Goal: Task Accomplishment & Management: Complete application form

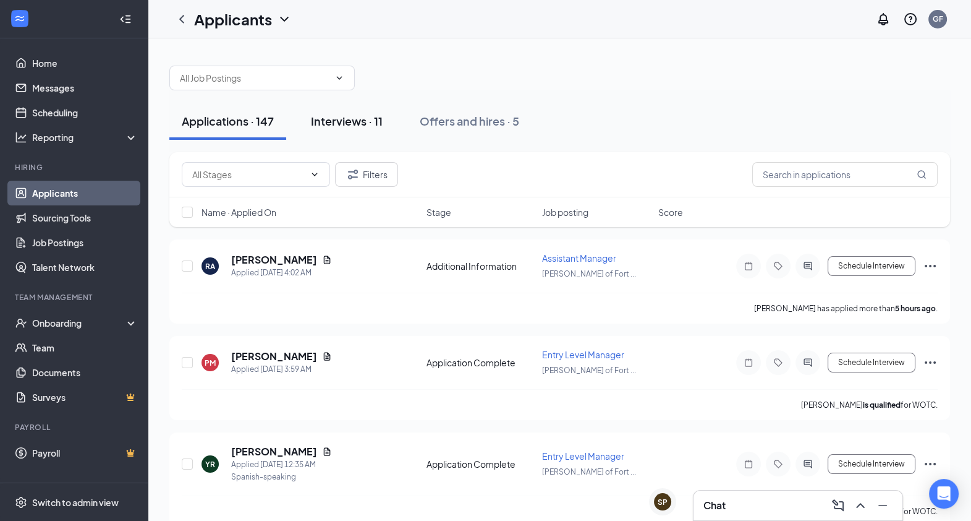
click at [352, 118] on div "Interviews · 11" at bounding box center [347, 120] width 72 height 15
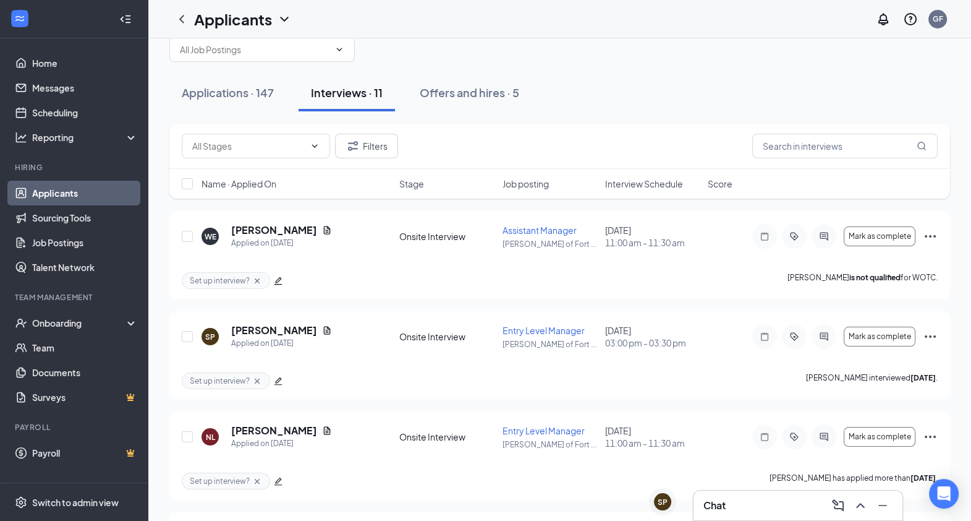
scroll to position [12, 0]
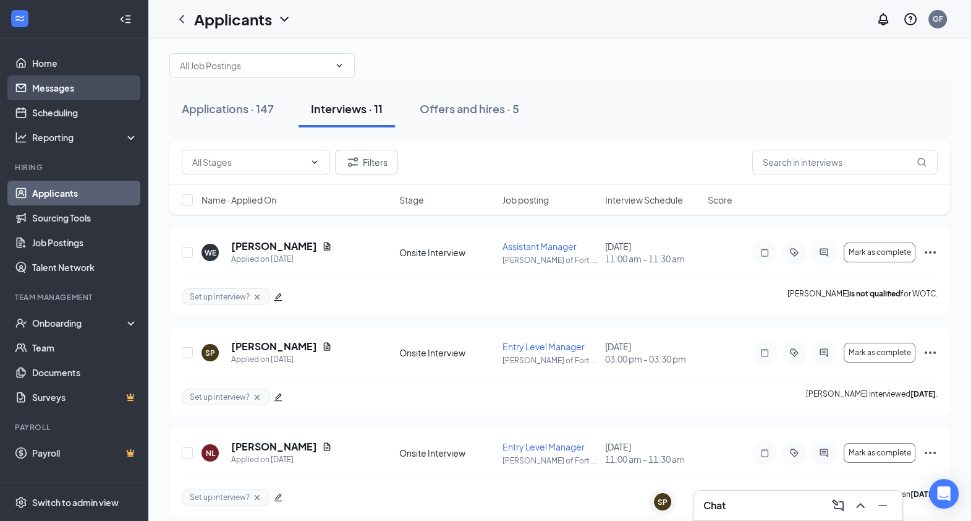
click at [110, 82] on link "Messages" at bounding box center [85, 87] width 106 height 25
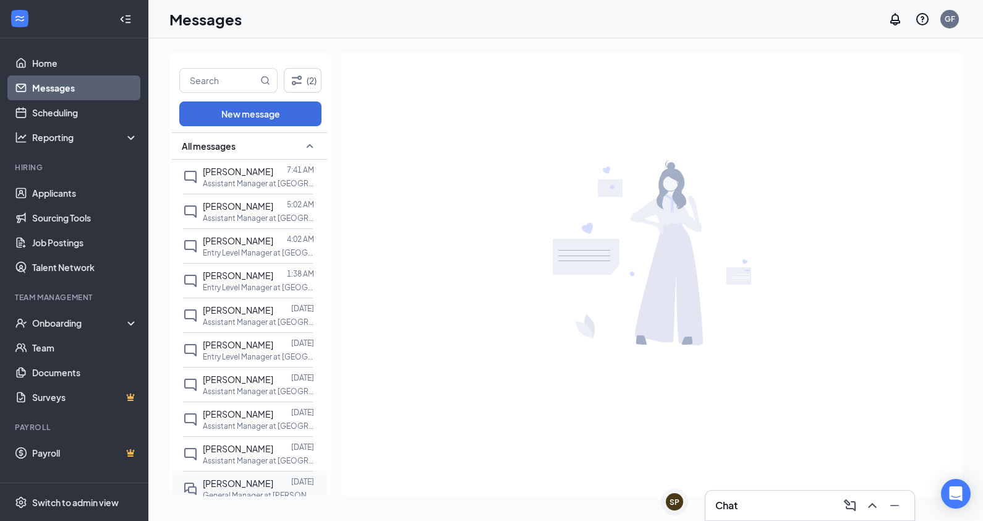
click at [243, 477] on span "[PERSON_NAME]" at bounding box center [238, 482] width 70 height 11
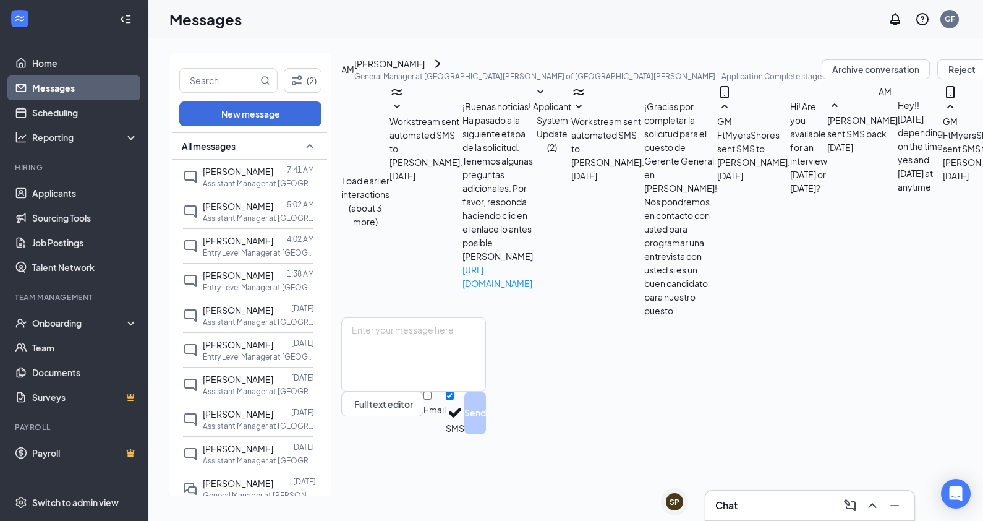
scroll to position [362, 0]
click at [945, 266] on div "Load earlier interactions (about 3 more) Workstream sent automated SMS to ANA M…" at bounding box center [897, 201] width 1113 height 232
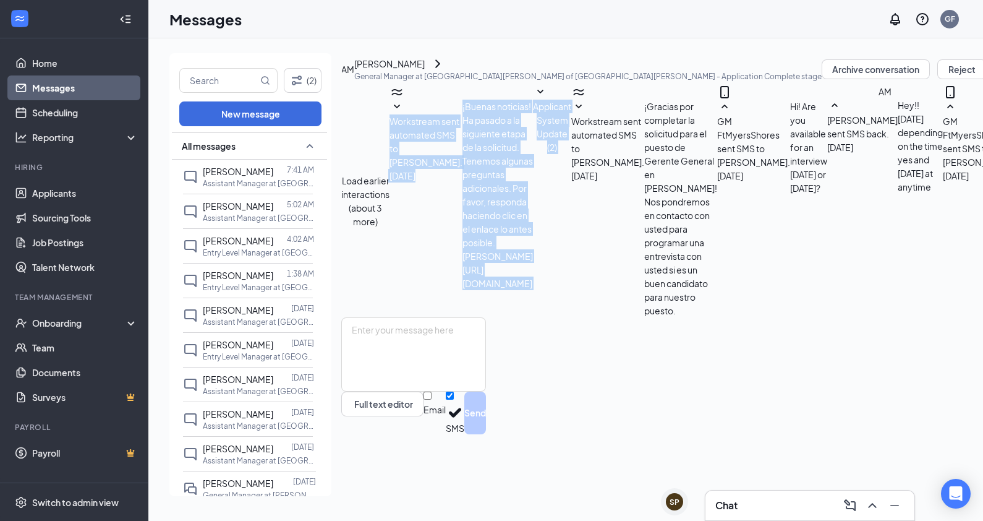
drag, startPoint x: 963, startPoint y: 147, endPoint x: 972, endPoint y: 223, distance: 76.0
click at [972, 223] on div "(2) New message All messages Keisha Cosby 7:41 AM Assistant Manager at Culver's…" at bounding box center [811, 279] width 1327 height 482
drag, startPoint x: 972, startPoint y: 223, endPoint x: 943, endPoint y: 205, distance: 34.1
click at [943, 205] on div "Load earlier interactions (about 3 more) Workstream sent automated SMS to ANA M…" at bounding box center [897, 201] width 1113 height 232
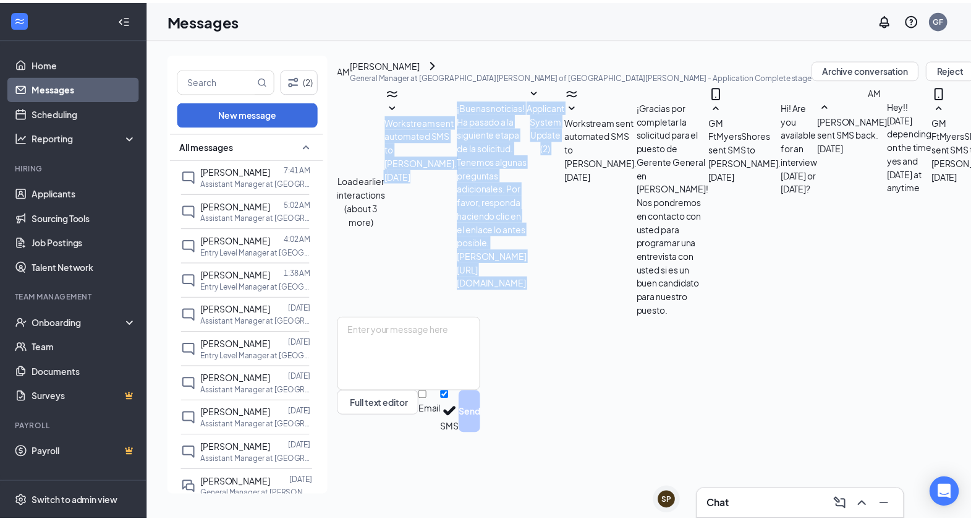
scroll to position [349, 0]
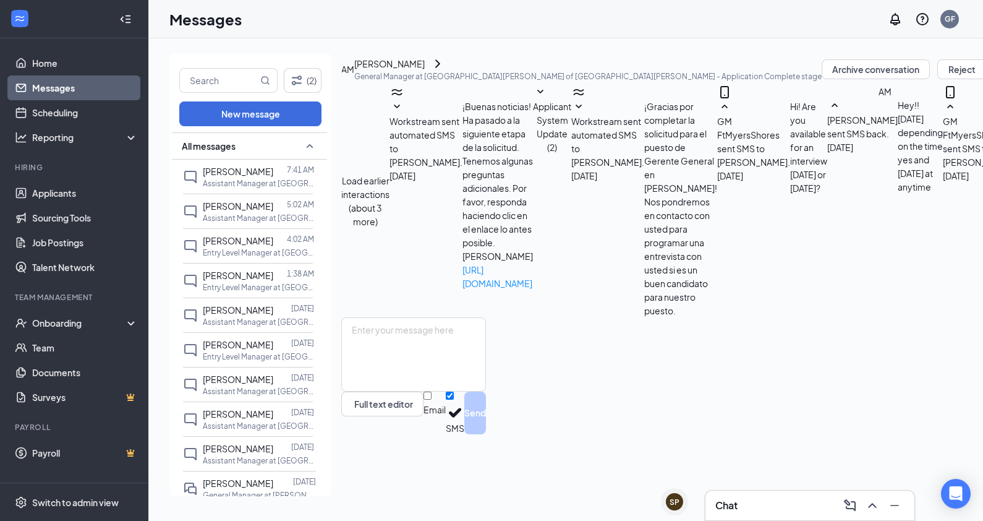
click at [425, 70] on div "[PERSON_NAME]" at bounding box center [389, 64] width 70 height 14
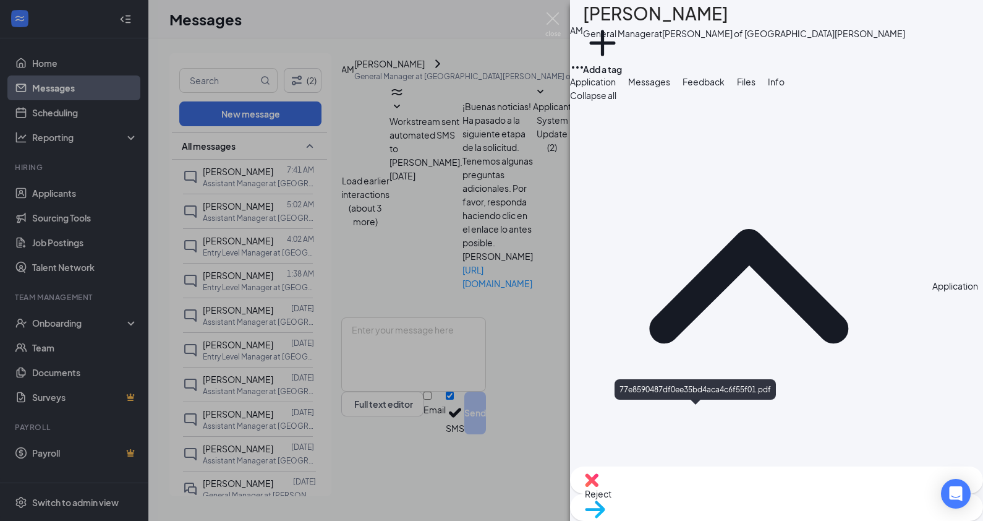
click at [551, 8] on div "AM ANA MARQUES General Manager at Culver's of Fort Myers Shores Add a tag Appli…" at bounding box center [491, 260] width 983 height 521
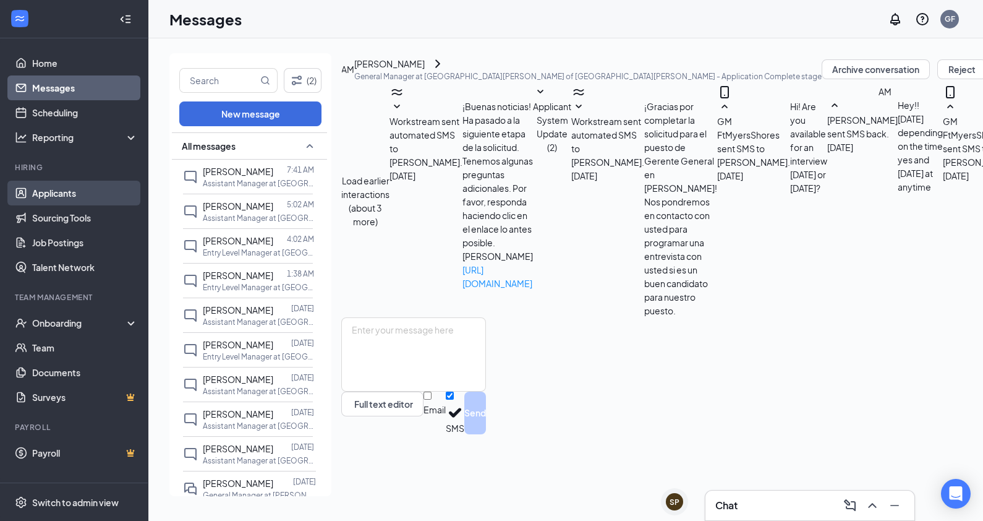
click at [71, 182] on link "Applicants" at bounding box center [85, 193] width 106 height 25
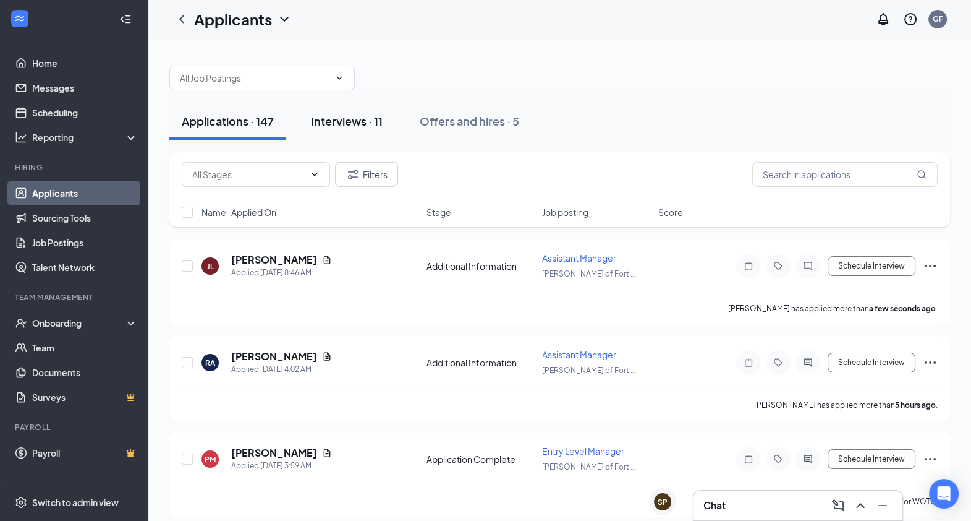
click at [366, 121] on div "Interviews · 11" at bounding box center [347, 120] width 72 height 15
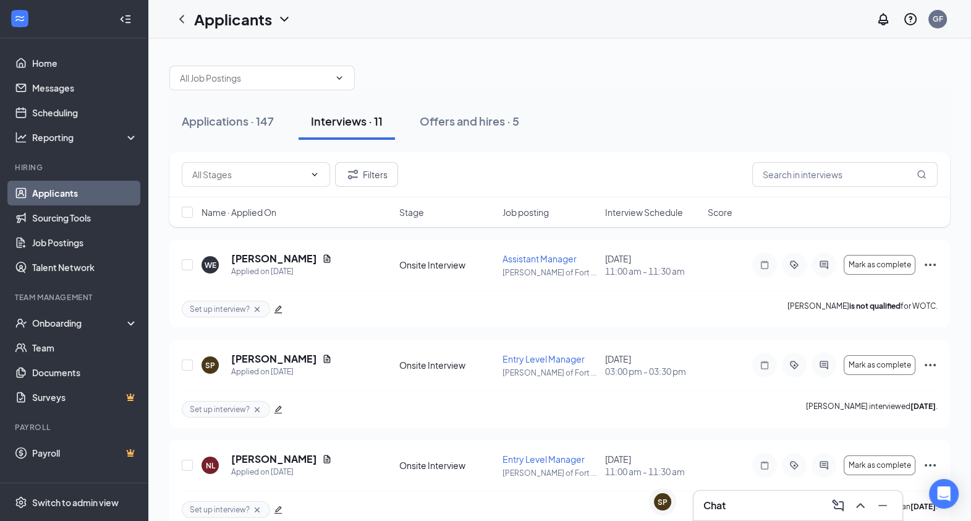
click at [653, 80] on div at bounding box center [559, 71] width 781 height 37
click at [687, 99] on div "Applications · 148 Interviews · 11 Offers and hires · 5" at bounding box center [559, 121] width 781 height 62
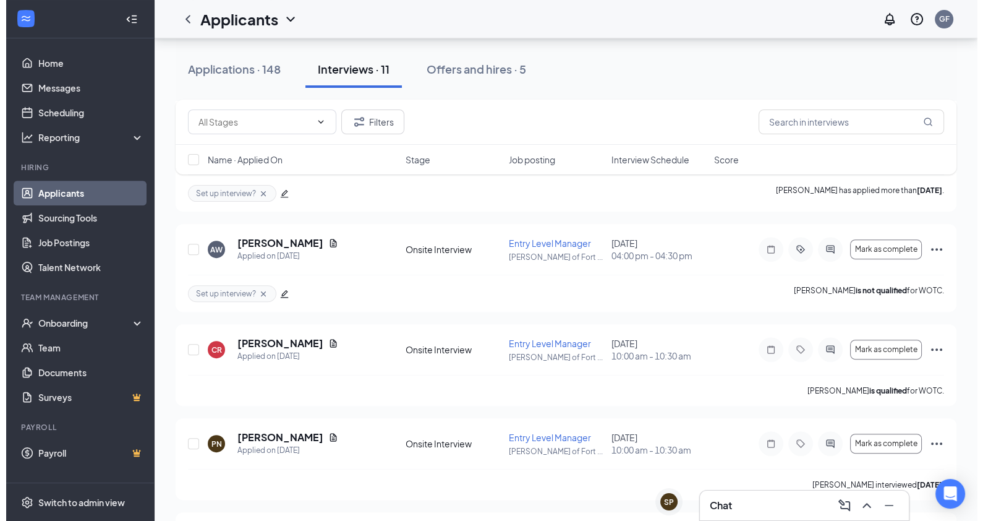
scroll to position [578, 0]
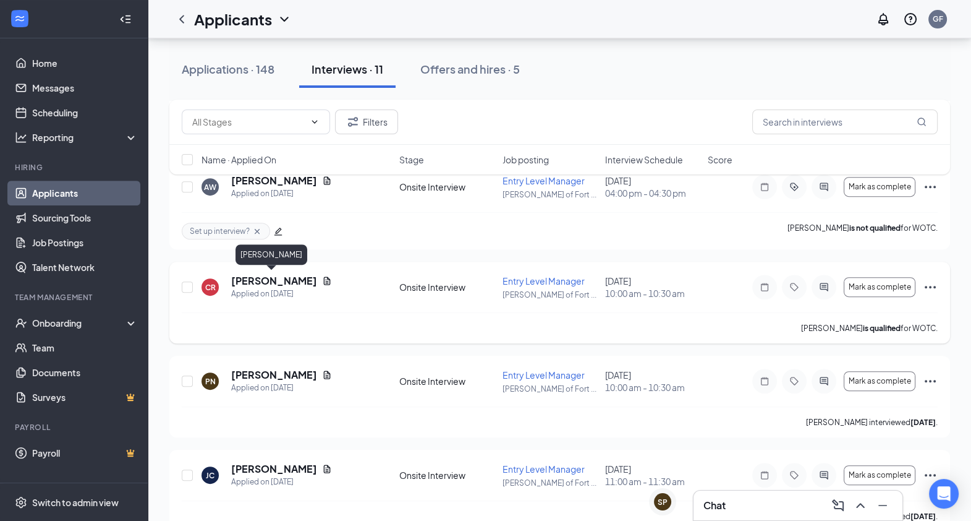
click at [302, 278] on h5 "[PERSON_NAME]" at bounding box center [274, 281] width 86 height 14
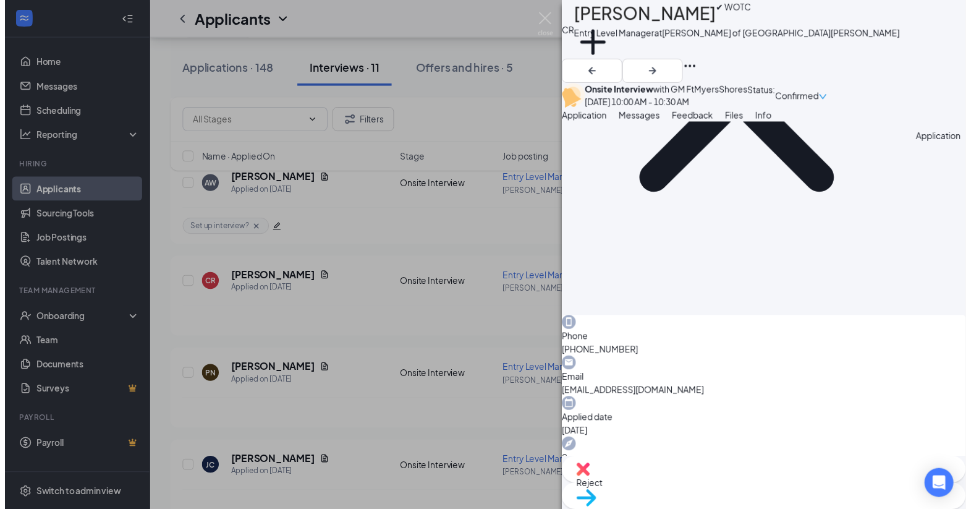
scroll to position [177, 0]
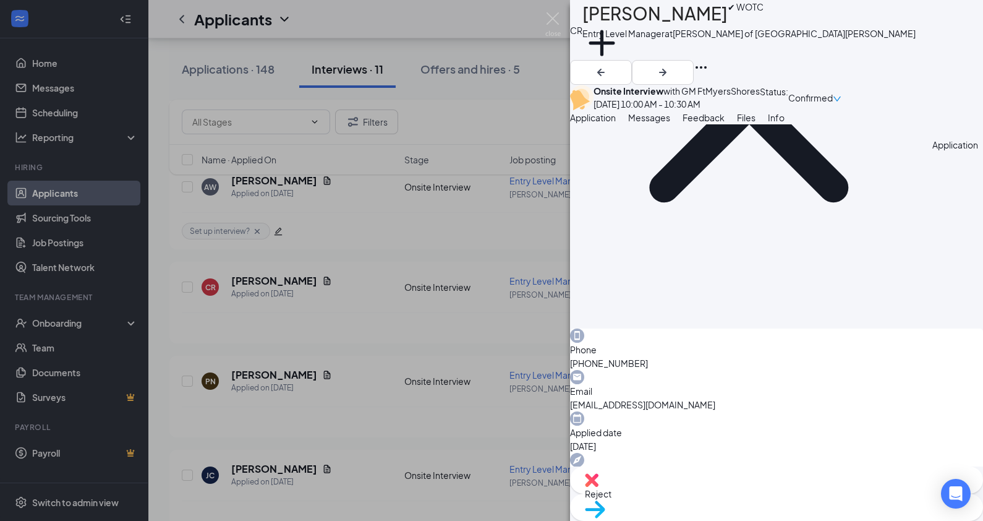
click at [560, 19] on div "CR Clyde Robinson ✔ WOTC Entry Level Manager at Culver's of Fort Myers Shores A…" at bounding box center [491, 260] width 983 height 521
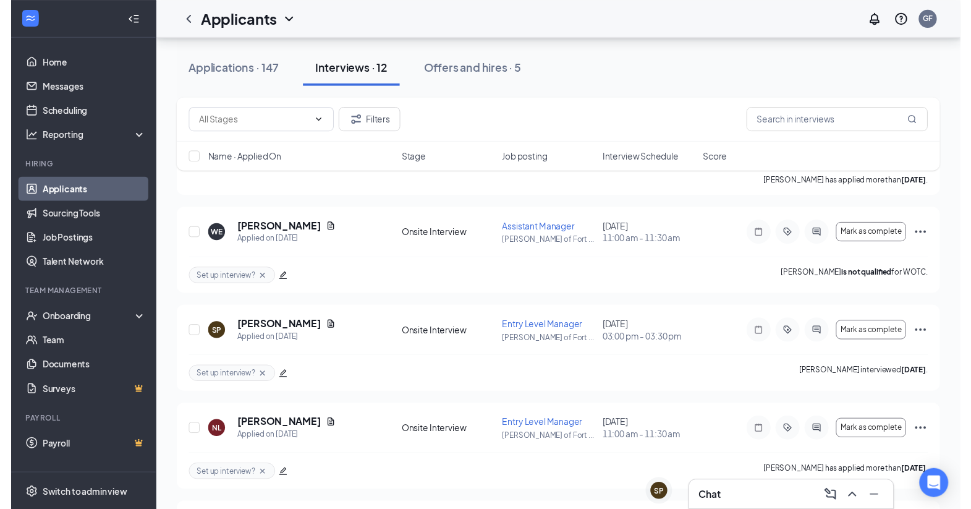
scroll to position [130, 0]
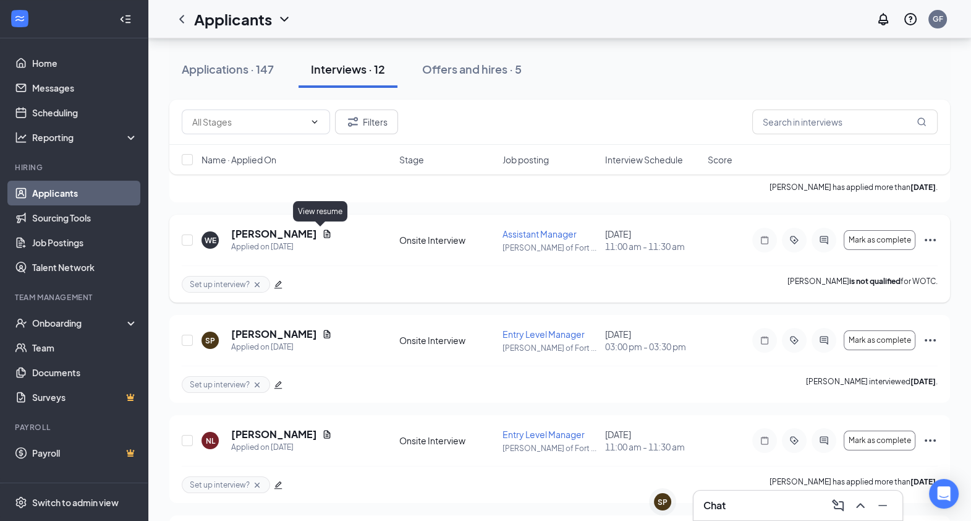
click at [322, 229] on icon "Document" at bounding box center [327, 234] width 10 height 10
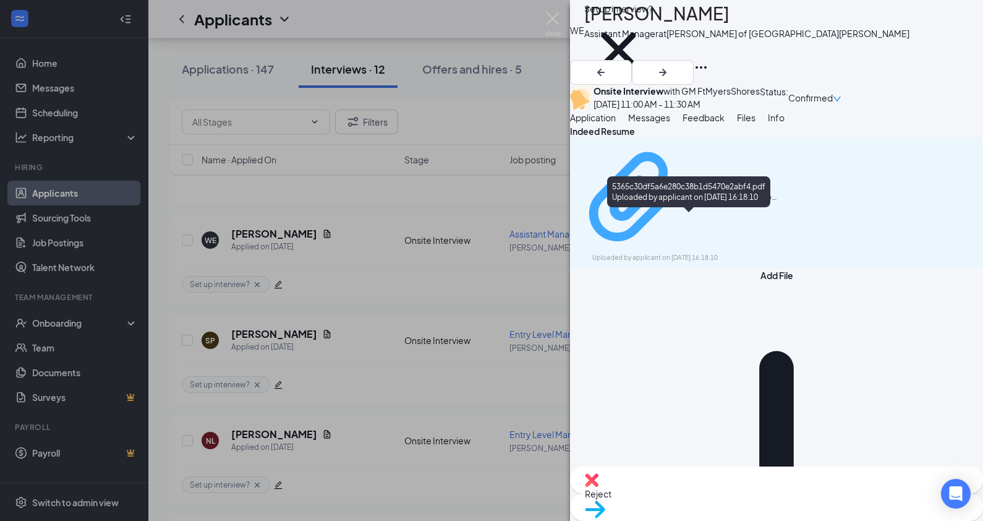
click at [694, 202] on div "5365c30df5a6e280c38b1d5470e2abf4.pdf" at bounding box center [731, 197] width 93 height 10
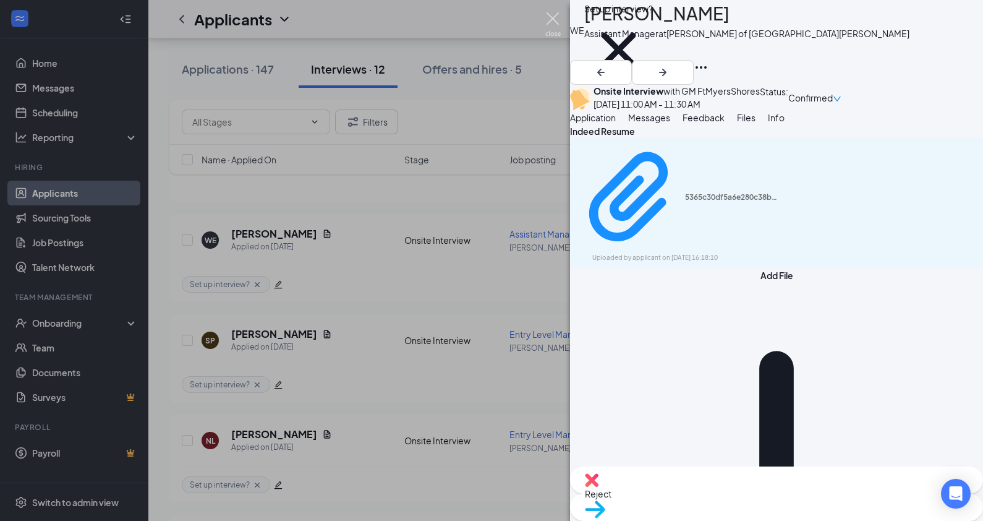
click at [550, 19] on img at bounding box center [552, 24] width 15 height 24
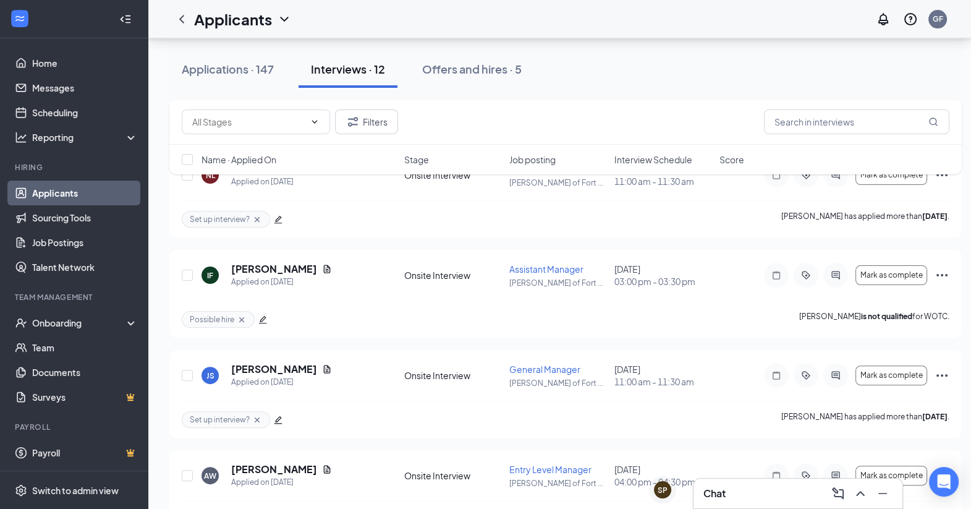
scroll to position [394, 0]
click at [304, 364] on div "[PERSON_NAME]" at bounding box center [281, 371] width 101 height 14
click at [322, 368] on icon "Document" at bounding box center [327, 370] width 10 height 10
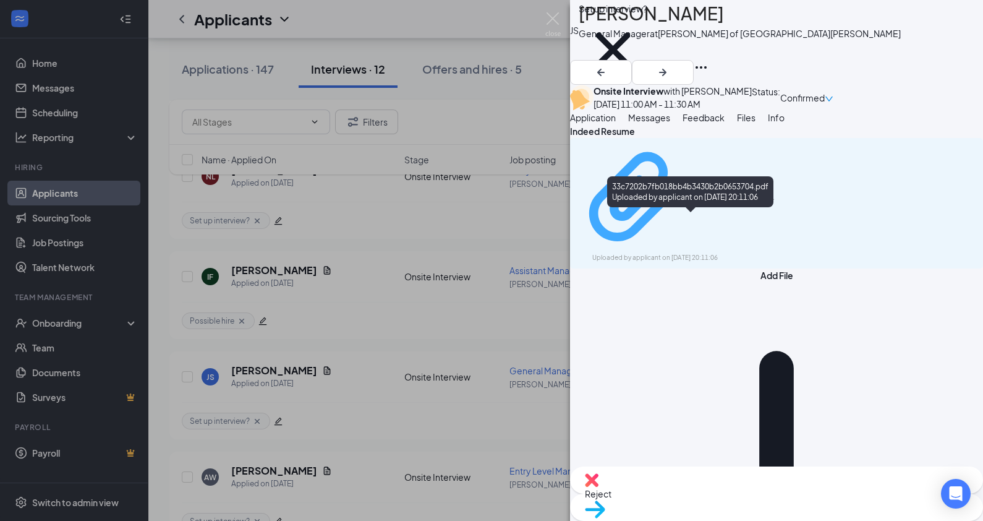
click at [685, 202] on div "33c7202b7fb018bb4b3430b2b0653704.pdf" at bounding box center [731, 197] width 93 height 10
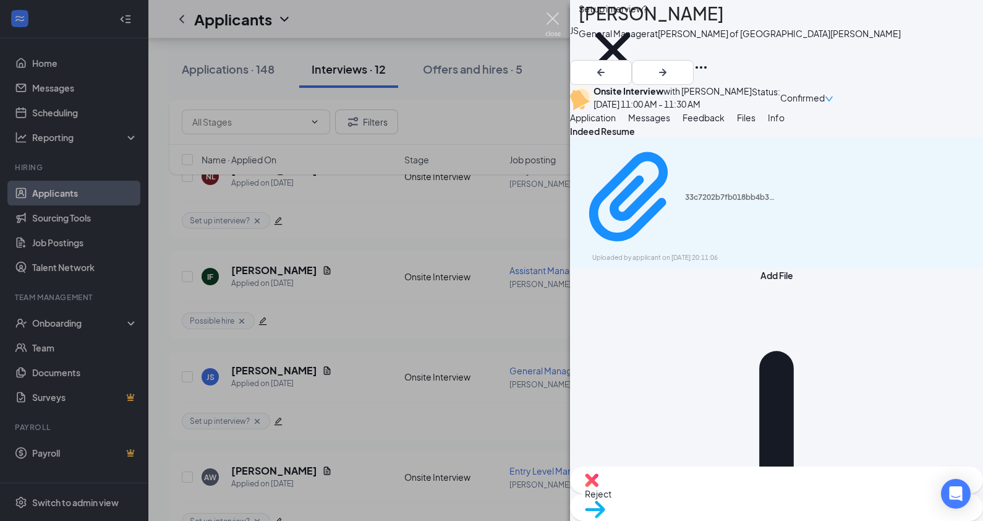
click at [545, 23] on img at bounding box center [552, 24] width 15 height 24
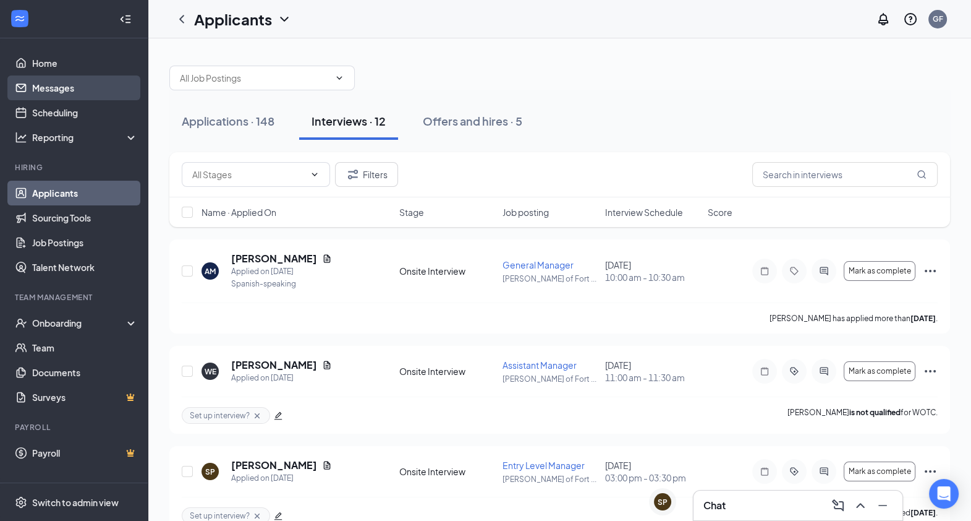
click at [36, 95] on link "Messages" at bounding box center [85, 87] width 106 height 25
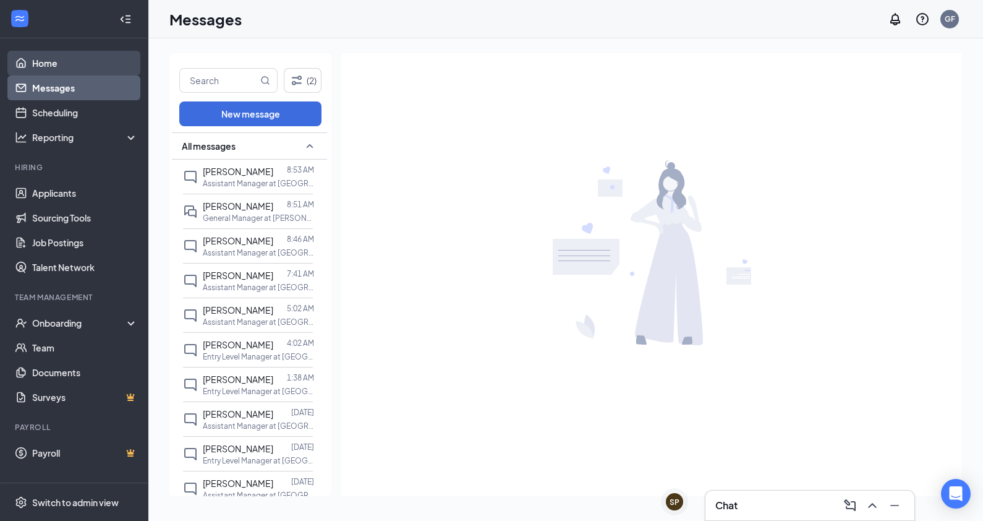
click at [83, 59] on link "Home" at bounding box center [85, 63] width 106 height 25
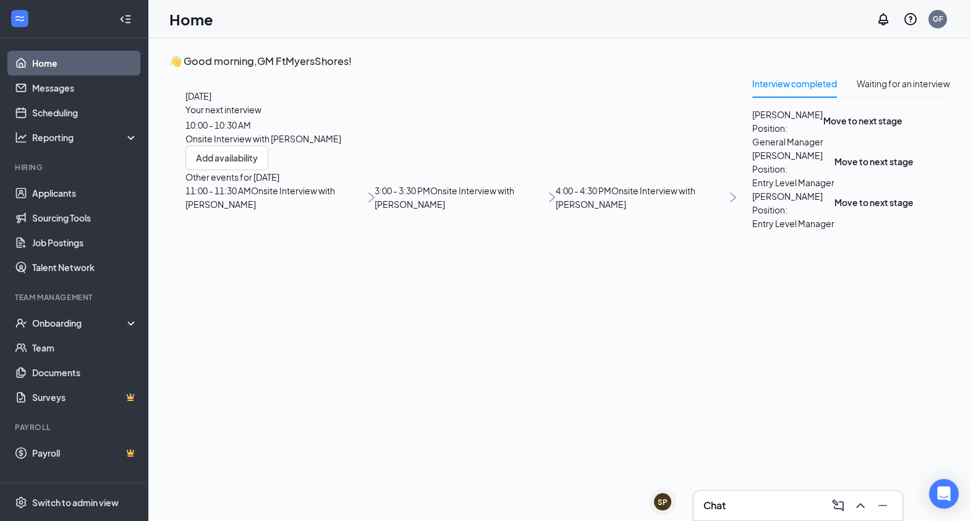
click at [752, 231] on div "Interview completed Waiting for an interview John Andersen Position: General Ma…" at bounding box center [851, 149] width 198 height 161
click at [72, 93] on link "Messages" at bounding box center [85, 87] width 106 height 25
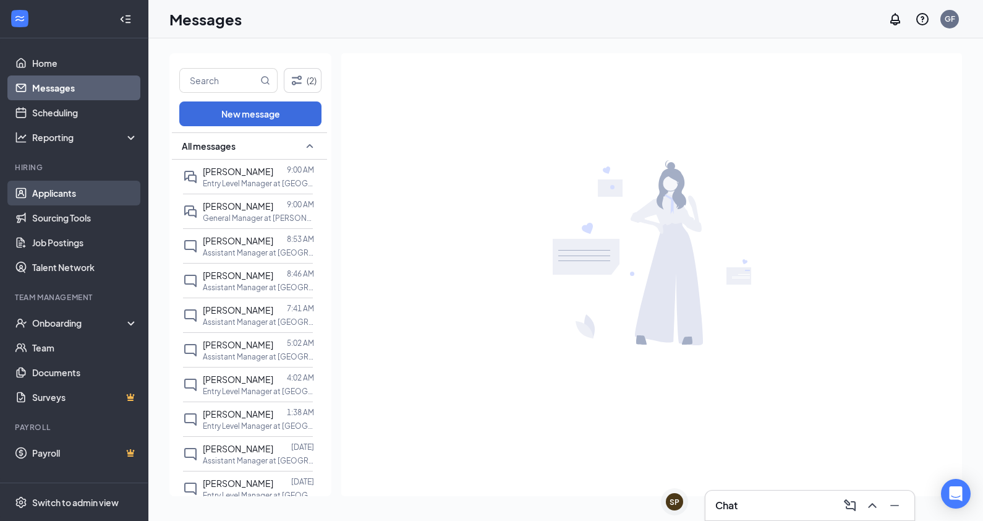
click at [82, 191] on link "Applicants" at bounding box center [85, 193] width 106 height 25
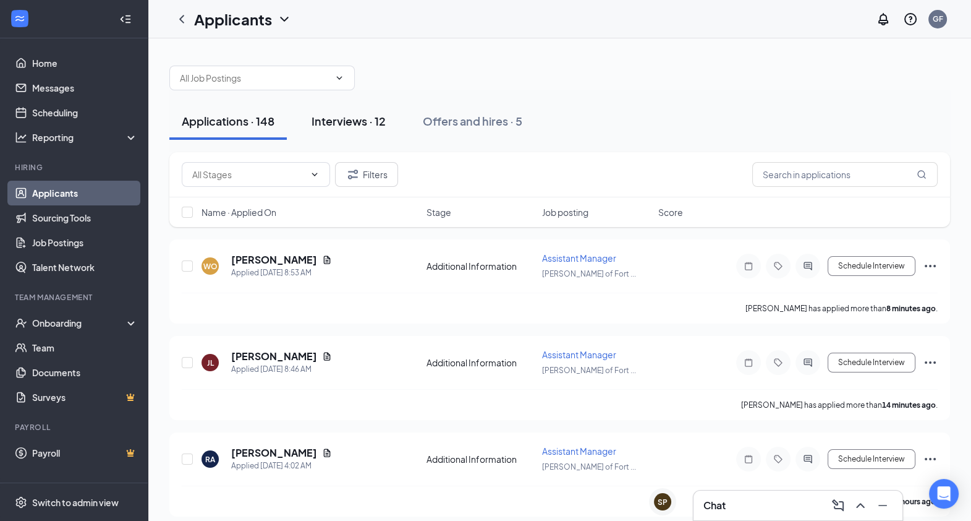
click at [323, 134] on button "Interviews · 12" at bounding box center [348, 121] width 99 height 37
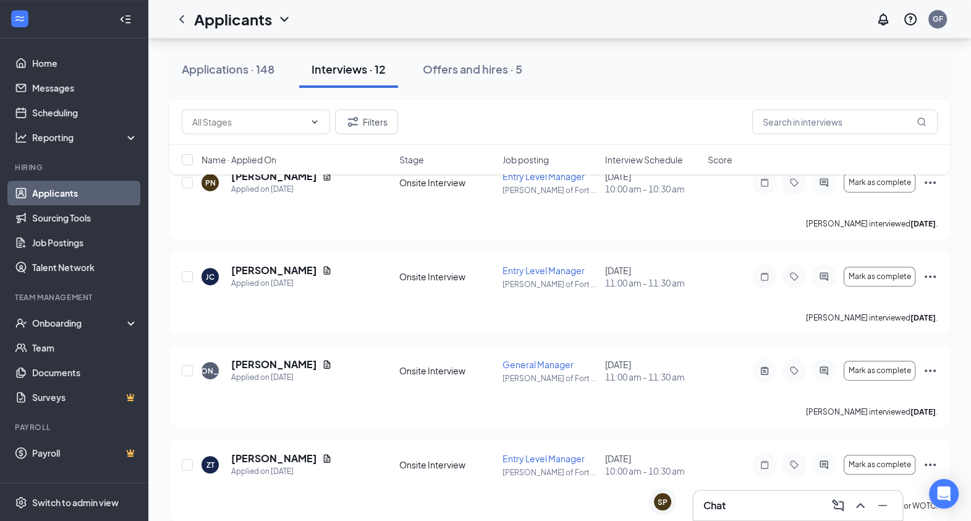
scroll to position [895, 0]
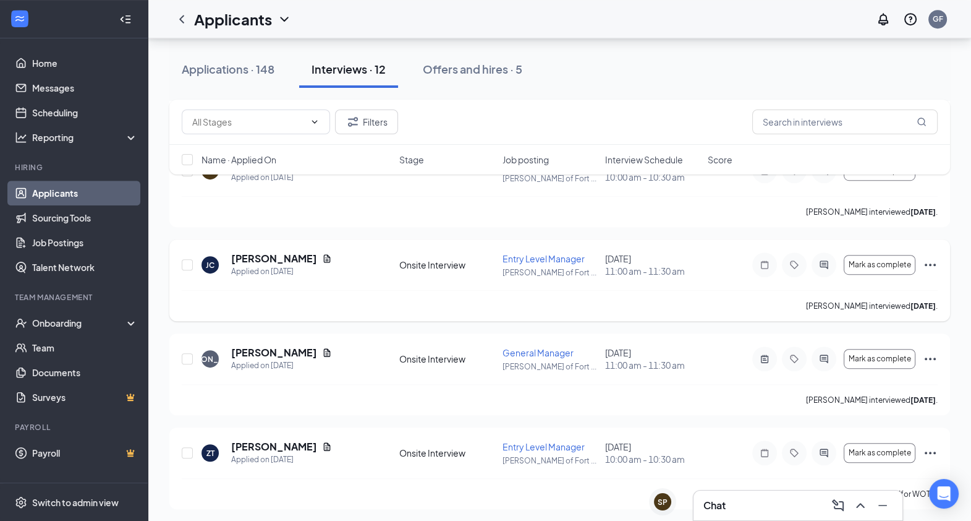
click at [930, 259] on icon "Ellipses" at bounding box center [930, 264] width 15 height 15
click at [871, 37] on p "Reject" at bounding box center [874, 31] width 111 height 12
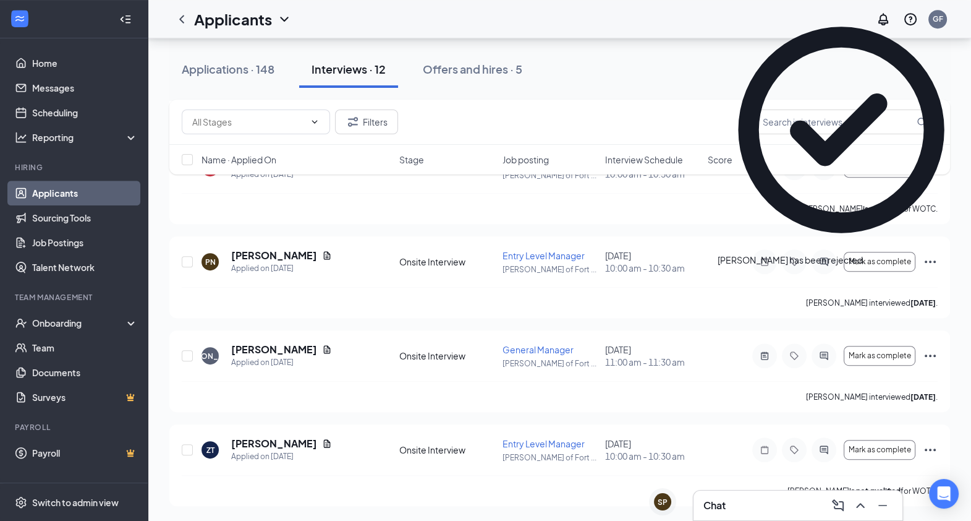
scroll to position [801, 0]
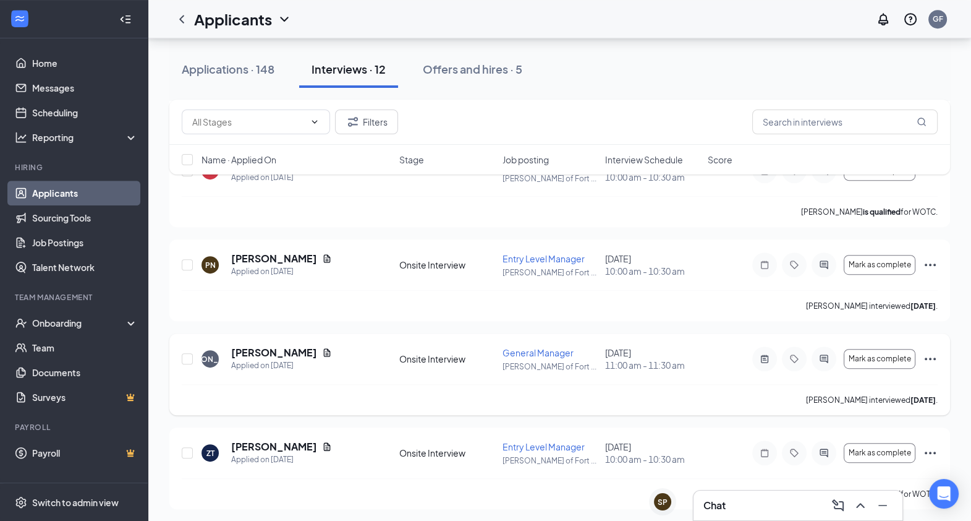
click at [930, 354] on icon "Ellipses" at bounding box center [930, 358] width 15 height 15
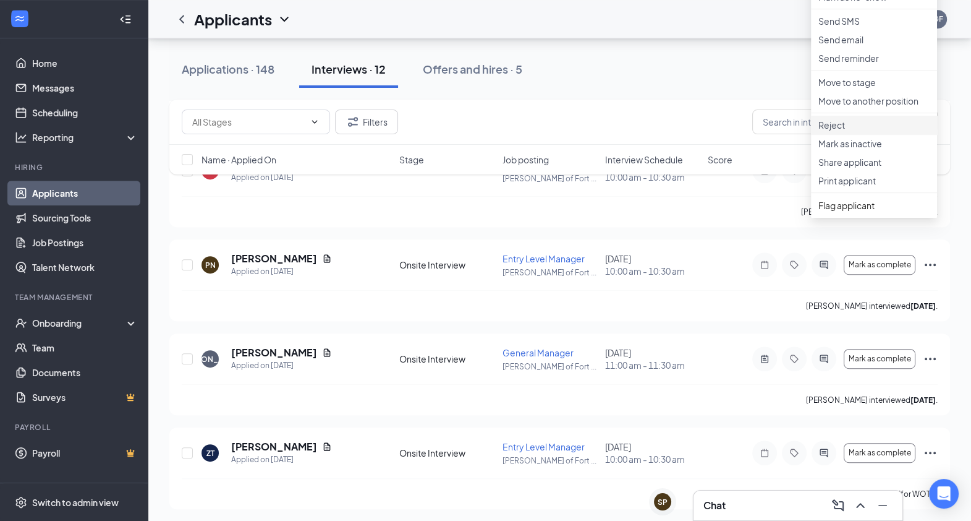
click at [875, 134] on li "Reject" at bounding box center [874, 125] width 126 height 19
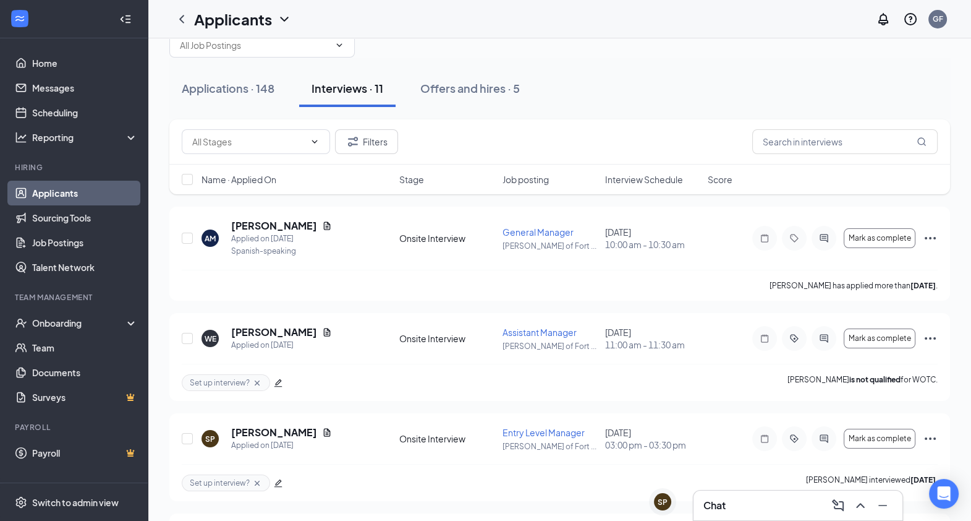
scroll to position [0, 0]
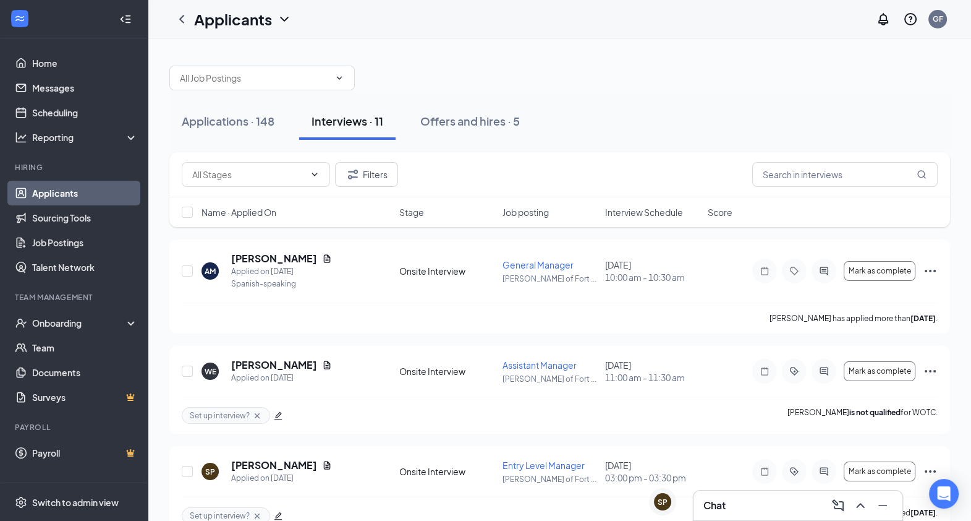
click at [747, 80] on div at bounding box center [559, 71] width 781 height 37
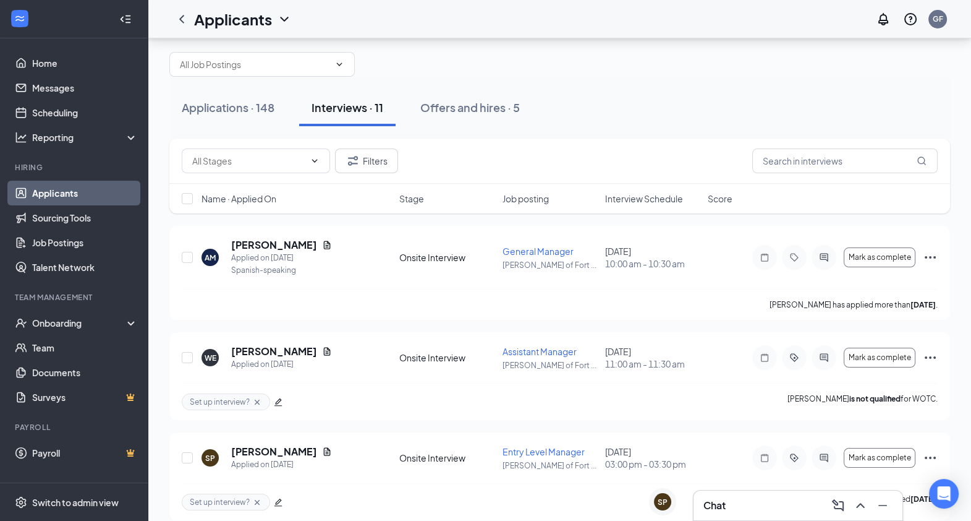
scroll to position [51, 0]
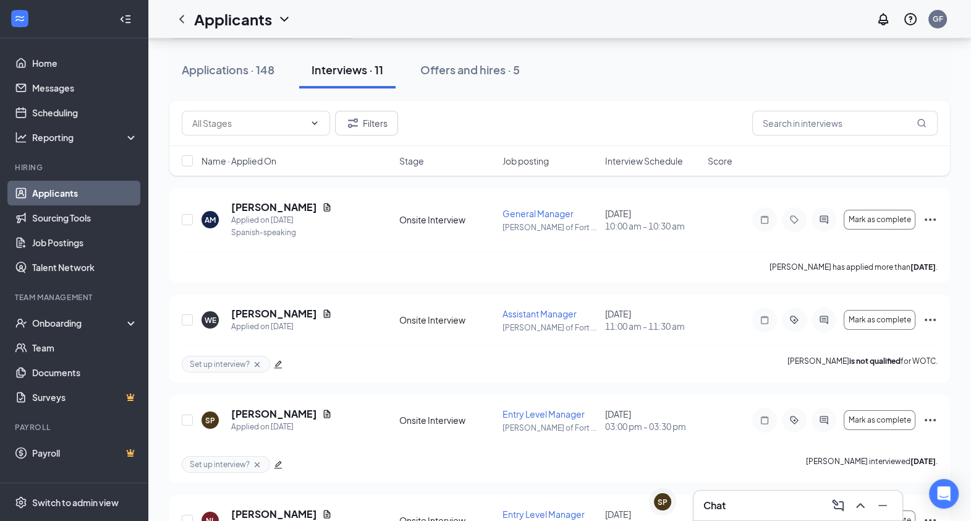
click at [576, 54] on div "Applications · 148 Interviews · 11 Offers and hires · 5" at bounding box center [559, 69] width 781 height 37
click at [483, 68] on div "Offers and hires · 5" at bounding box center [474, 69] width 100 height 15
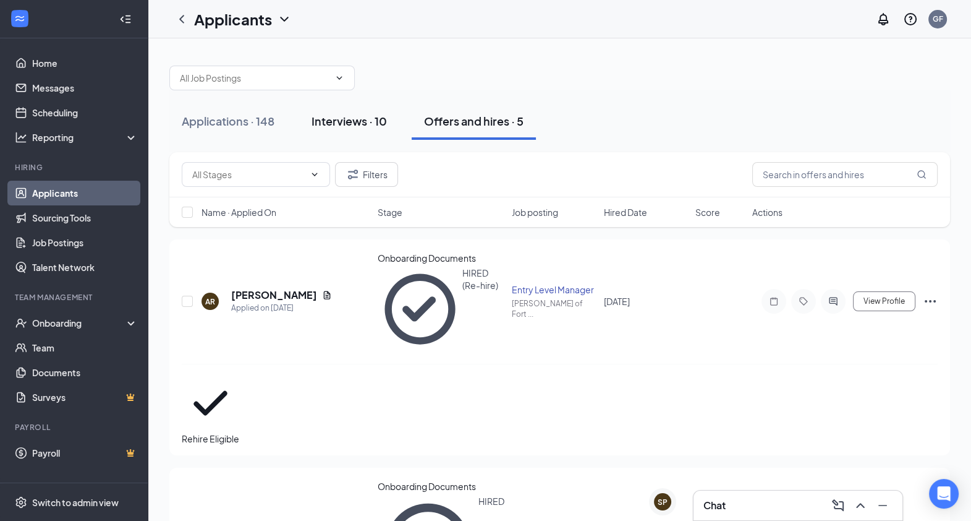
click at [347, 121] on div "Interviews · 10" at bounding box center [349, 120] width 75 height 15
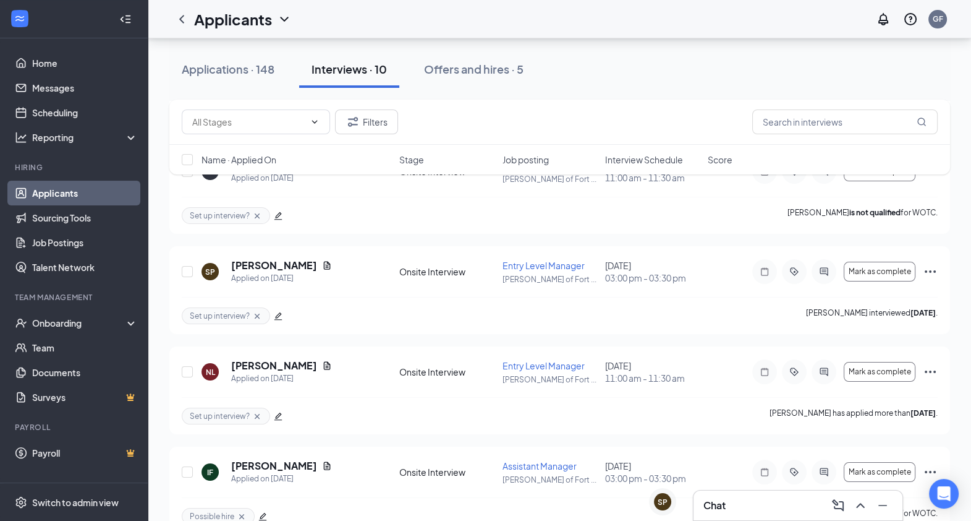
scroll to position [201, 0]
click at [927, 273] on icon "Ellipses" at bounding box center [930, 269] width 15 height 15
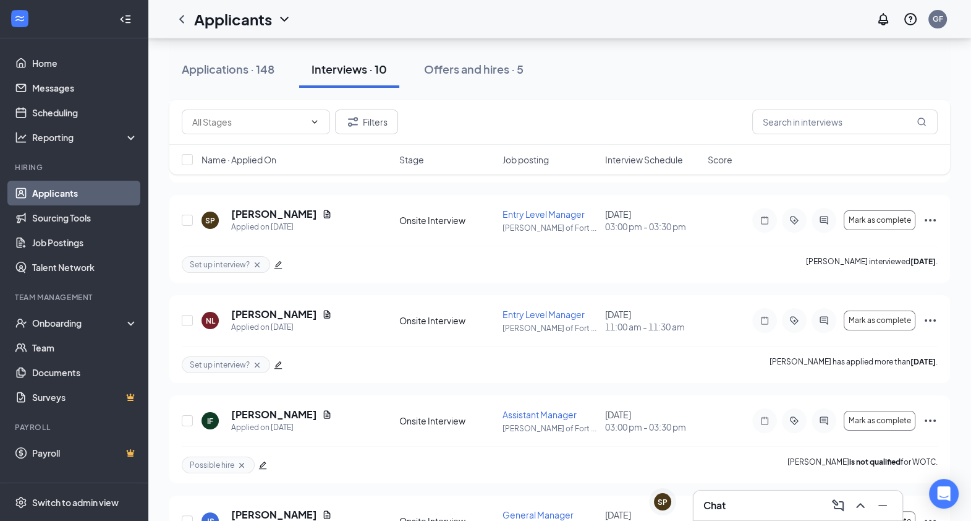
scroll to position [237, 0]
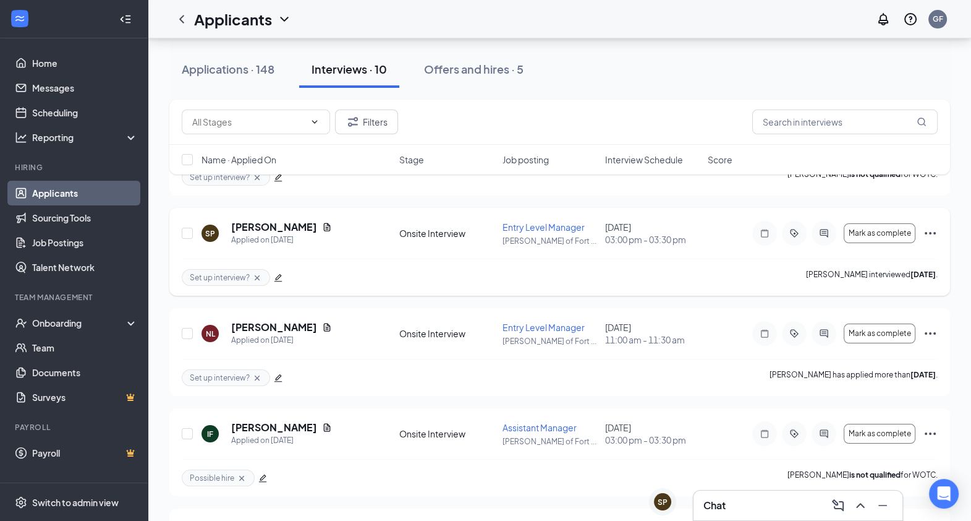
click at [934, 226] on icon "Ellipses" at bounding box center [930, 233] width 15 height 15
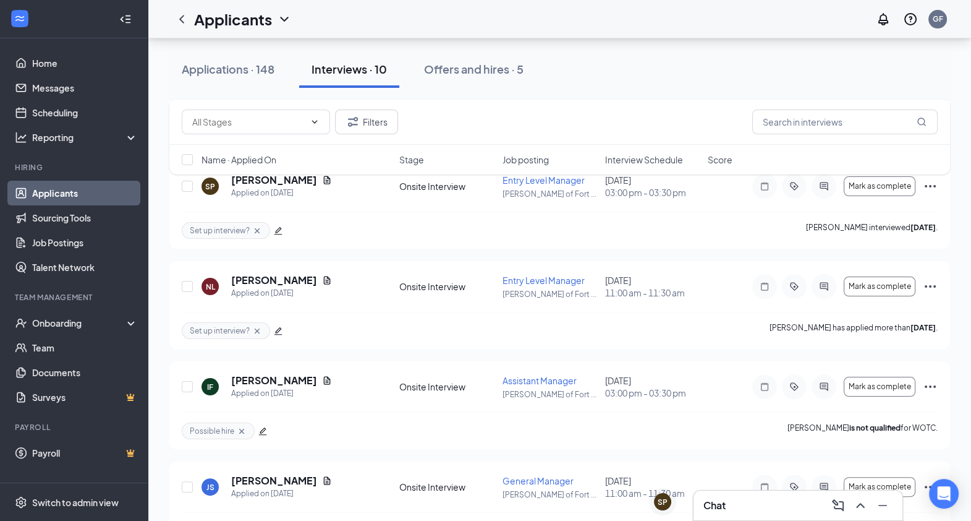
scroll to position [287, 0]
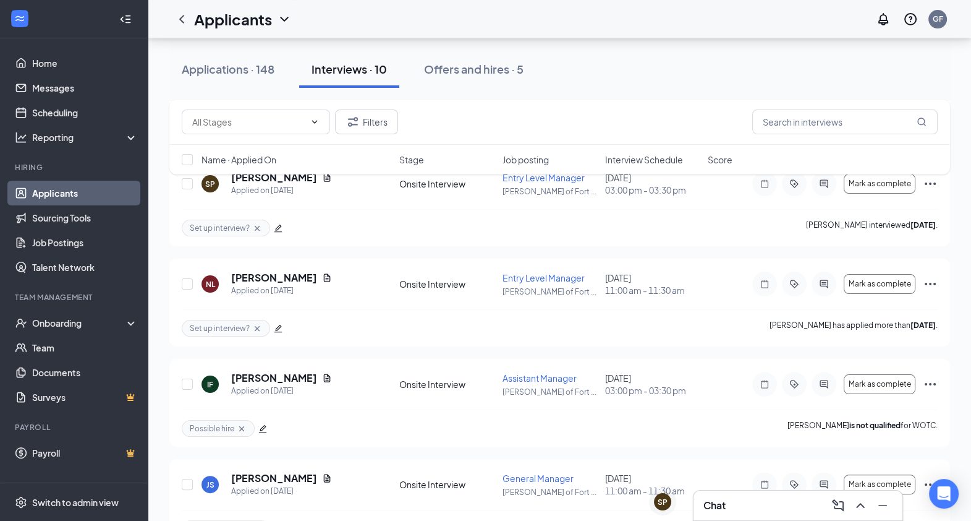
click at [929, 179] on div "Filters Name · Applied On Stage Job posting Interview Schedule Score" at bounding box center [559, 143] width 781 height 87
click at [930, 185] on div "Filters Name · Applied On Stage Job posting Interview Schedule Score" at bounding box center [559, 143] width 781 height 87
click at [933, 179] on div "Filters Name · Applied On Stage Job posting Interview Schedule Score" at bounding box center [559, 143] width 781 height 87
click at [929, 185] on div "Filters Name · Applied On Stage Job posting Interview Schedule Score" at bounding box center [559, 143] width 781 height 87
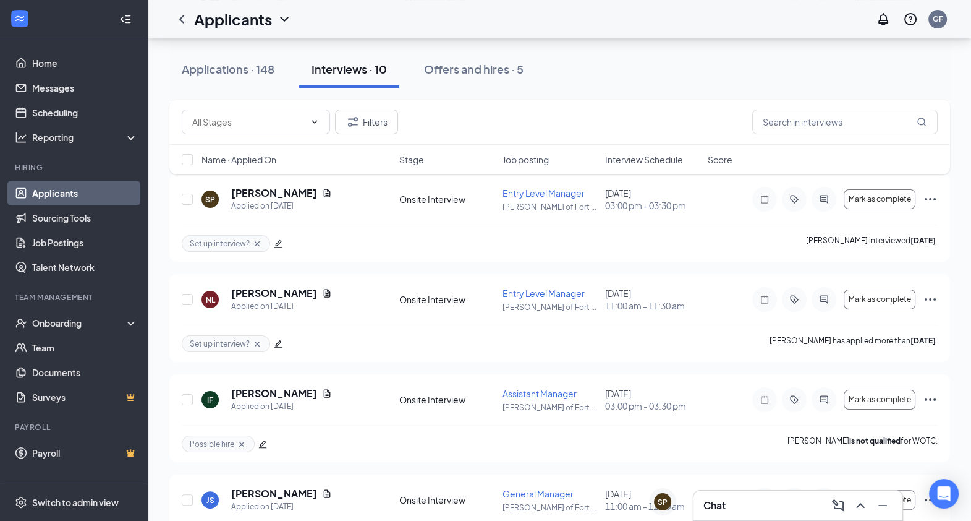
scroll to position [269, 0]
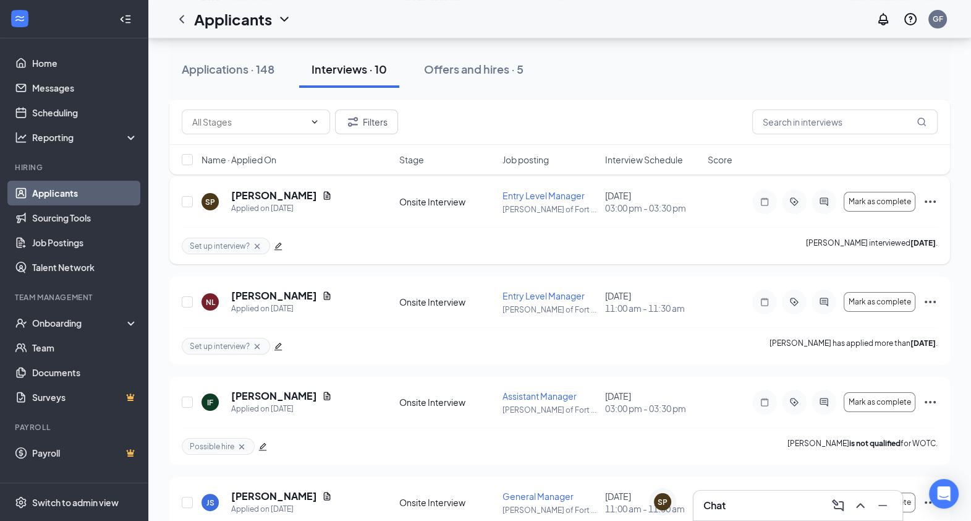
click at [935, 207] on icon "Ellipses" at bounding box center [930, 201] width 15 height 15
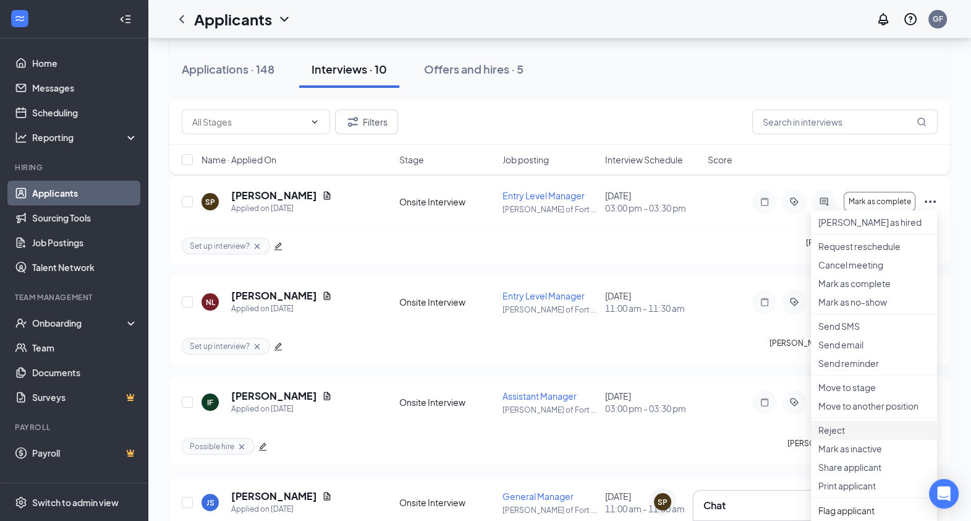
click at [848, 439] on li "Reject" at bounding box center [874, 429] width 126 height 19
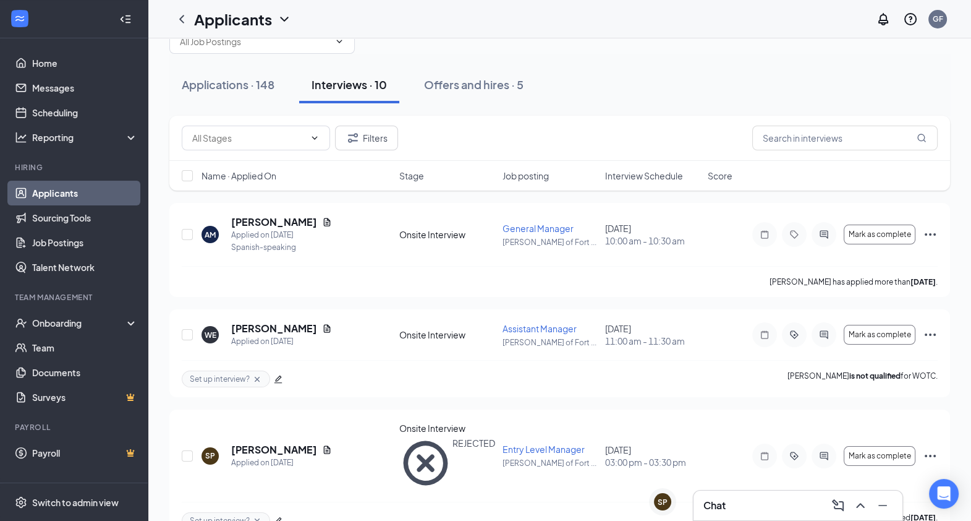
scroll to position [0, 0]
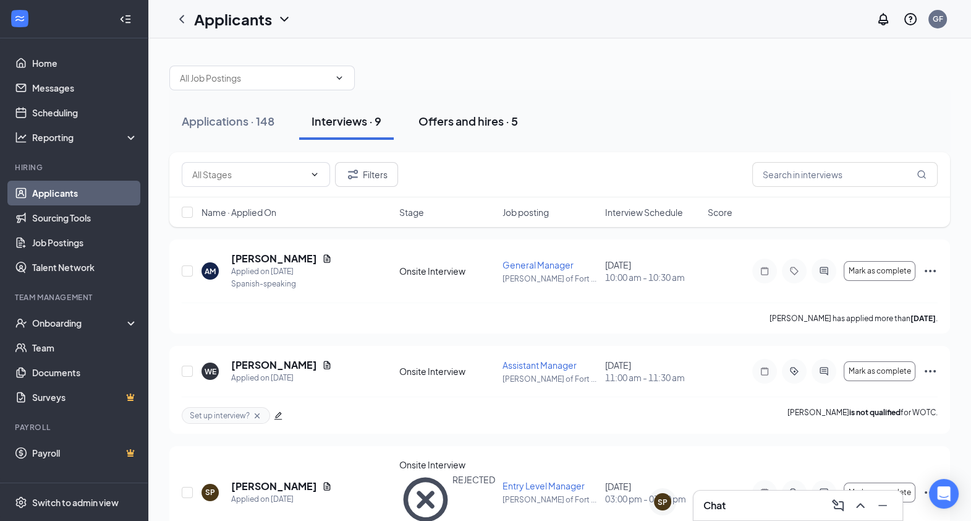
click at [472, 129] on button "Offers and hires · 5" at bounding box center [468, 121] width 124 height 37
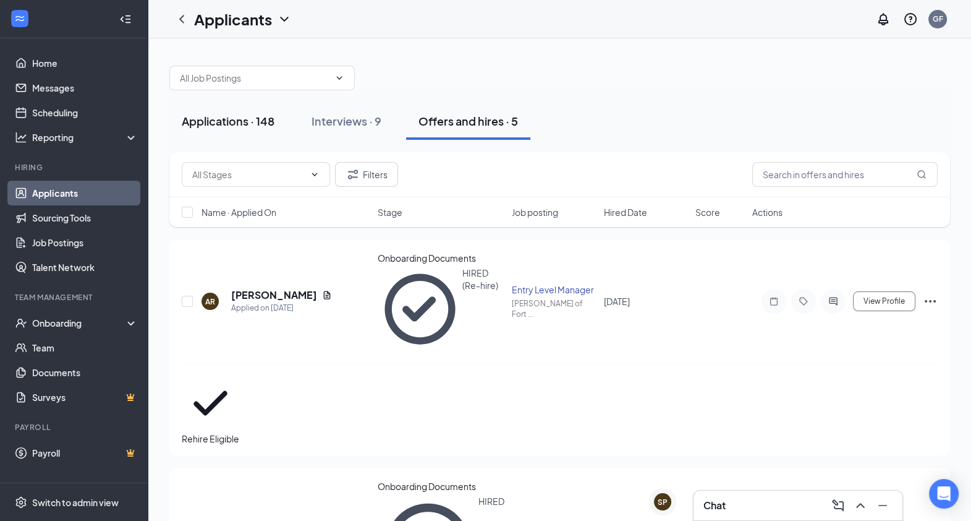
click at [252, 118] on div "Applications · 148" at bounding box center [228, 120] width 93 height 15
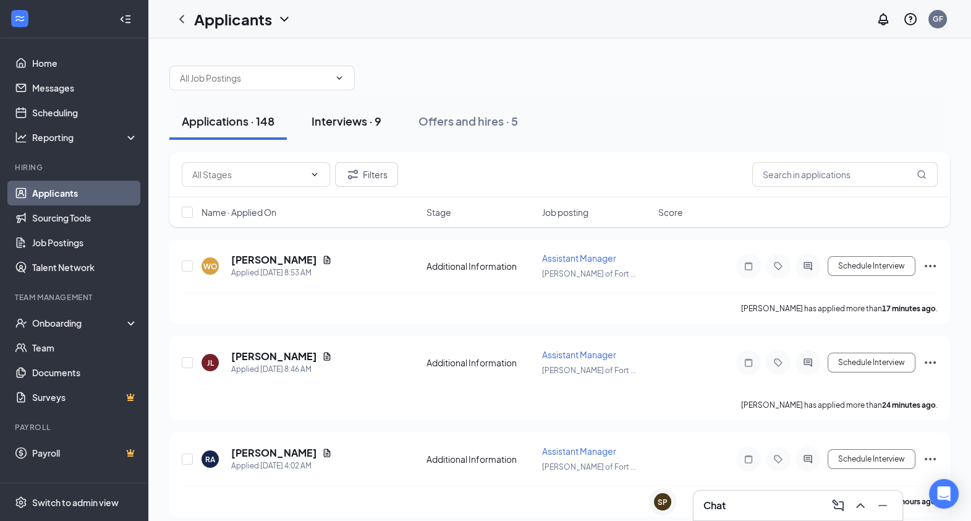
click at [352, 122] on div "Interviews · 9" at bounding box center [347, 120] width 70 height 15
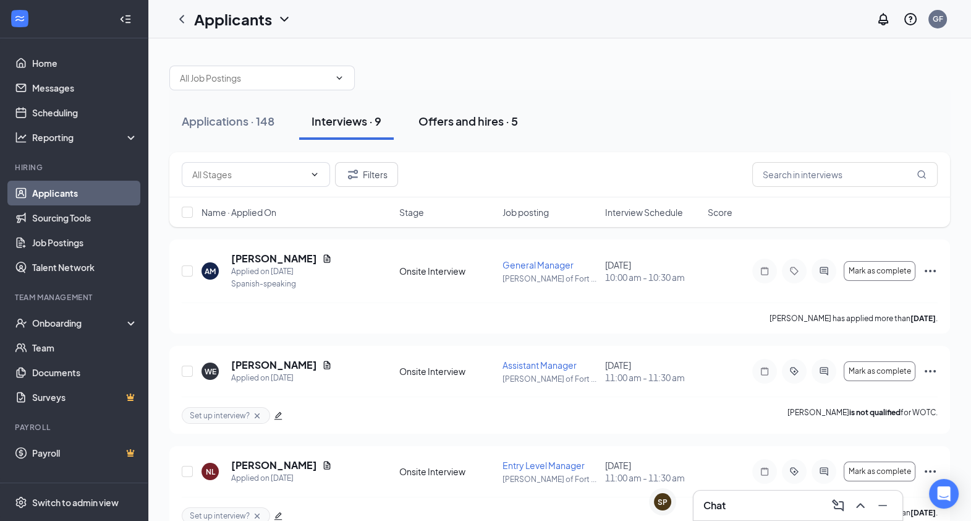
click at [502, 121] on div "Offers and hires · 5" at bounding box center [469, 120] width 100 height 15
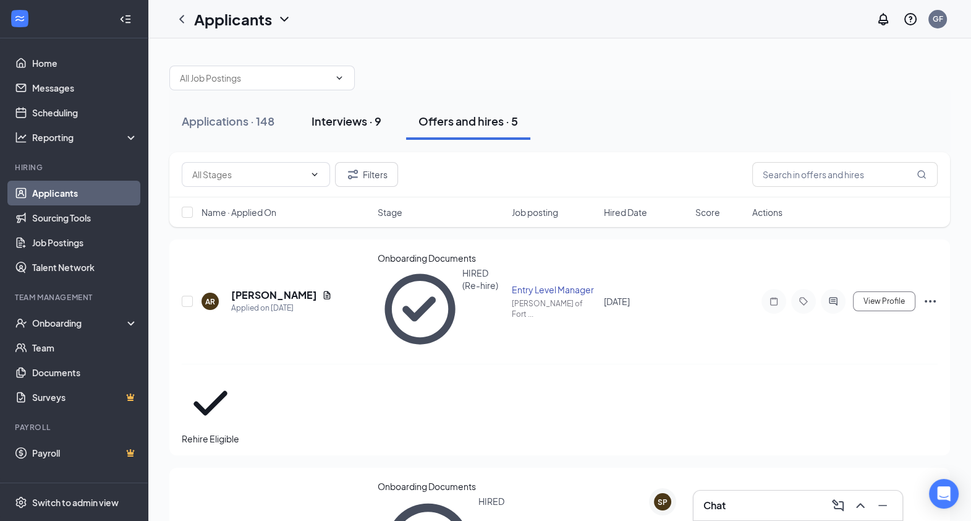
click at [343, 114] on div "Interviews · 9" at bounding box center [347, 120] width 70 height 15
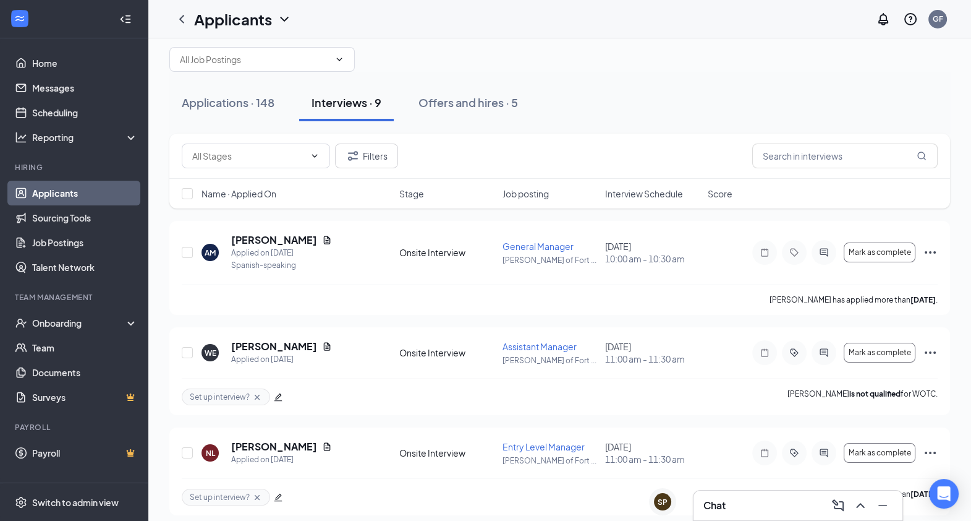
scroll to position [22, 0]
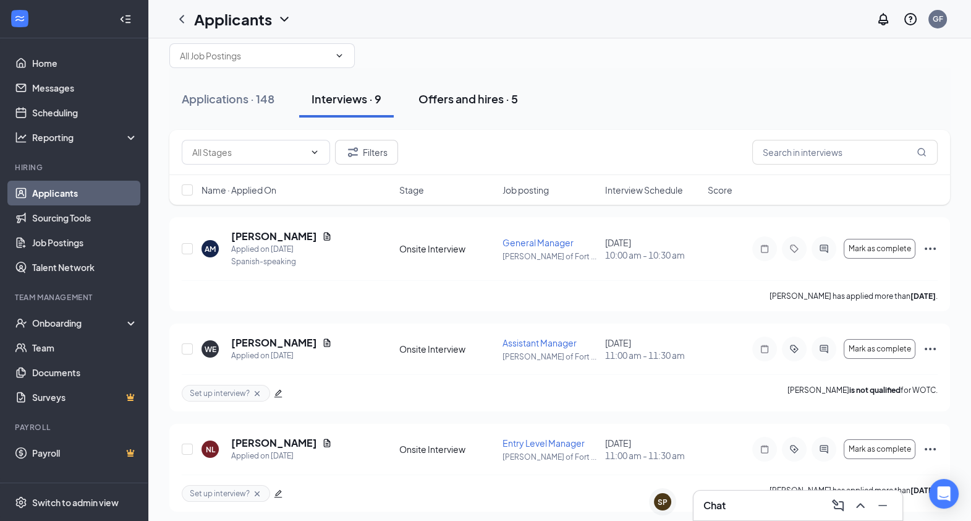
click at [472, 98] on div "Offers and hires · 5" at bounding box center [469, 98] width 100 height 15
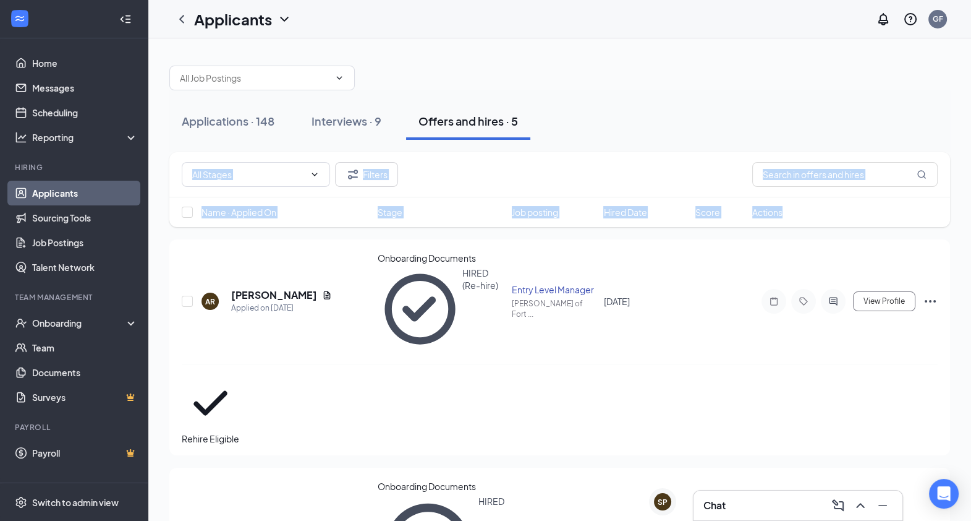
drag, startPoint x: 968, startPoint y: 150, endPoint x: 974, endPoint y: 200, distance: 50.5
click at [971, 200] on html "Home Messages Scheduling Reporting Hiring Applicants Sourcing Tools Job Posting…" at bounding box center [485, 260] width 971 height 521
drag, startPoint x: 974, startPoint y: 200, endPoint x: 655, endPoint y: 103, distance: 333.3
click at [655, 103] on div "Applications · 148 Interviews · 9 Offers and hires · 5" at bounding box center [559, 121] width 781 height 37
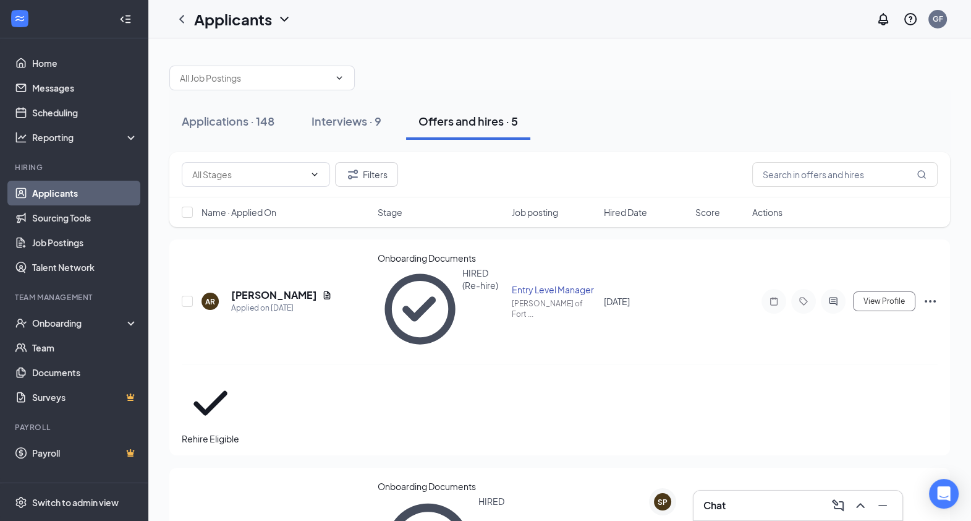
click at [611, 79] on div at bounding box center [559, 71] width 781 height 37
click at [64, 373] on link "Documents" at bounding box center [85, 372] width 106 height 25
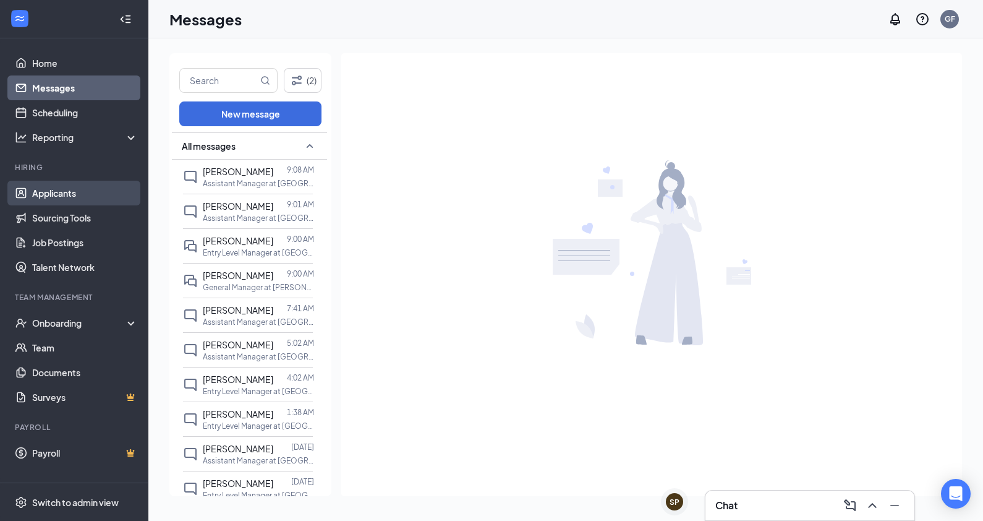
click at [63, 185] on link "Applicants" at bounding box center [85, 193] width 106 height 25
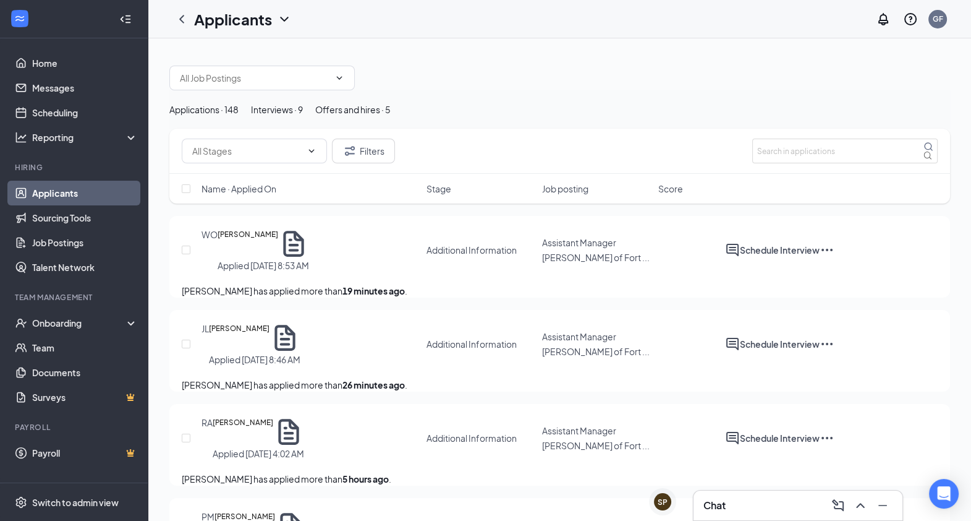
click at [391, 116] on div "Offers and hires · 5" at bounding box center [352, 110] width 75 height 14
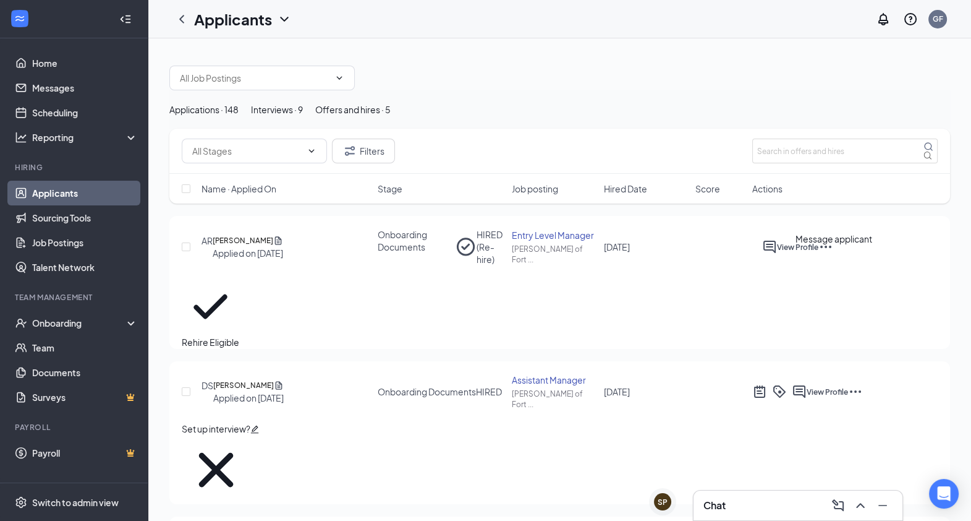
click at [777, 254] on icon "ActiveChat" at bounding box center [769, 246] width 15 height 15
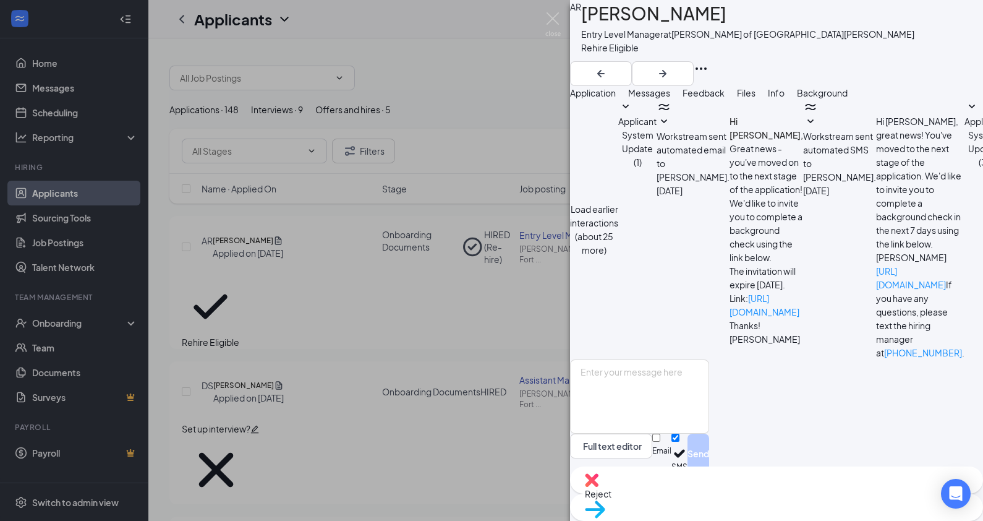
click at [657, 168] on span "Applicant System Update (1)" at bounding box center [637, 142] width 38 height 52
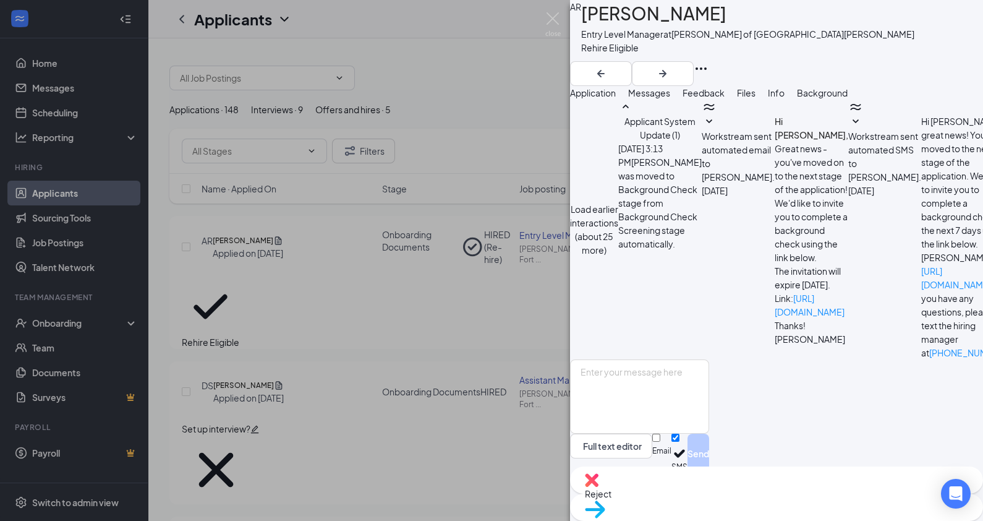
click at [618, 202] on button "Load earlier interactions (about 25 more)" at bounding box center [594, 229] width 48 height 54
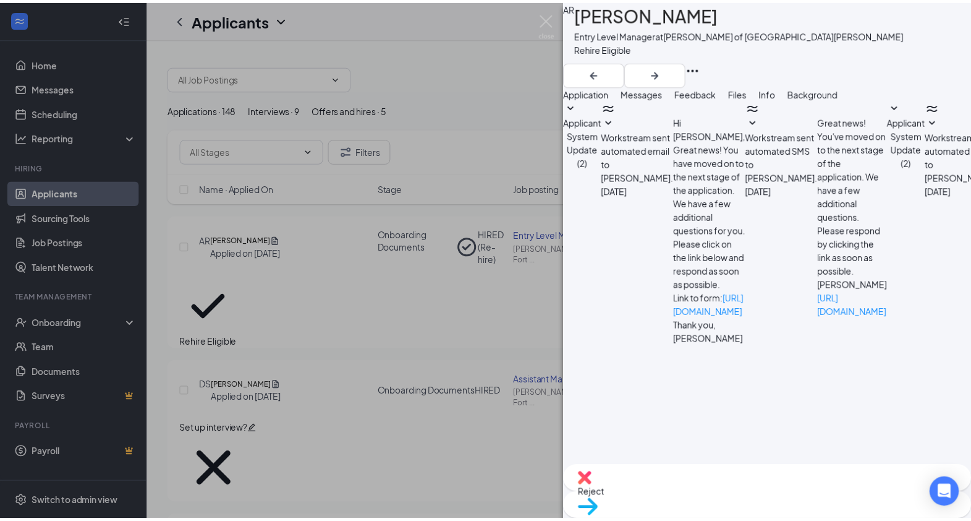
scroll to position [926, 0]
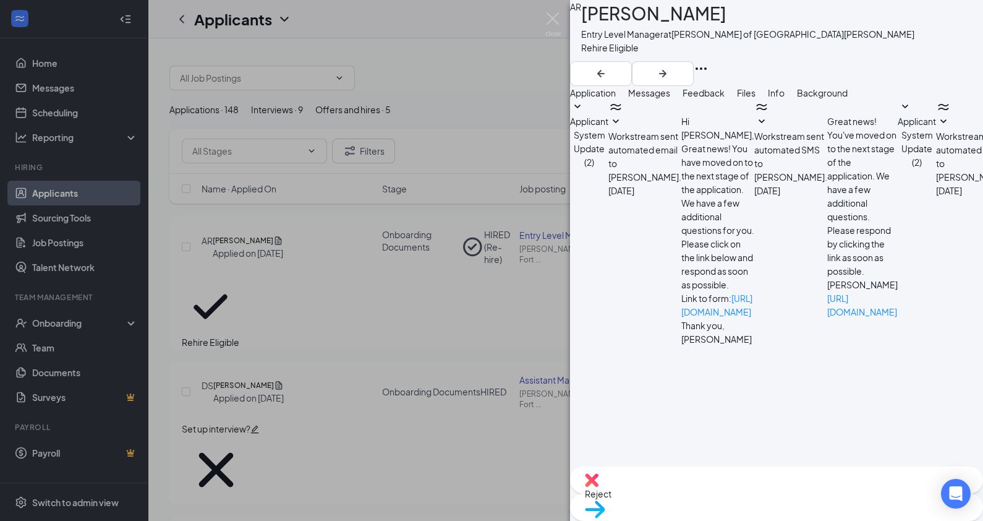
click at [561, 20] on div "AR Aaliyah Rose Entry Level Manager at Culver's of Fort Myers Shores Rehire Eli…" at bounding box center [491, 260] width 983 height 521
click at [556, 15] on img at bounding box center [552, 24] width 15 height 24
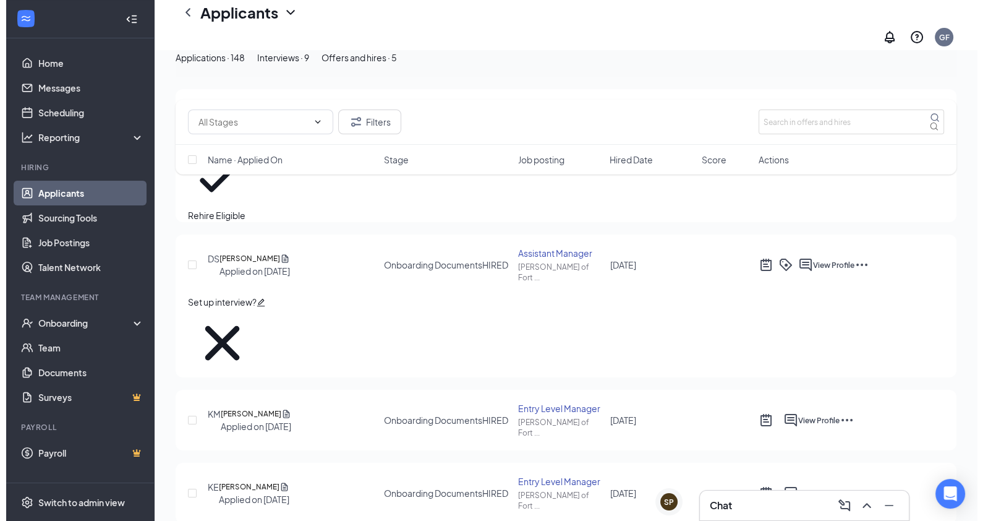
scroll to position [177, 0]
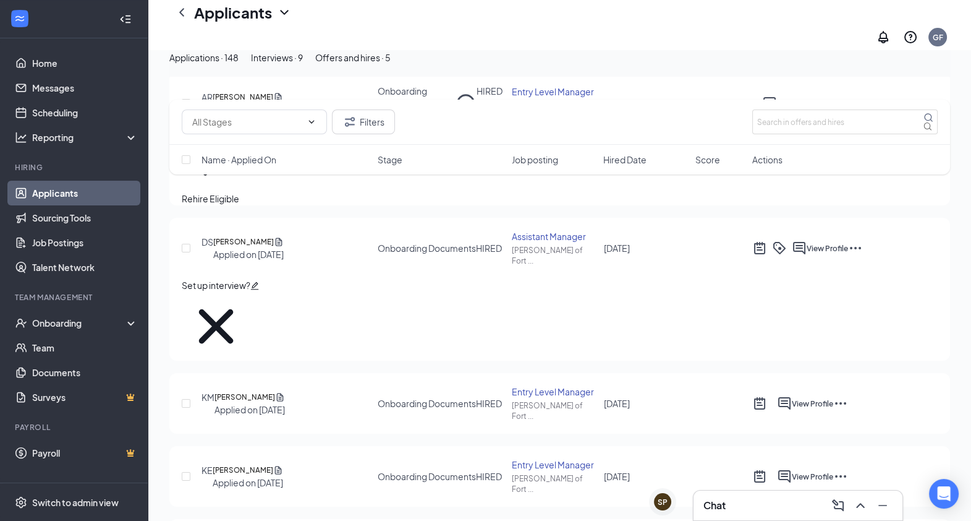
click at [792, 469] on div at bounding box center [784, 476] width 15 height 15
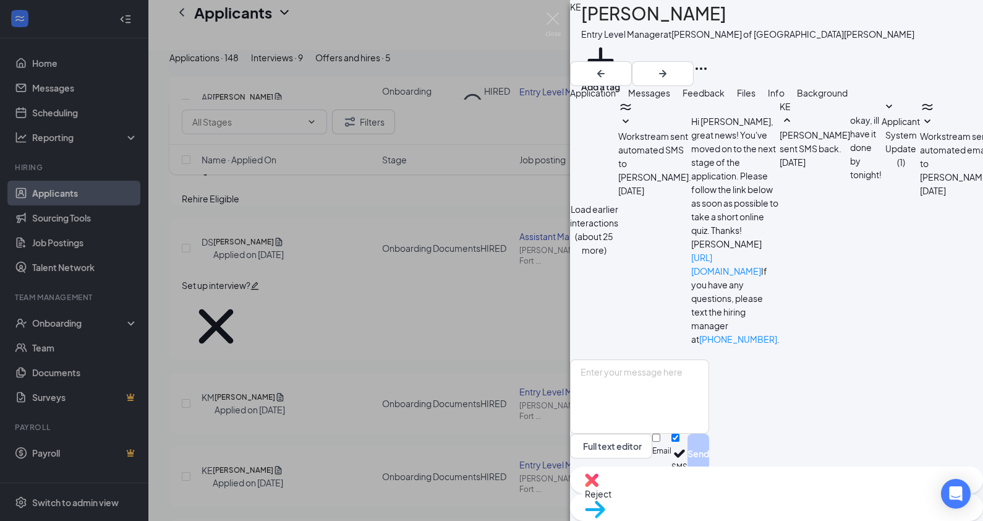
scroll to position [245, 0]
click at [618, 202] on button "Load earlier interactions (about 25 more)" at bounding box center [594, 229] width 48 height 54
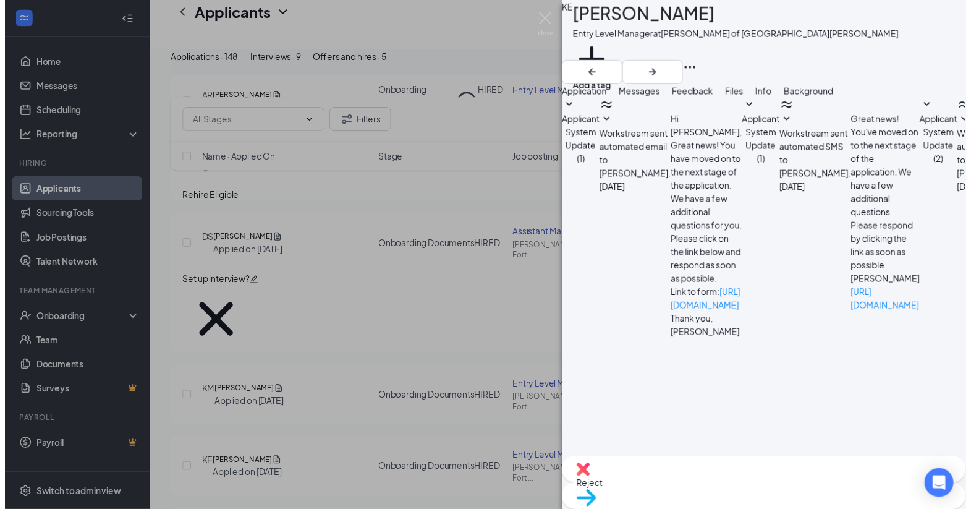
scroll to position [784, 0]
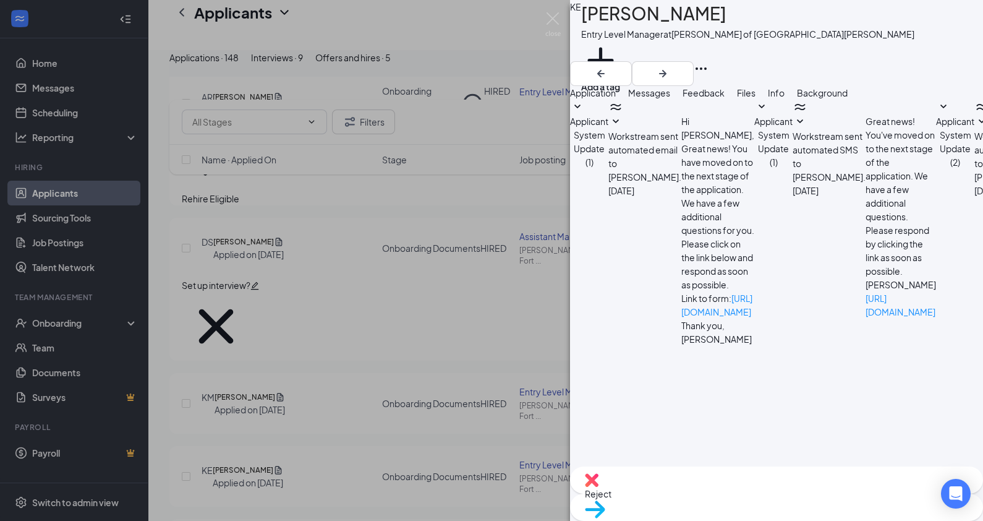
click at [541, 22] on div "KE Kayleigh Elmore Entry Level Manager at Culver's of Fort Myers Shores Add a t…" at bounding box center [491, 260] width 983 height 521
click at [554, 22] on img at bounding box center [552, 24] width 15 height 24
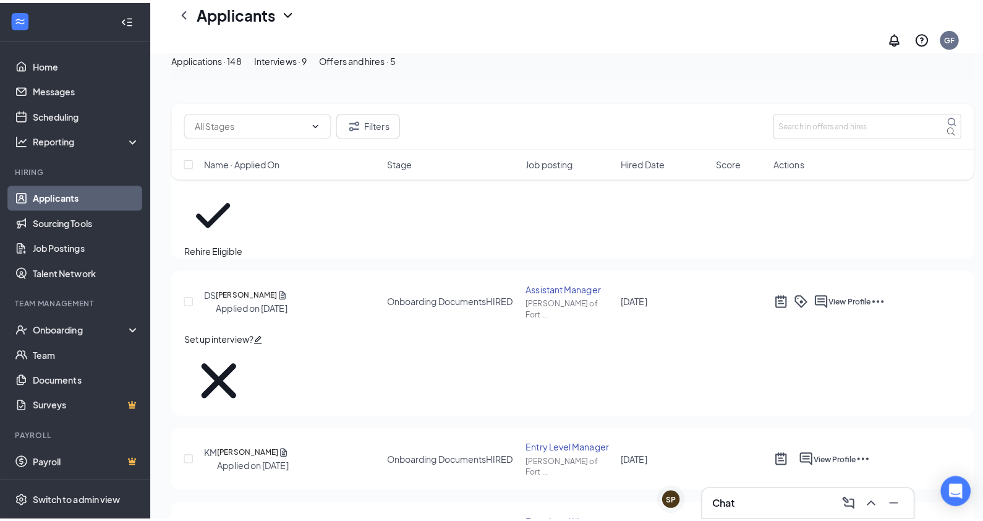
scroll to position [113, 0]
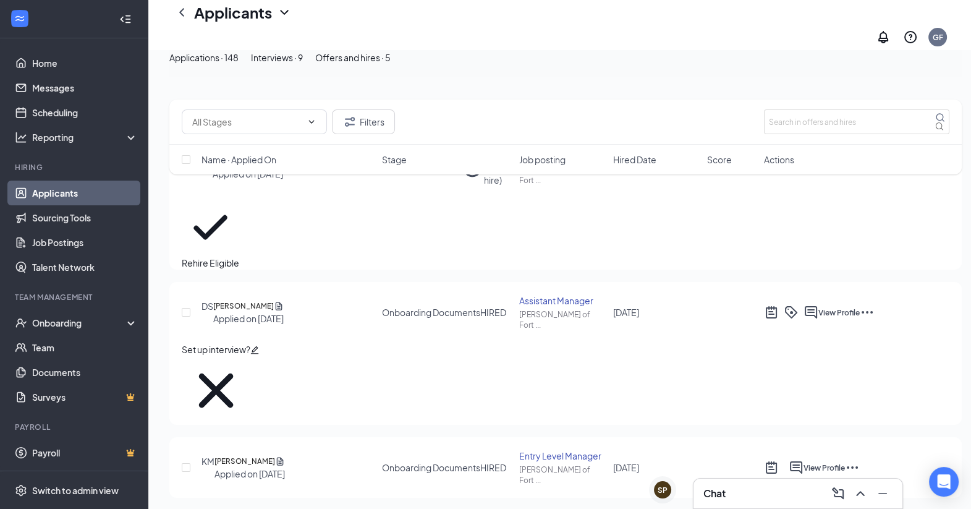
click at [804, 460] on icon "ActiveChat" at bounding box center [796, 467] width 15 height 15
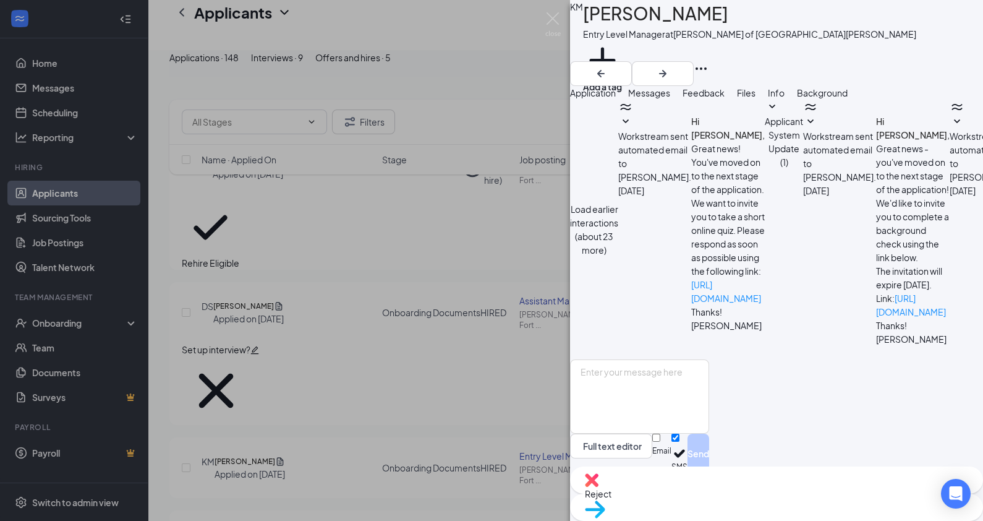
click at [618, 202] on button "Load earlier interactions (about 23 more)" at bounding box center [594, 229] width 48 height 54
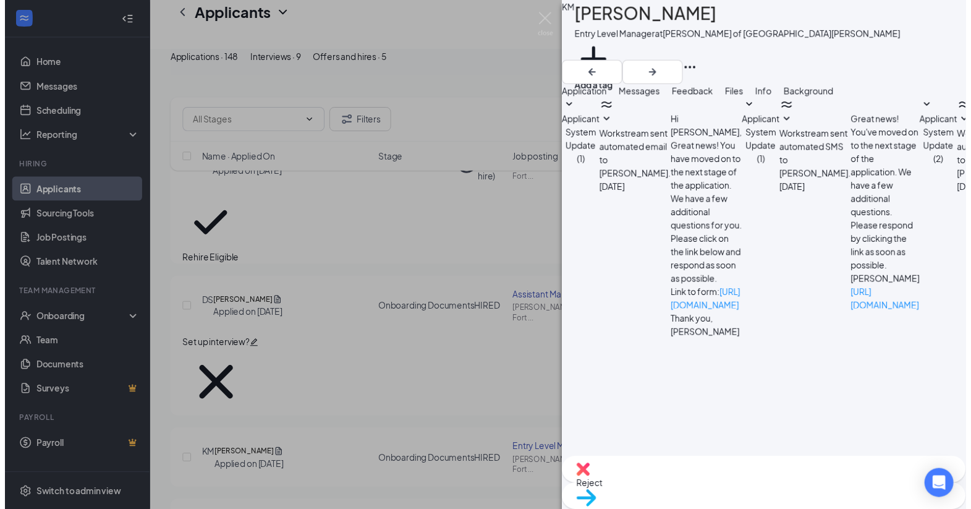
scroll to position [748, 0]
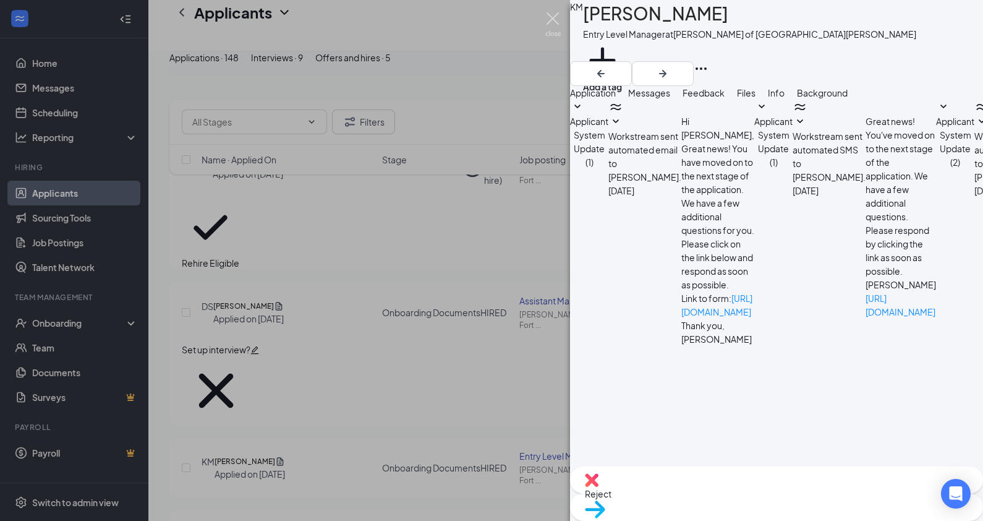
click at [547, 15] on img at bounding box center [552, 24] width 15 height 24
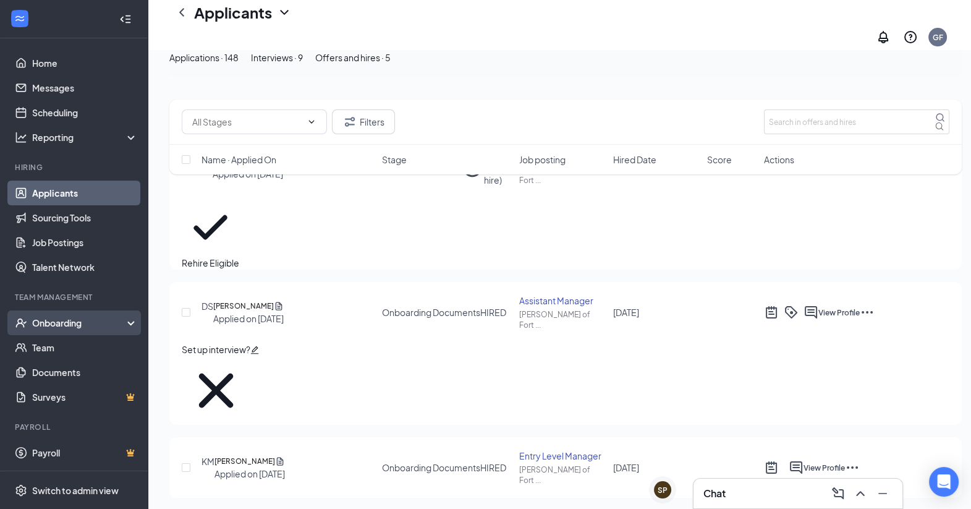
click at [57, 325] on div "Onboarding" at bounding box center [79, 323] width 95 height 12
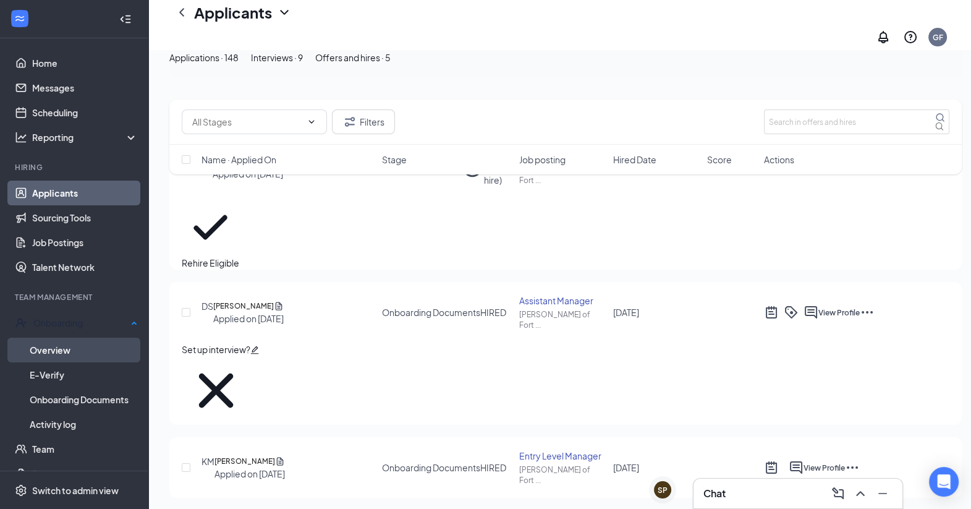
click at [75, 349] on link "Overview" at bounding box center [84, 350] width 108 height 25
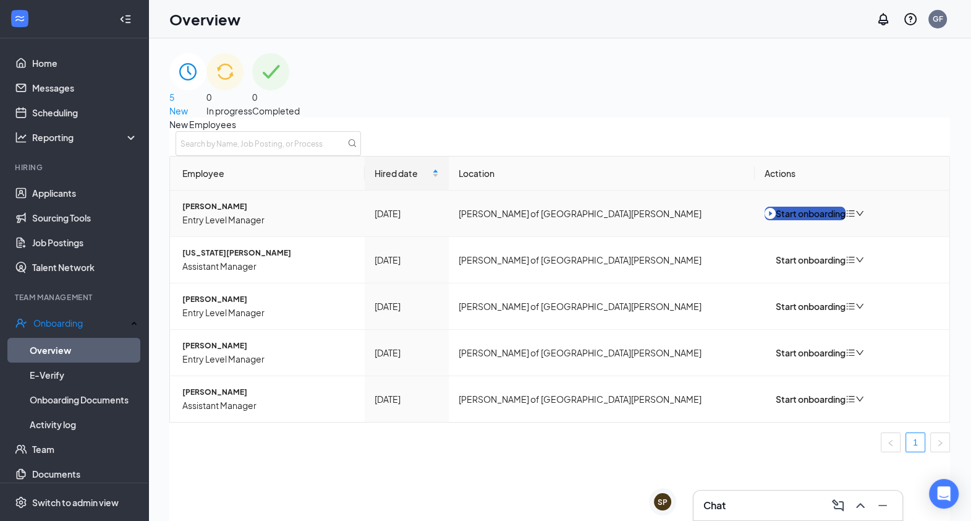
click at [798, 220] on button "Start onboarding" at bounding box center [805, 213] width 81 height 14
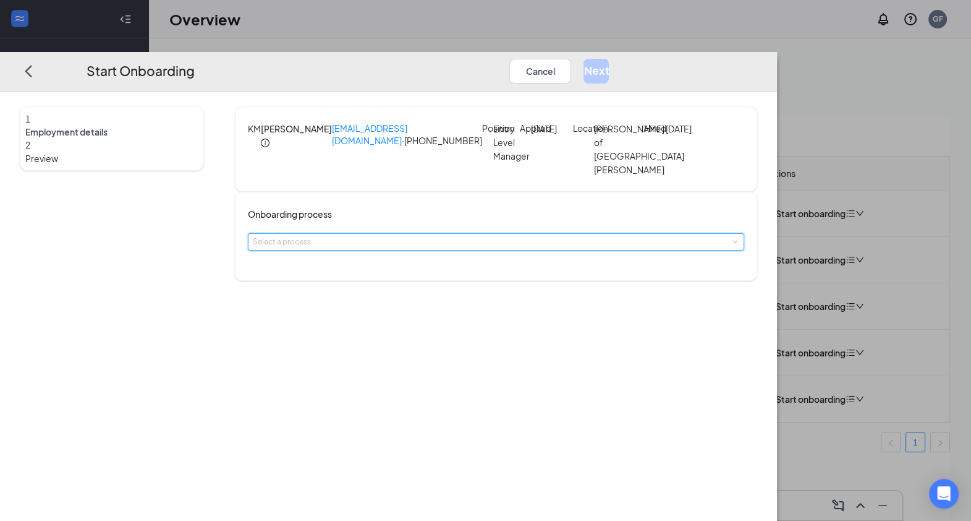
click at [732, 245] on span at bounding box center [735, 242] width 6 height 6
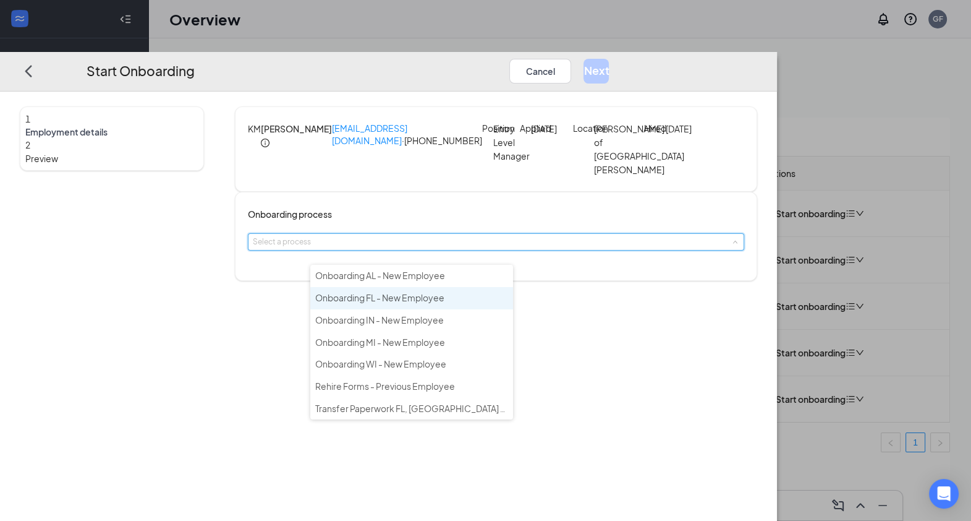
click at [448, 296] on li "Onboarding FL - New Employee" at bounding box center [411, 298] width 203 height 22
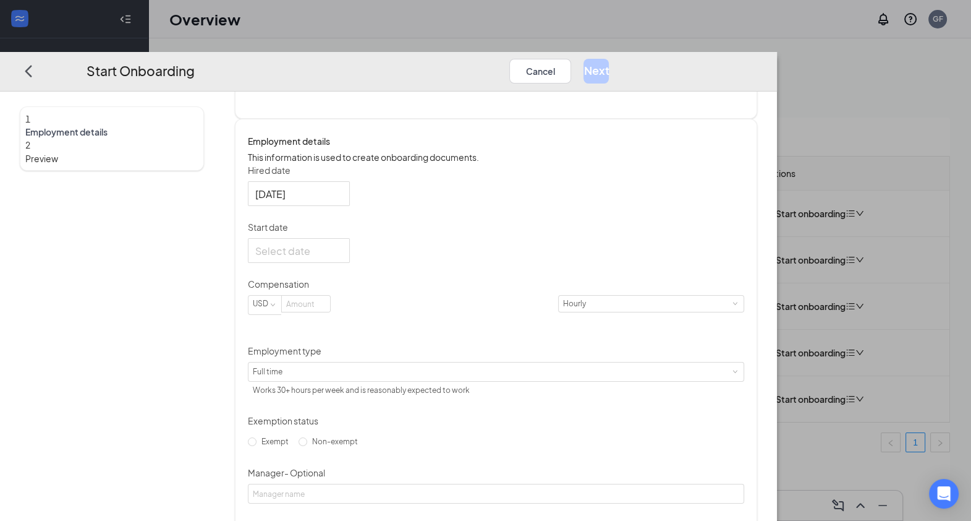
scroll to position [170, 0]
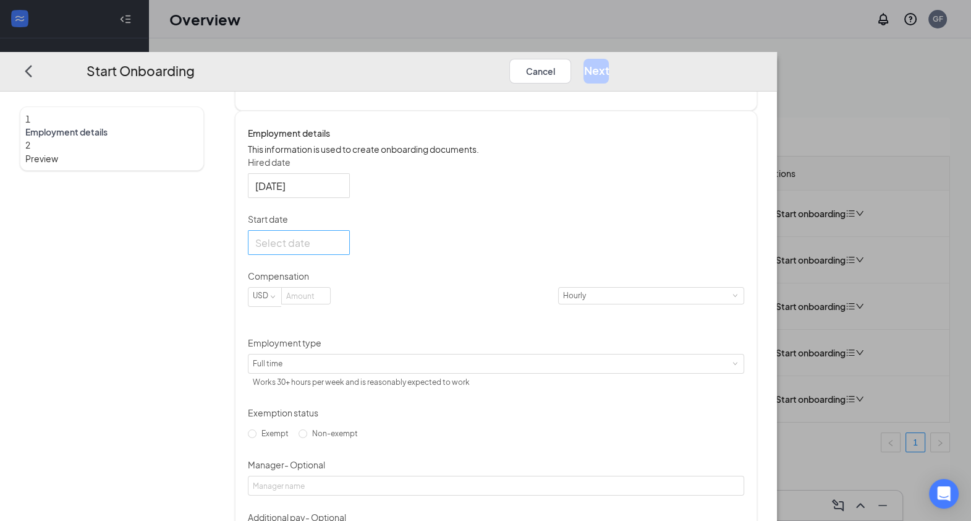
click at [343, 250] on div at bounding box center [298, 242] width 87 height 15
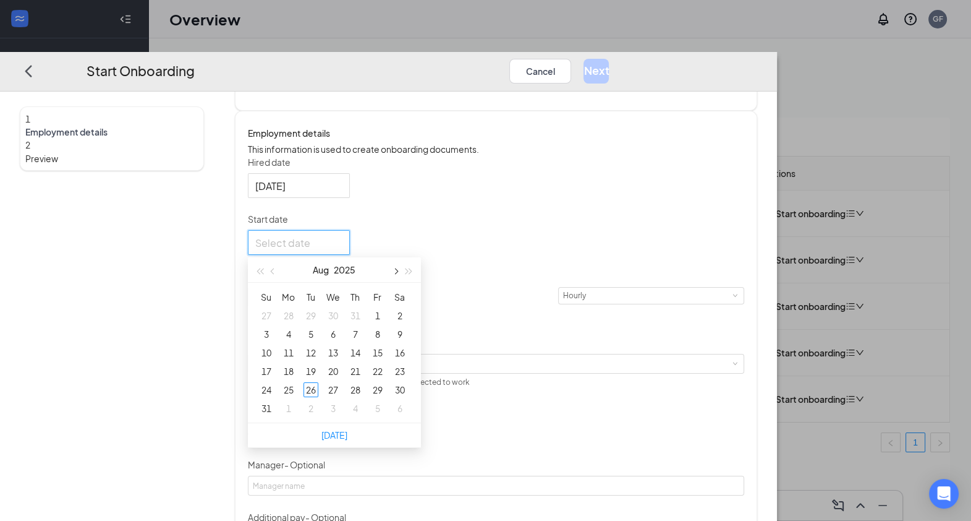
click at [398, 275] on span "button" at bounding box center [395, 271] width 6 height 6
type input "Sep 2, 2025"
click at [318, 323] on div "2" at bounding box center [311, 315] width 15 height 15
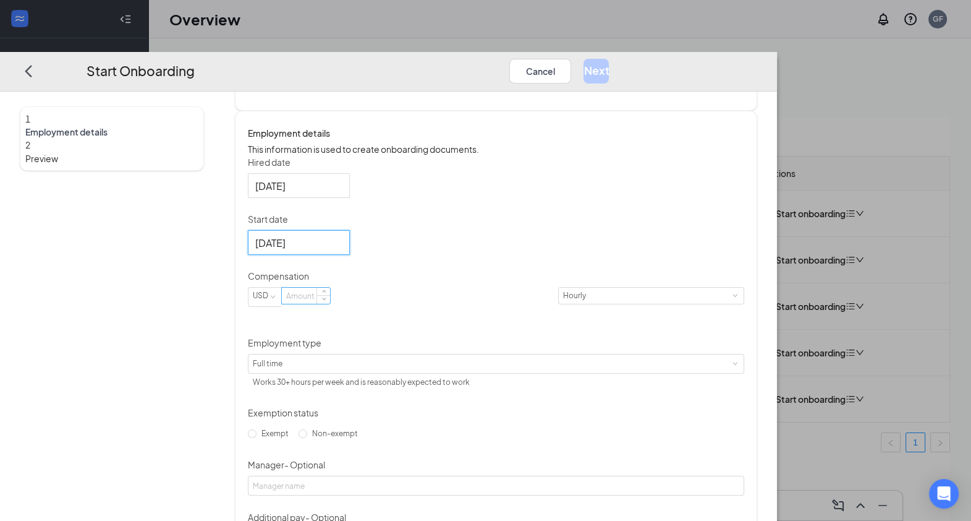
click at [330, 304] on input at bounding box center [306, 295] width 48 height 16
type input "19"
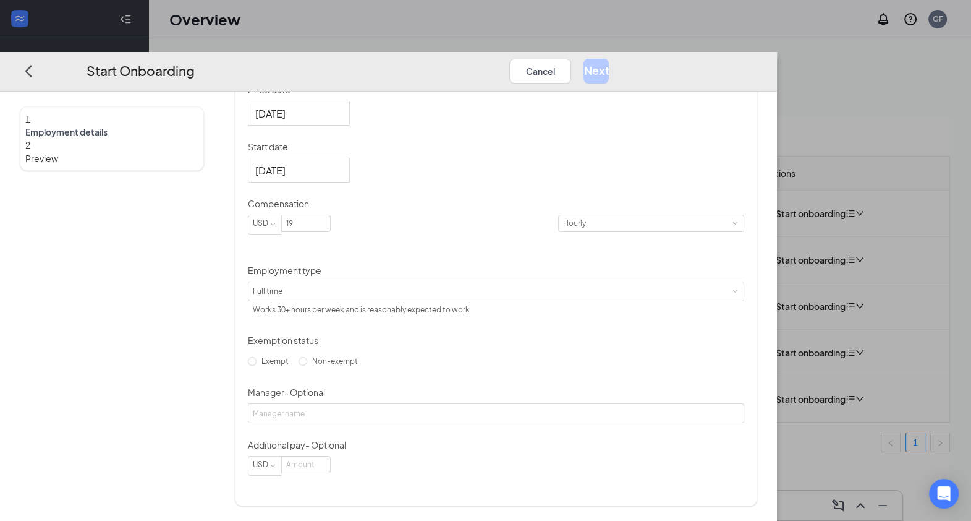
scroll to position [261, 0]
click at [307, 365] on input "Non-exempt" at bounding box center [303, 361] width 9 height 9
radio input "true"
click at [609, 59] on button "Next" at bounding box center [596, 71] width 25 height 25
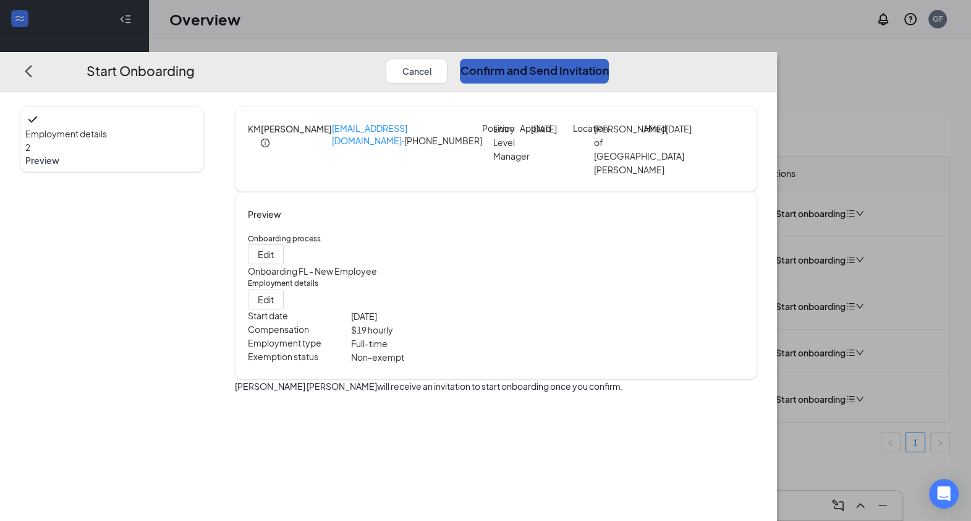
click at [609, 59] on button "Confirm and Send Invitation" at bounding box center [534, 71] width 149 height 25
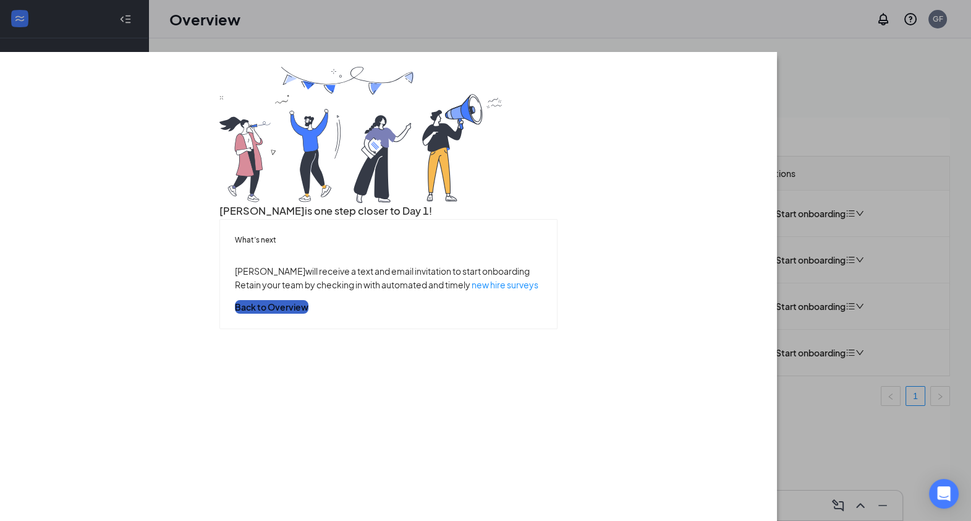
click at [309, 313] on button "Back to Overview" at bounding box center [272, 307] width 74 height 14
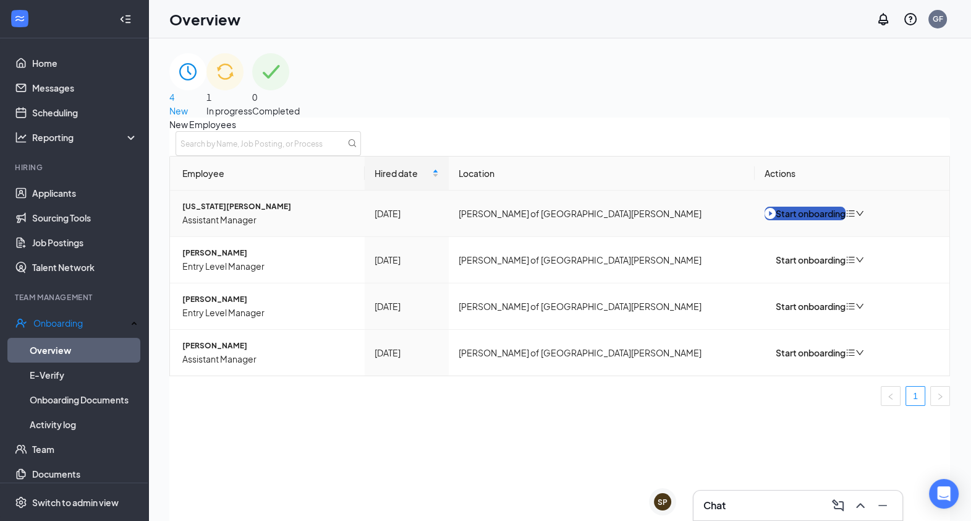
click at [791, 220] on div "Start onboarding" at bounding box center [805, 213] width 81 height 14
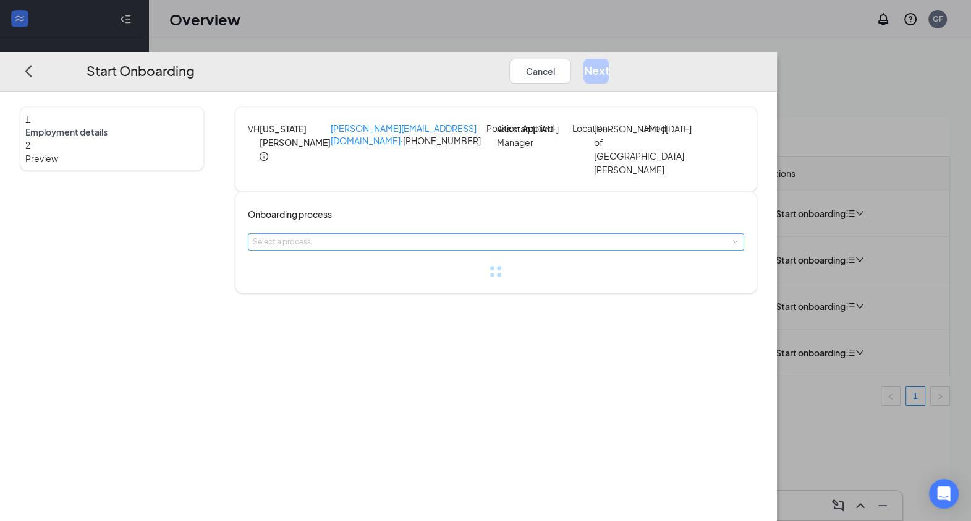
click at [488, 245] on div "Select a process" at bounding box center [493, 242] width 481 height 12
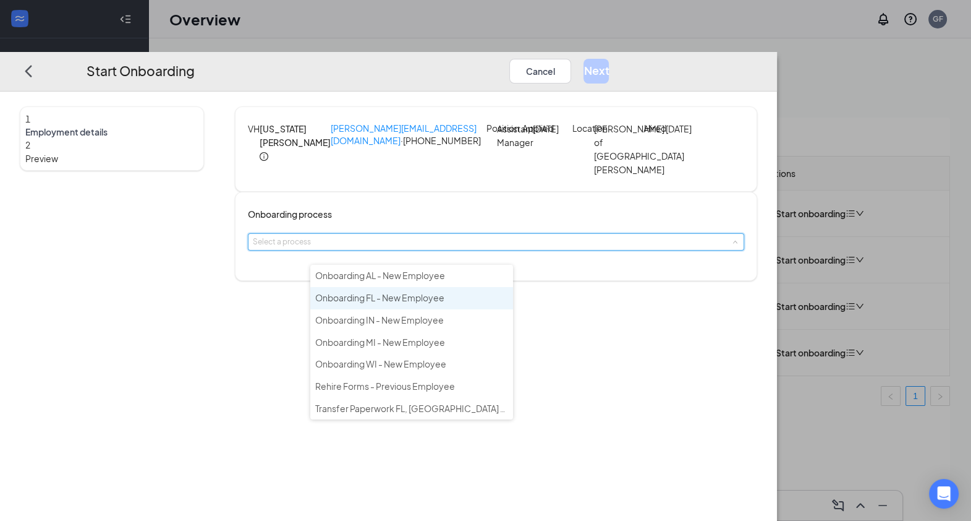
click at [461, 300] on li "Onboarding FL - New Employee" at bounding box center [411, 298] width 203 height 22
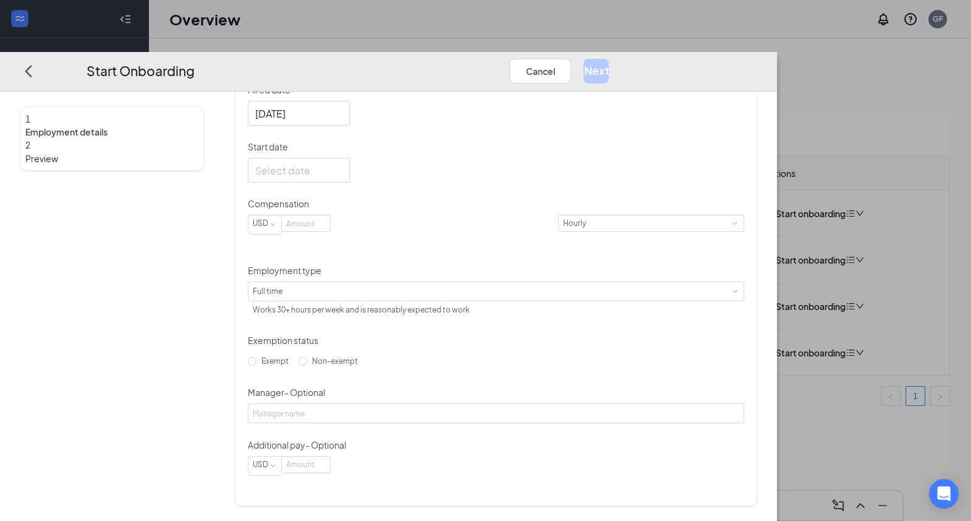
scroll to position [261, 0]
click at [350, 179] on div at bounding box center [299, 170] width 102 height 25
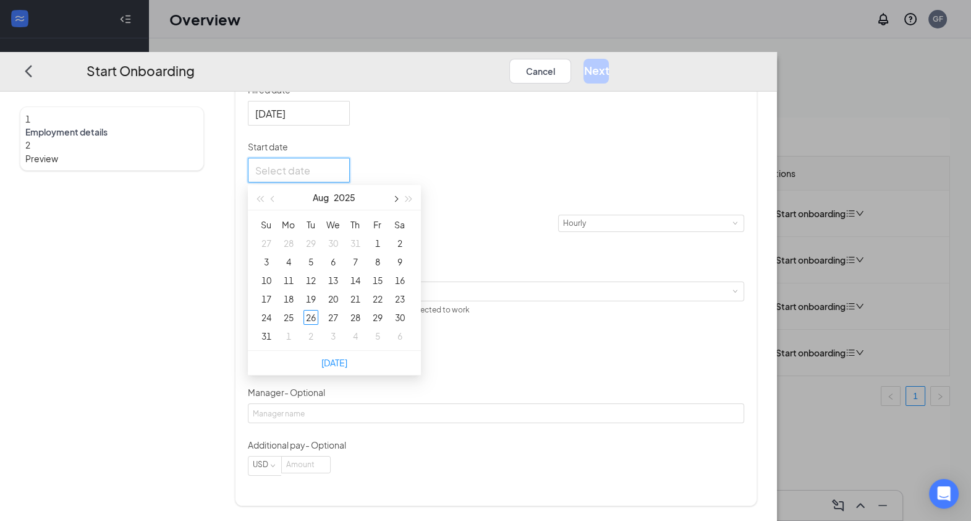
click at [402, 202] on button "button" at bounding box center [395, 197] width 14 height 25
type input "Sep 4, 2025"
click at [363, 248] on div "4" at bounding box center [355, 243] width 15 height 15
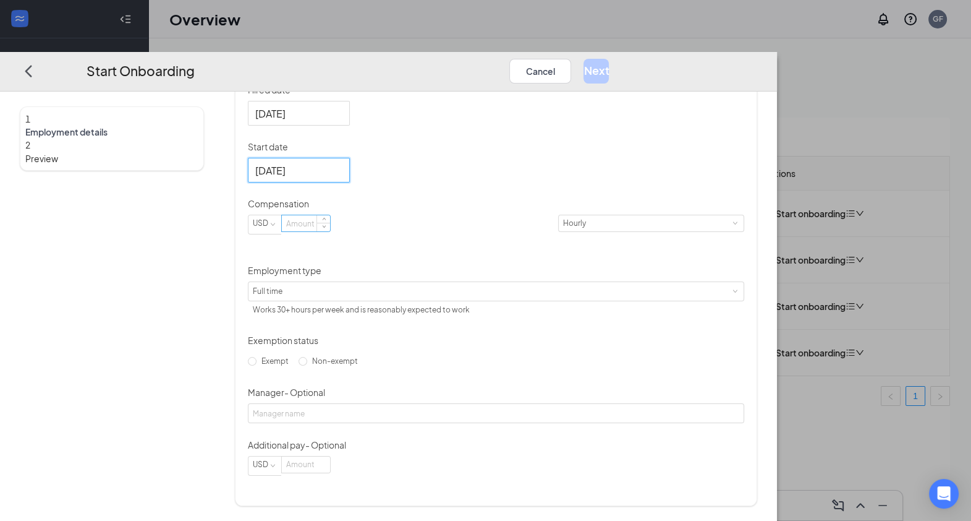
click at [330, 231] on input at bounding box center [306, 223] width 48 height 16
type input "19"
click at [333, 362] on span "Non-exempt" at bounding box center [335, 360] width 56 height 9
click at [307, 362] on input "Non-exempt" at bounding box center [303, 361] width 9 height 9
radio input "true"
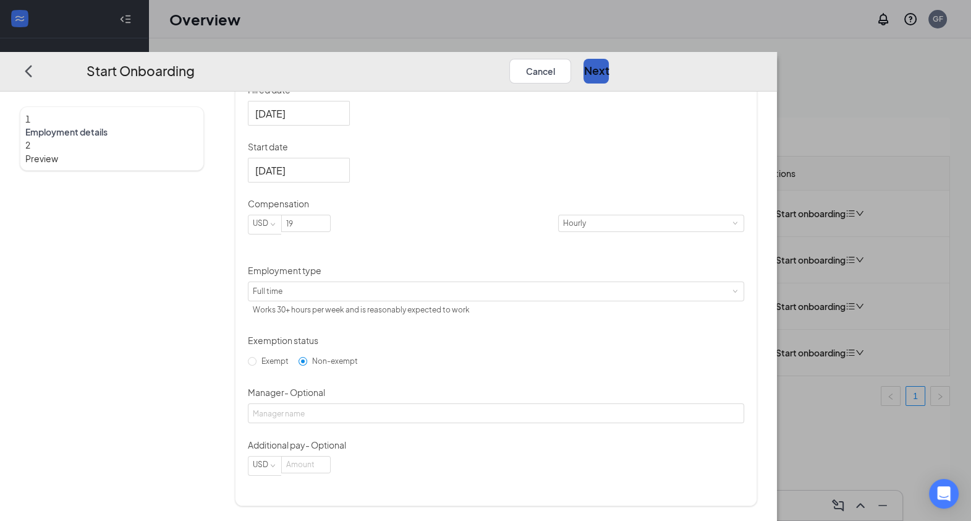
click at [609, 59] on button "Next" at bounding box center [596, 71] width 25 height 25
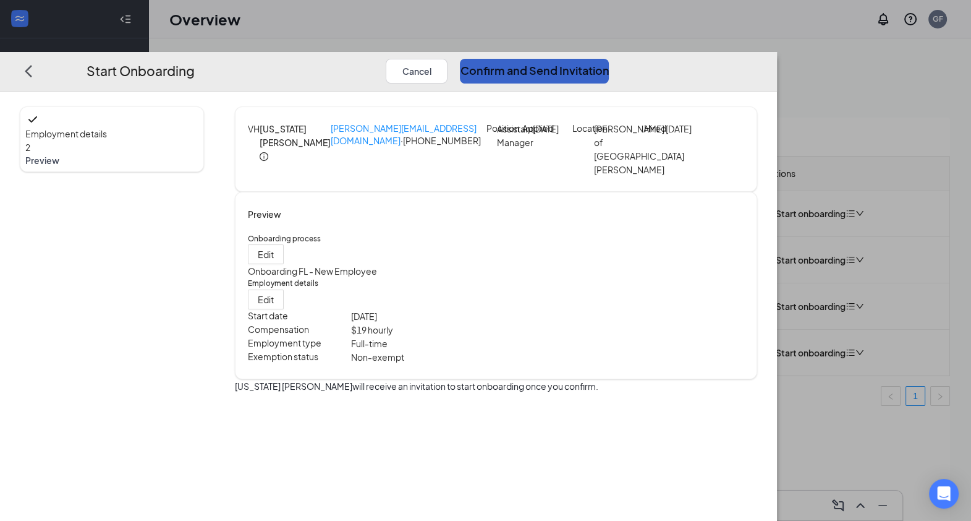
click at [609, 59] on button "Confirm and Send Invitation" at bounding box center [534, 71] width 149 height 25
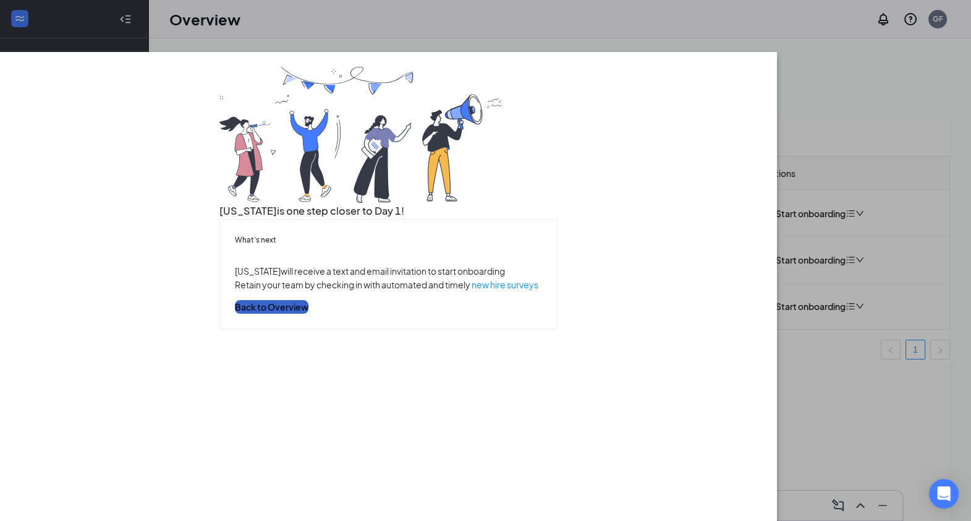
click at [309, 313] on button "Back to Overview" at bounding box center [272, 307] width 74 height 14
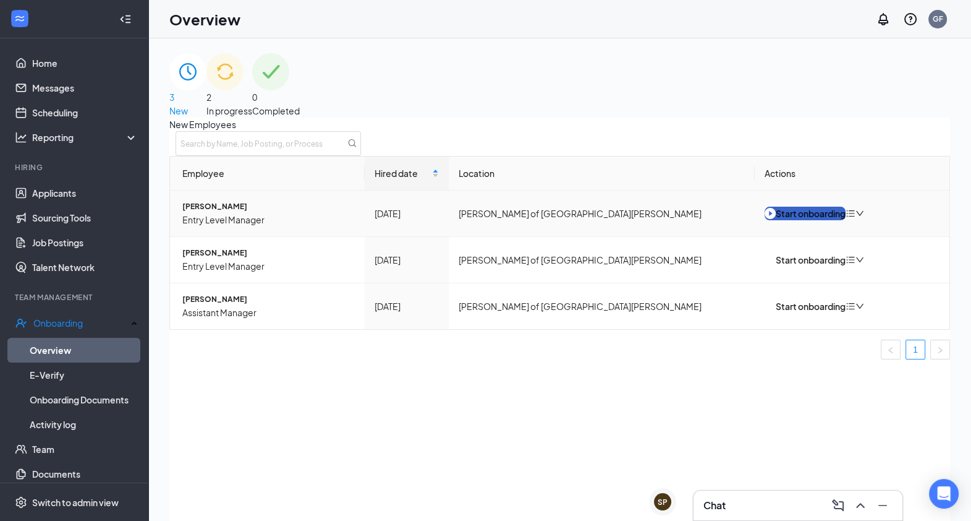
click at [799, 220] on div "Start onboarding" at bounding box center [805, 213] width 81 height 14
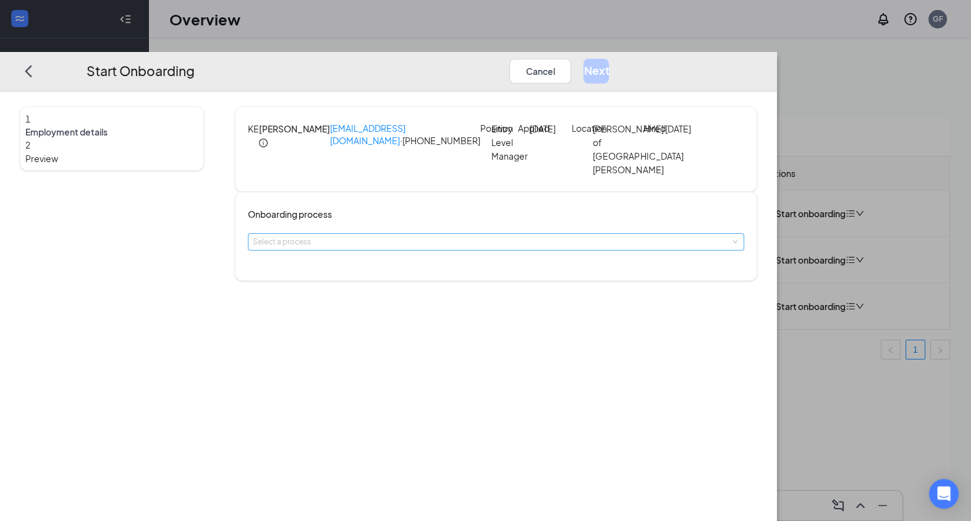
click at [498, 247] on div "Select a process" at bounding box center [493, 242] width 481 height 12
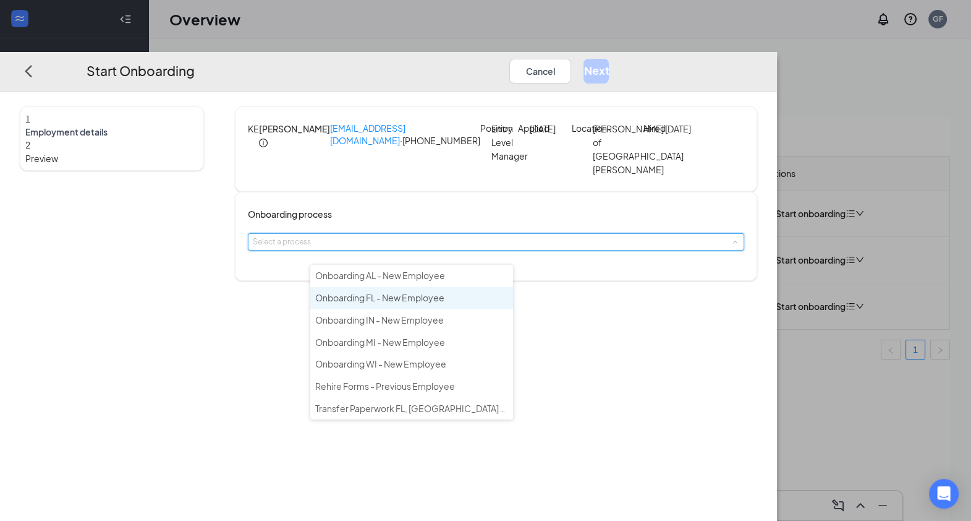
click at [451, 295] on li "Onboarding FL - New Employee" at bounding box center [411, 298] width 203 height 22
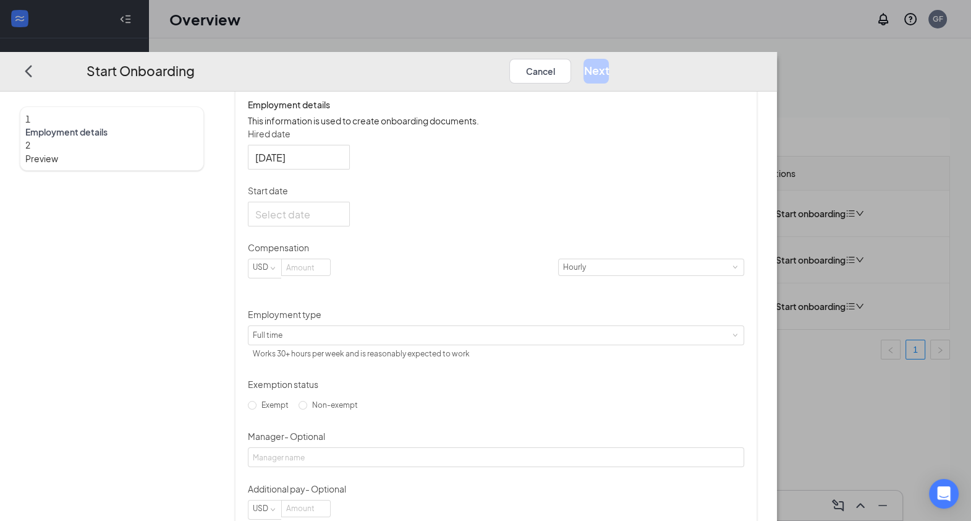
scroll to position [202, 0]
click at [343, 218] on div at bounding box center [298, 210] width 87 height 15
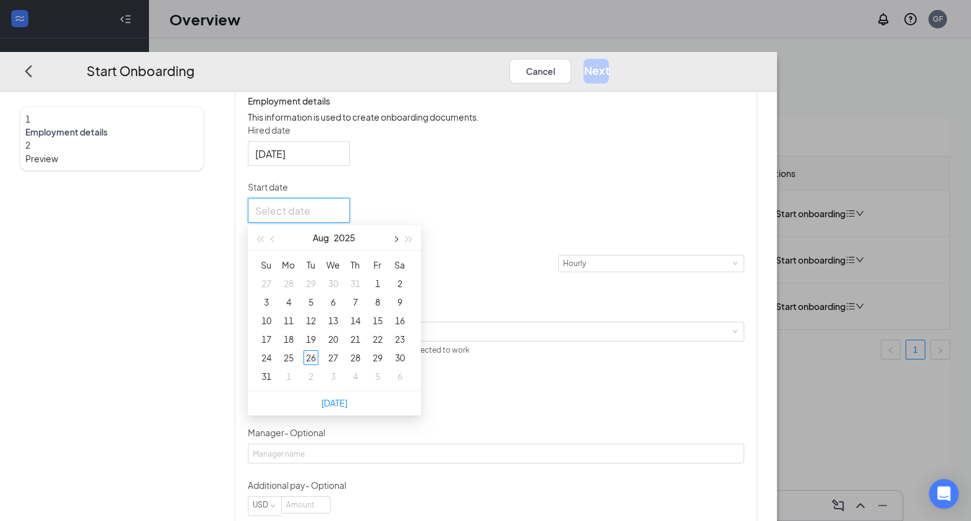
click at [402, 250] on button "button" at bounding box center [395, 237] width 14 height 25
type input "Sep 4, 2025"
click at [363, 291] on div "4" at bounding box center [355, 283] width 15 height 15
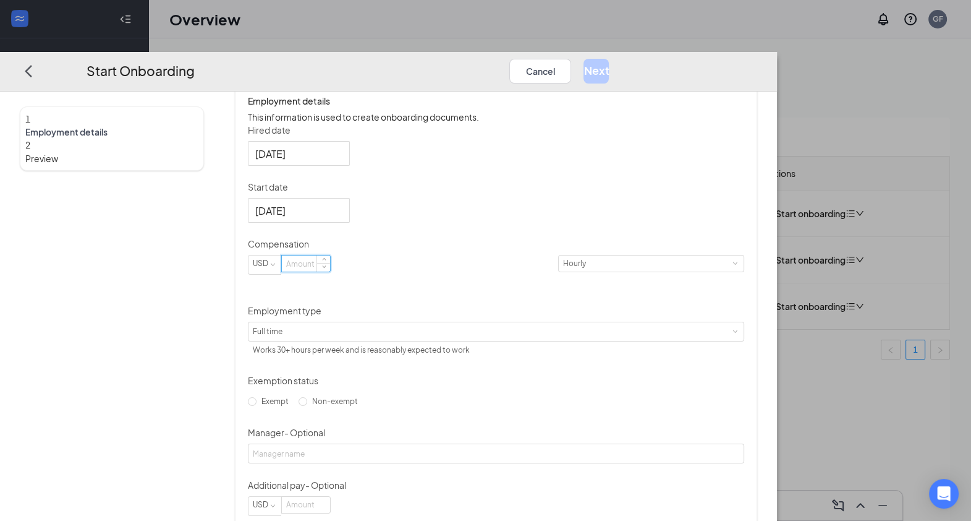
click at [330, 271] on input at bounding box center [306, 263] width 48 height 16
type input "18"
click at [337, 406] on span "Non-exempt" at bounding box center [335, 400] width 56 height 9
click at [307, 406] on input "Non-exempt" at bounding box center [303, 401] width 9 height 9
radio input "true"
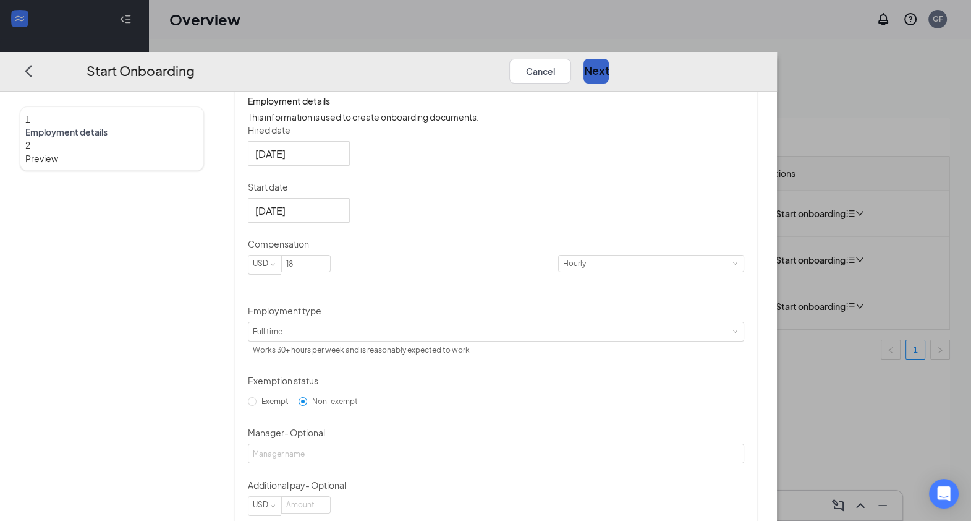
click at [609, 59] on button "Next" at bounding box center [596, 71] width 25 height 25
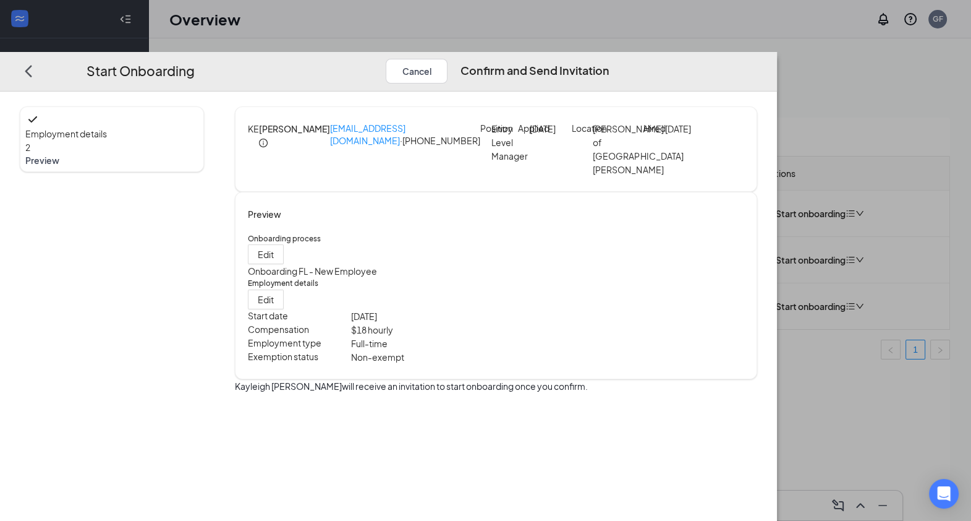
scroll to position [0, 0]
click at [609, 59] on button "Confirm and Send Invitation" at bounding box center [534, 71] width 149 height 25
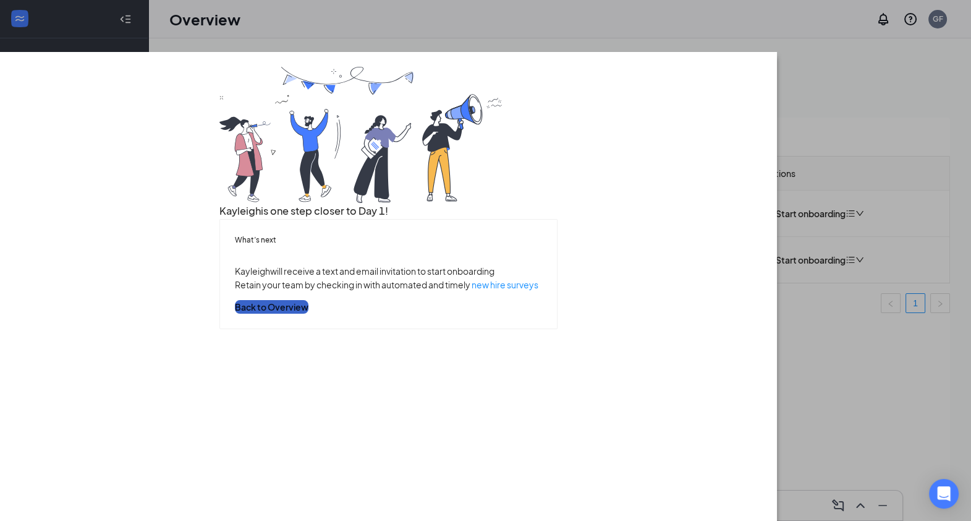
click at [309, 313] on button "Back to Overview" at bounding box center [272, 307] width 74 height 14
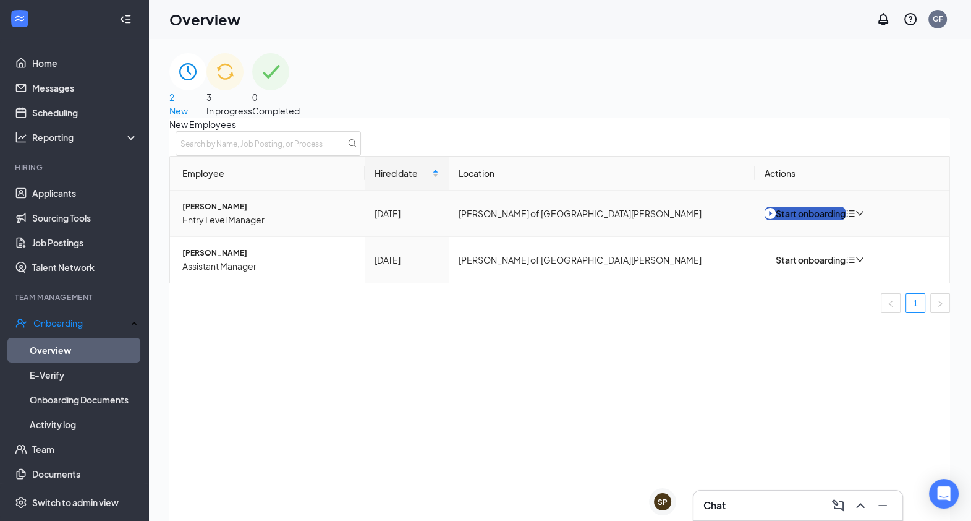
click at [802, 220] on div "Start onboarding" at bounding box center [805, 213] width 81 height 14
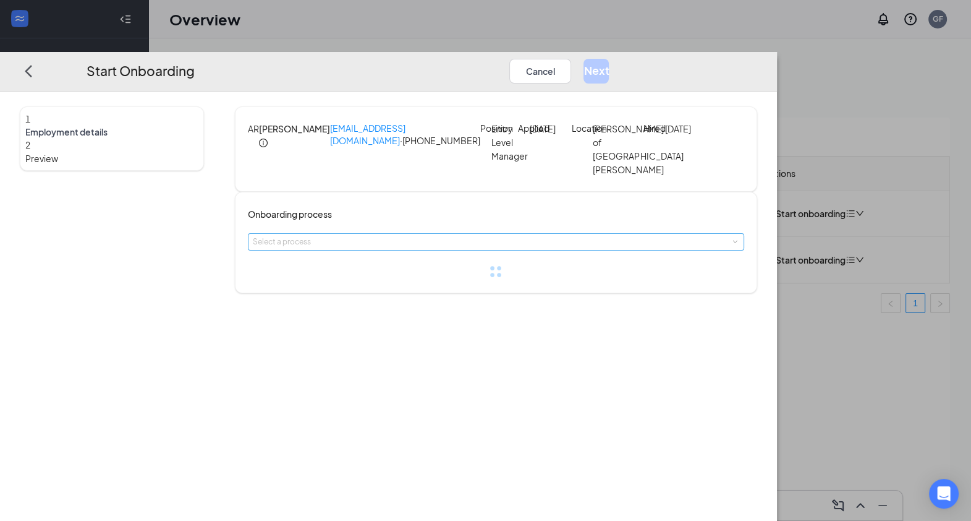
click at [482, 248] on div "Select a process" at bounding box center [493, 242] width 481 height 12
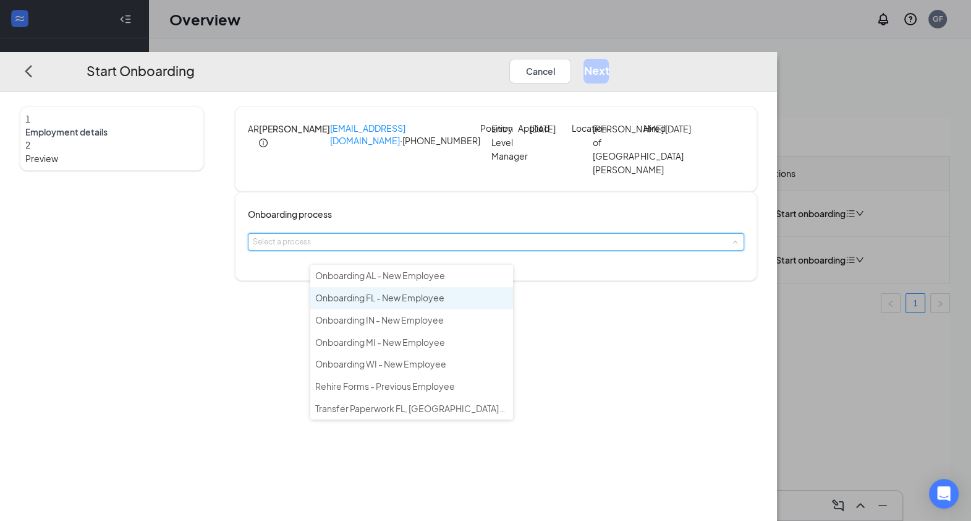
click at [448, 299] on li "Onboarding FL - New Employee" at bounding box center [411, 298] width 203 height 22
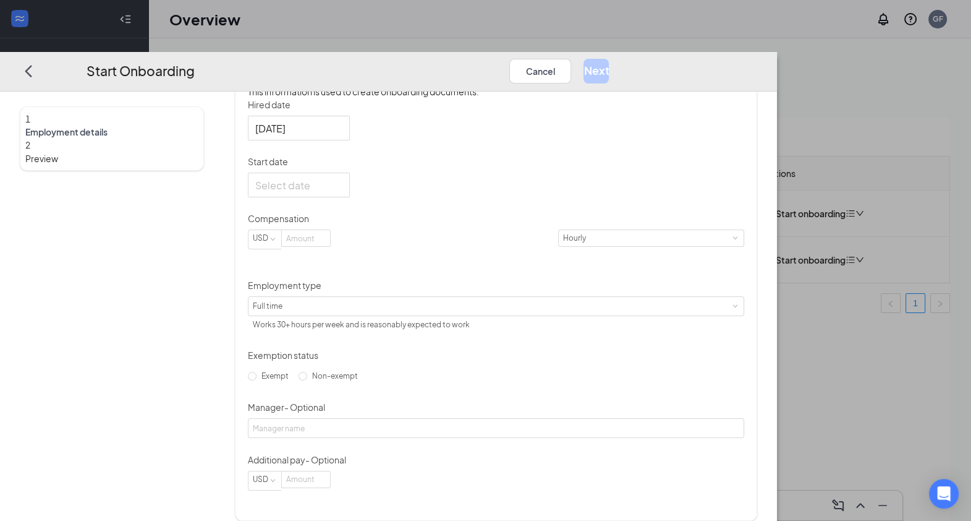
scroll to position [229, 0]
click at [343, 191] on div at bounding box center [298, 183] width 87 height 15
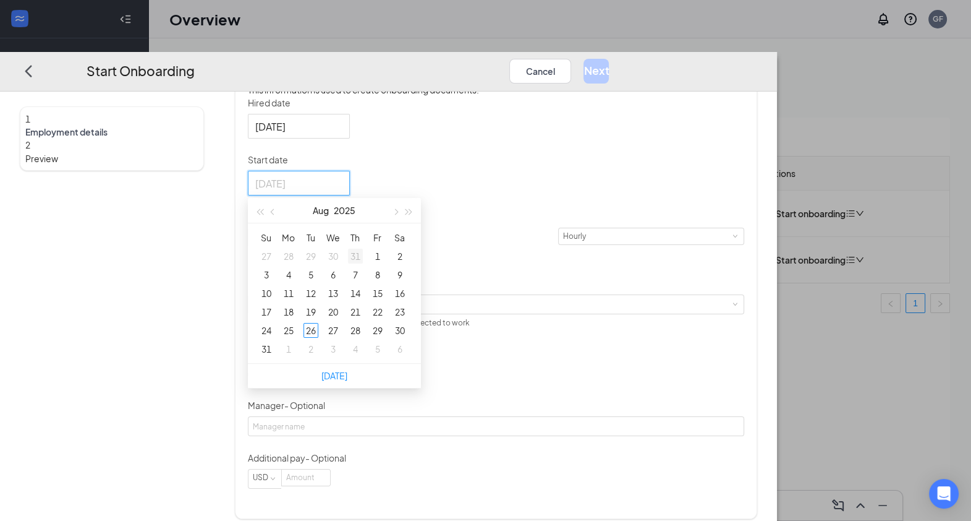
type input "Jul 31, 2025"
click at [402, 223] on button "button" at bounding box center [395, 210] width 14 height 25
type input "Sep 2, 2025"
click at [318, 263] on div "2" at bounding box center [311, 256] width 15 height 15
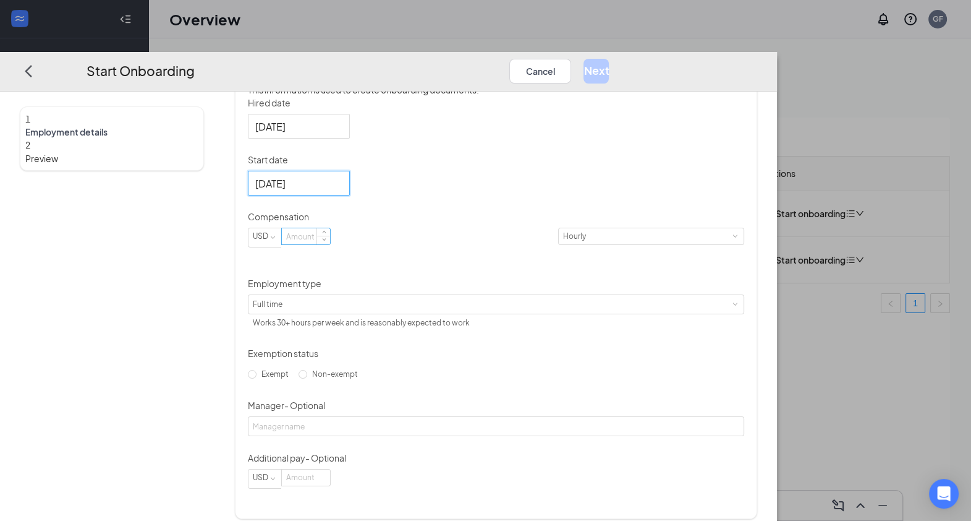
click at [330, 244] on input at bounding box center [306, 236] width 48 height 16
type input "17.5"
click at [346, 378] on span "Non-exempt" at bounding box center [335, 373] width 56 height 9
click at [307, 378] on input "Non-exempt" at bounding box center [303, 374] width 9 height 9
radio input "true"
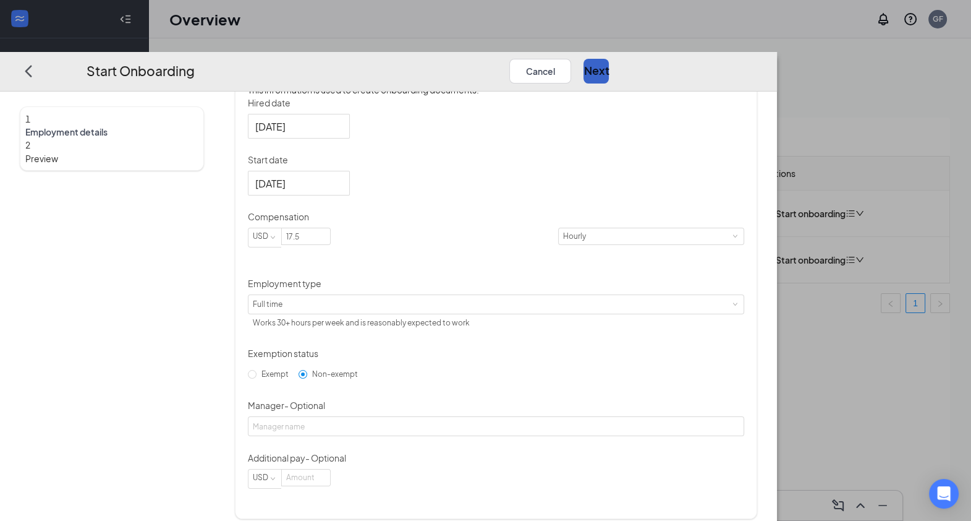
click at [609, 59] on button "Next" at bounding box center [596, 71] width 25 height 25
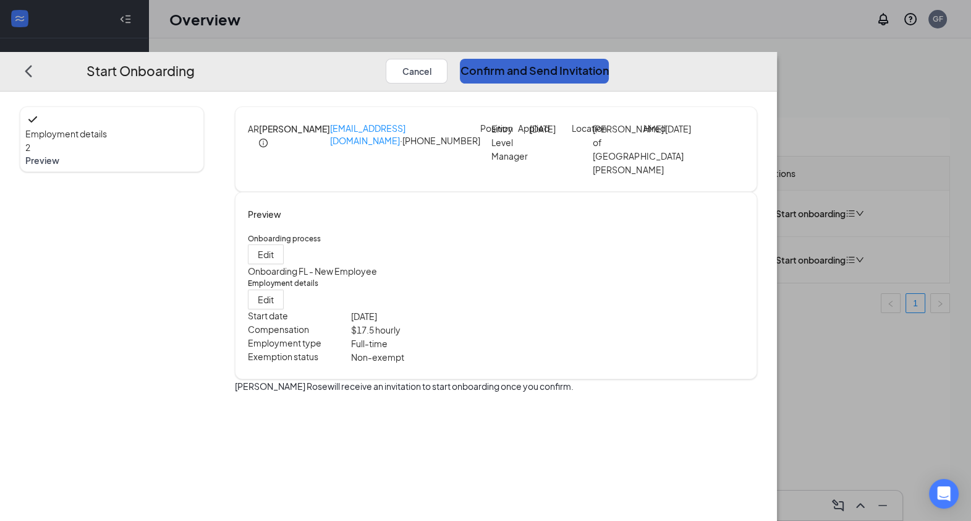
scroll to position [0, 0]
click at [609, 59] on button "Confirm and Send Invitation" at bounding box center [534, 71] width 149 height 25
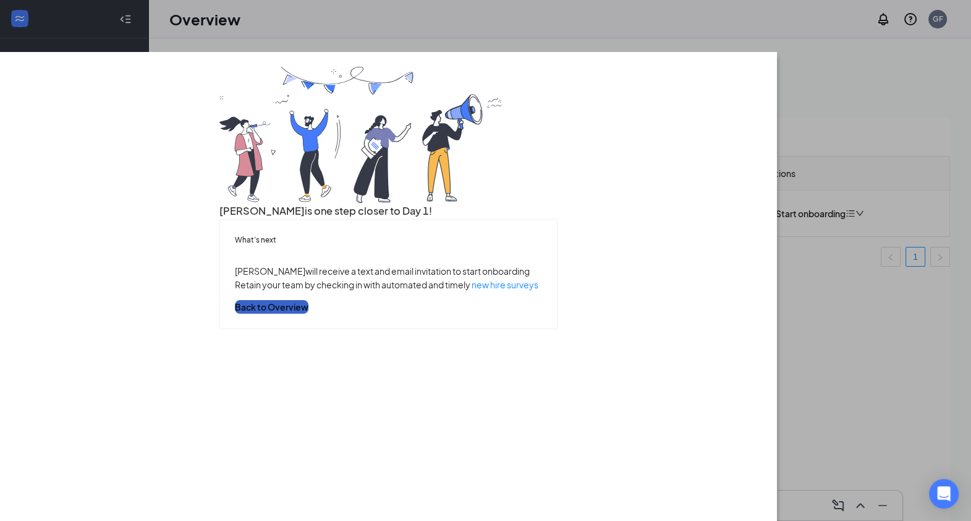
click at [309, 313] on button "Back to Overview" at bounding box center [272, 307] width 74 height 14
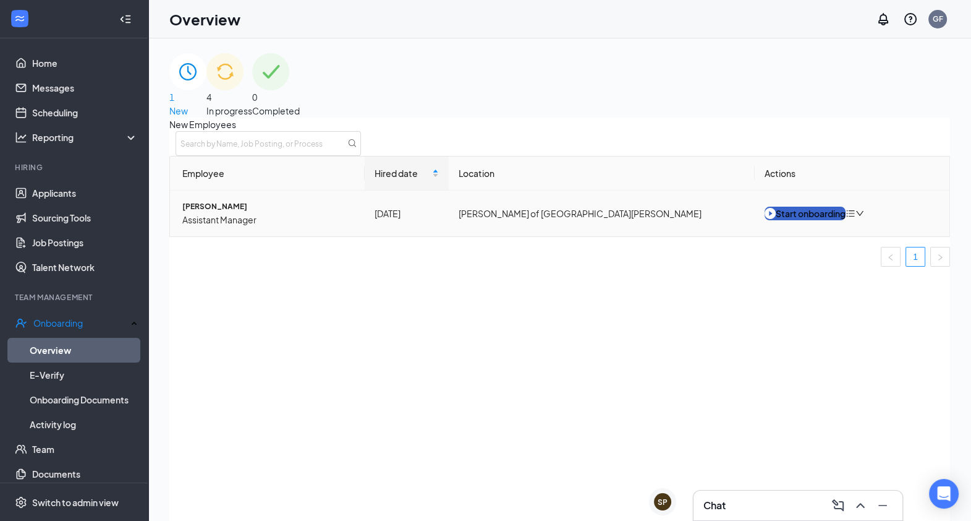
click at [806, 220] on div "Start onboarding" at bounding box center [805, 213] width 81 height 14
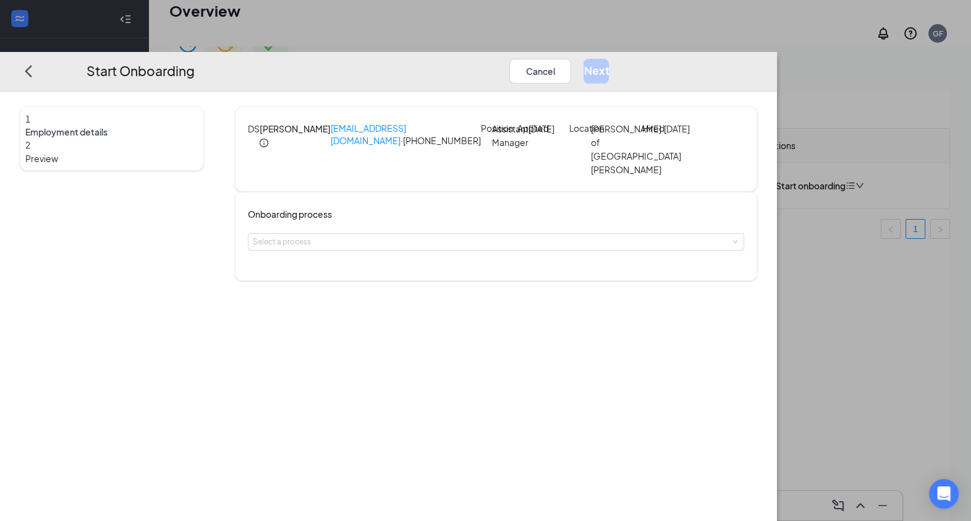
scroll to position [56, 0]
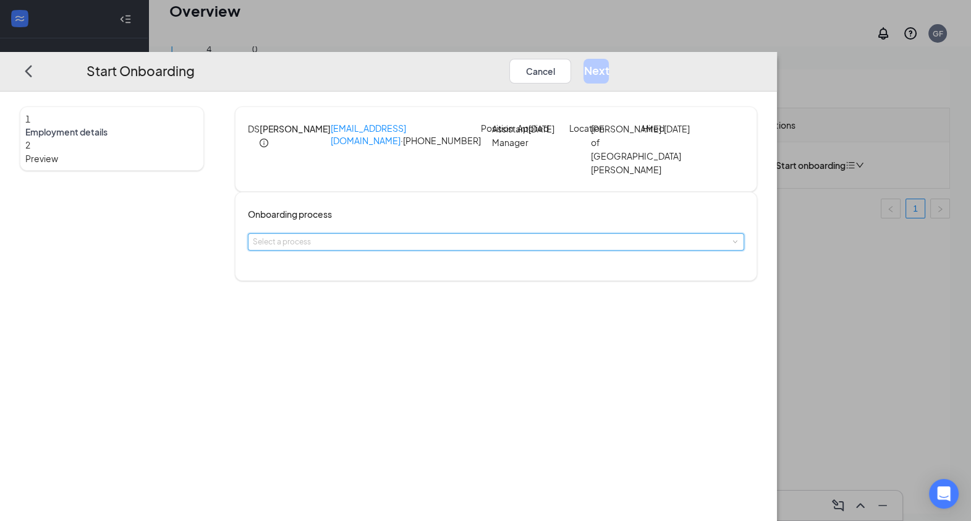
click at [732, 245] on span at bounding box center [735, 242] width 6 height 6
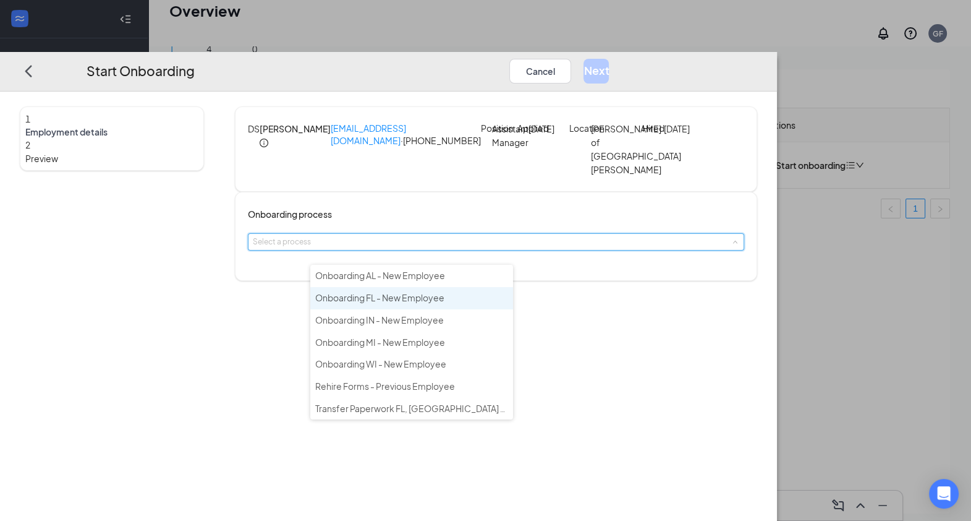
click at [433, 295] on span "Onboarding FL - New Employee" at bounding box center [379, 297] width 129 height 11
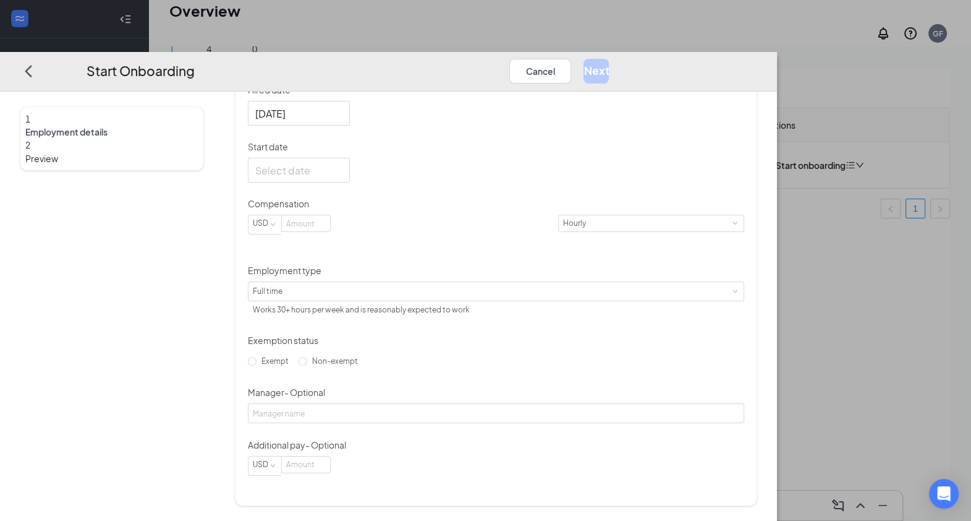
scroll to position [247, 0]
click at [343, 178] on div at bounding box center [298, 170] width 87 height 15
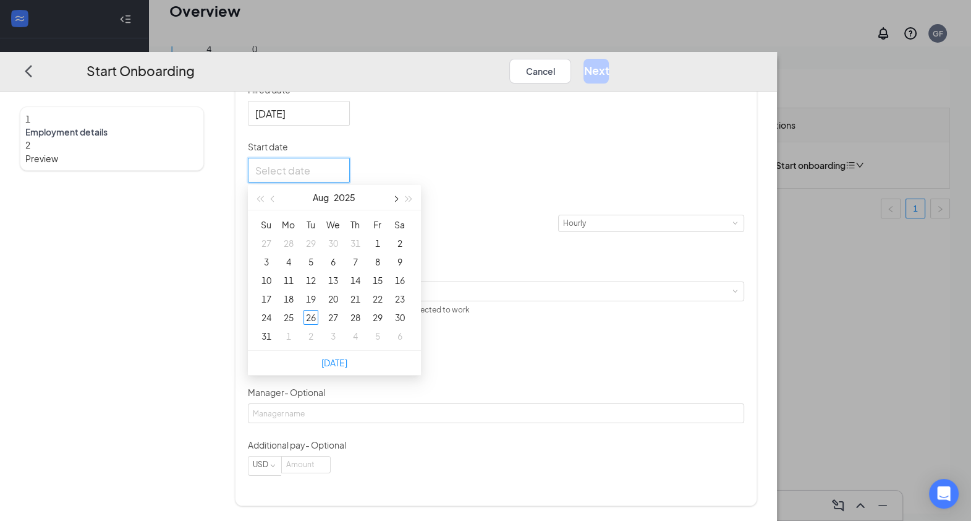
click at [398, 202] on span "button" at bounding box center [395, 199] width 6 height 6
type input "Sep 4, 2025"
click at [363, 250] on div "4" at bounding box center [355, 243] width 15 height 15
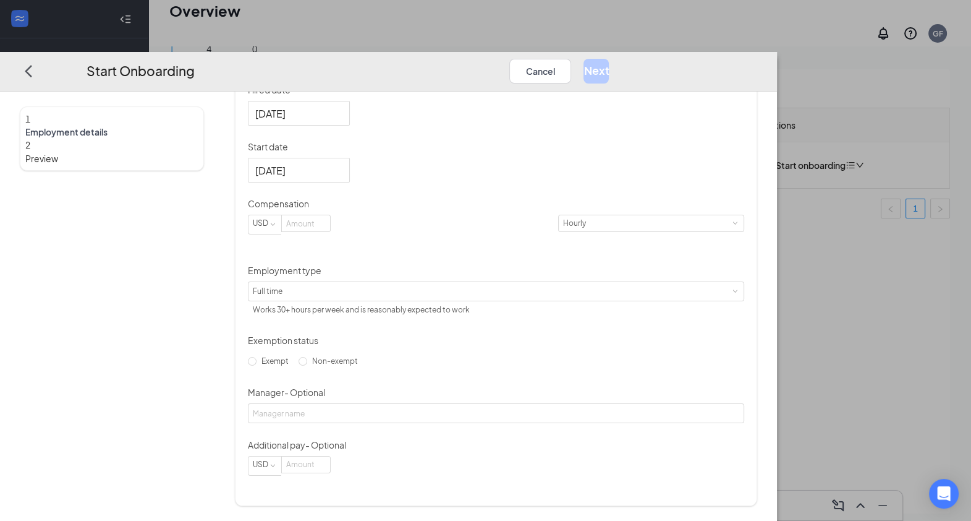
click at [506, 153] on p "Start date" at bounding box center [496, 146] width 496 height 12
click at [340, 171] on input "Sep 4, 2025" at bounding box center [297, 170] width 85 height 15
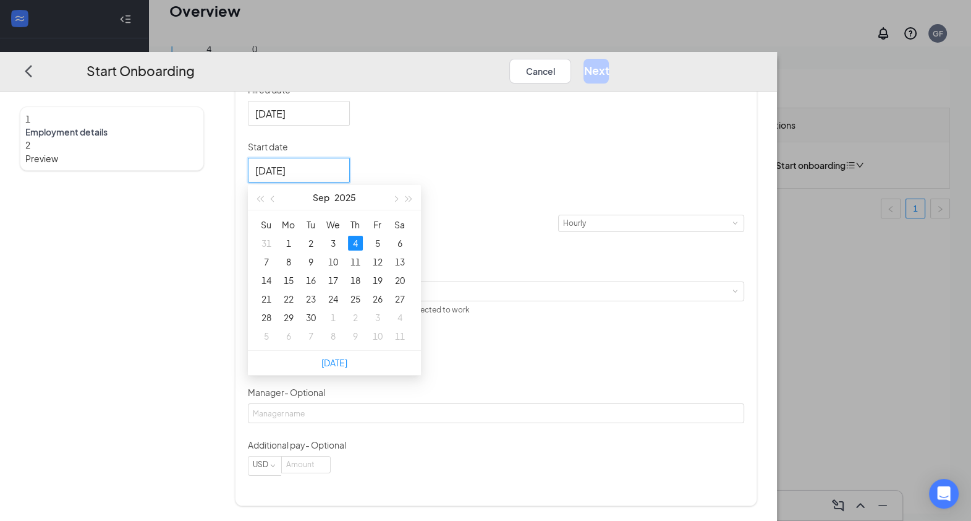
click at [536, 166] on div "Hired date Aug 23, 2025 Start date Sep 4, 2025 Sep 2025 Su Mo Tu We Th Fr Sa 31…" at bounding box center [496, 279] width 496 height 392
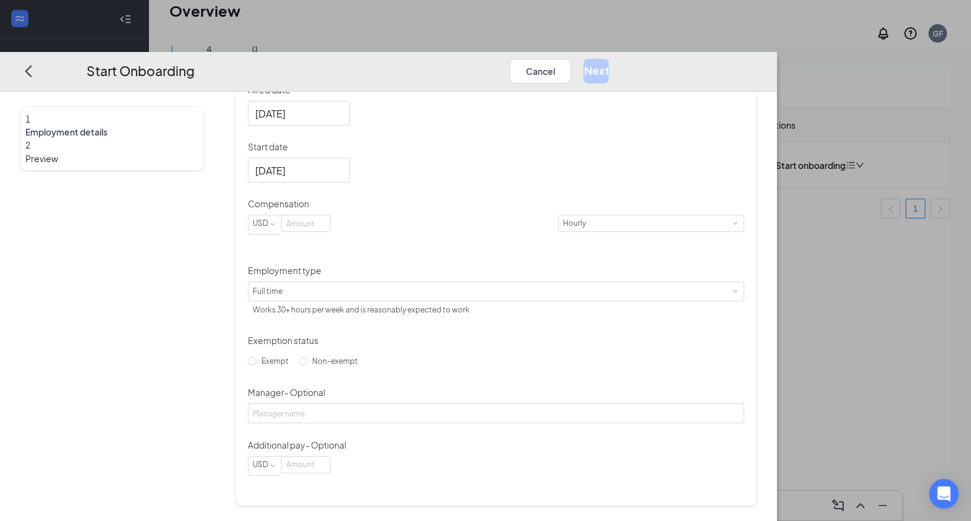
click at [536, 166] on div "Hired date Aug 23, 2025 Start date Sep 4, 2025 Sep 2025 Su Mo Tu We Th Fr Sa 31…" at bounding box center [496, 279] width 496 height 392
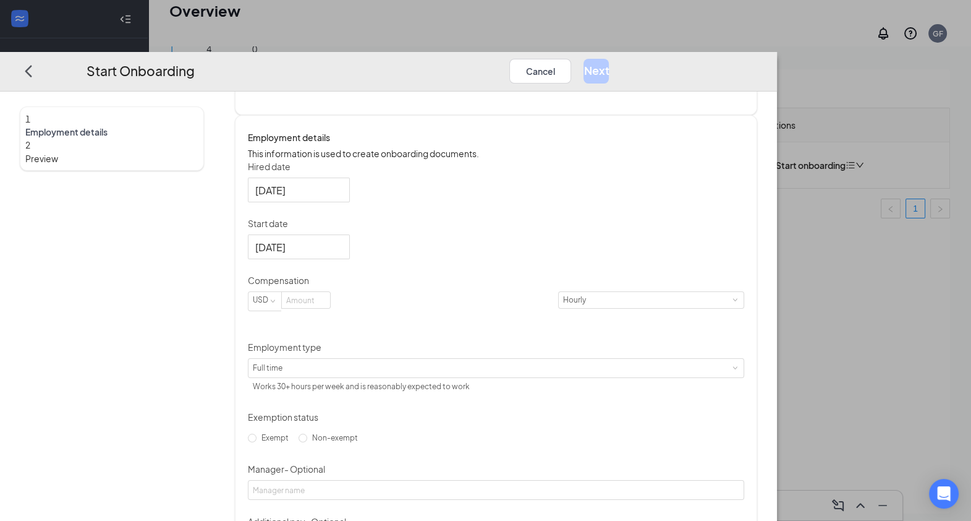
scroll to position [261, 0]
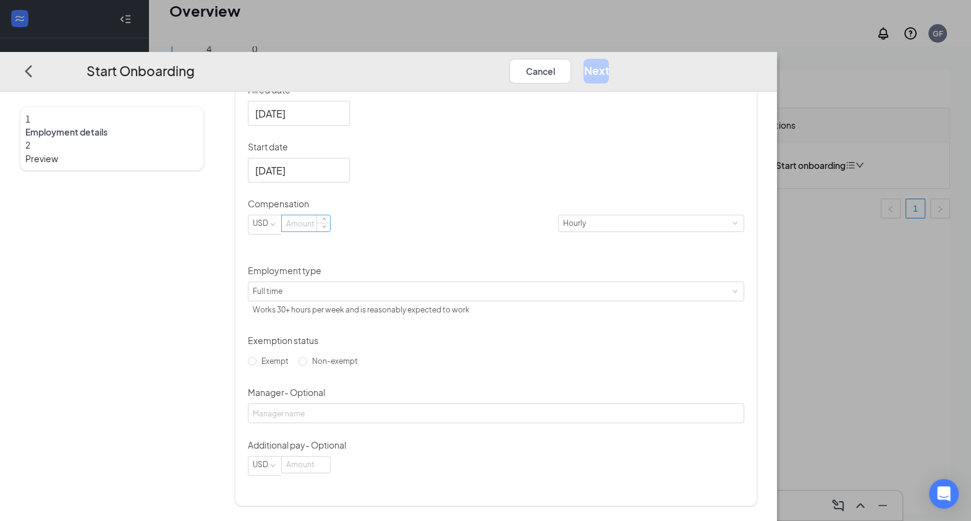
click at [330, 231] on input at bounding box center [306, 223] width 48 height 16
click at [415, 206] on p "Compensation" at bounding box center [496, 203] width 496 height 12
click at [330, 228] on input at bounding box center [306, 223] width 48 height 16
click at [391, 207] on p "Compensation" at bounding box center [496, 203] width 496 height 12
click at [330, 231] on input at bounding box center [306, 223] width 48 height 16
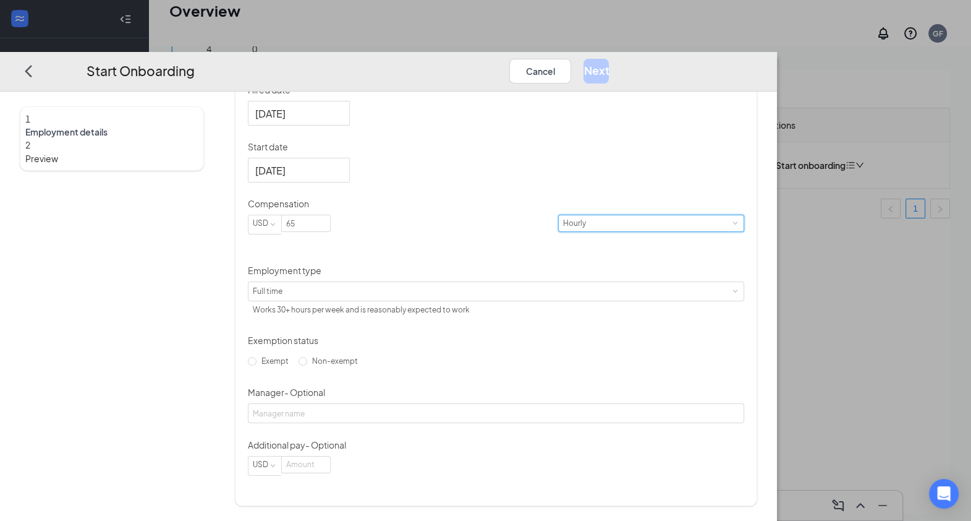
click at [563, 231] on div "Hourly" at bounding box center [651, 223] width 176 height 16
click at [460, 337] on li "Yearly" at bounding box center [470, 340] width 76 height 20
click at [330, 231] on input "65" at bounding box center [306, 223] width 48 height 16
type input "65000"
click at [451, 205] on p "Compensation" at bounding box center [496, 203] width 496 height 12
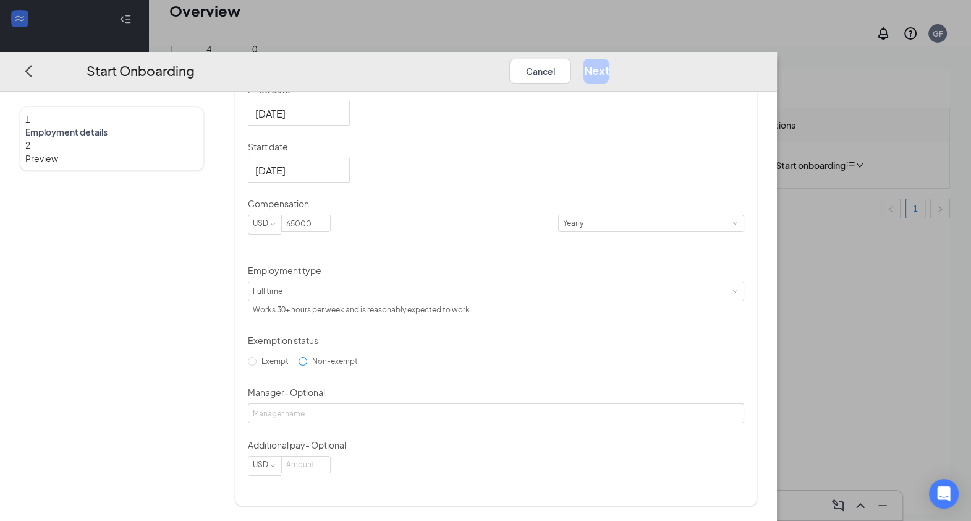
click at [355, 362] on span "Non-exempt" at bounding box center [335, 360] width 56 height 9
click at [307, 362] on input "Non-exempt" at bounding box center [303, 361] width 9 height 9
radio input "true"
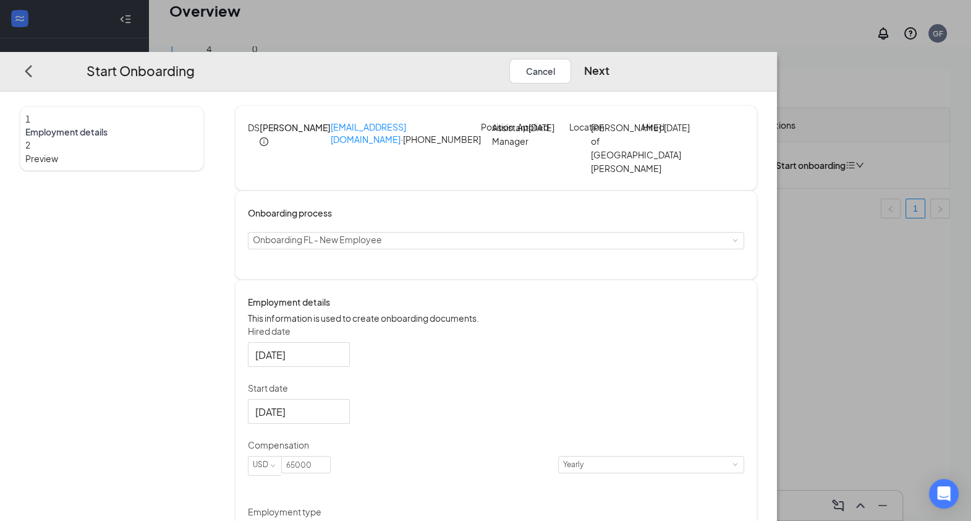
scroll to position [0, 0]
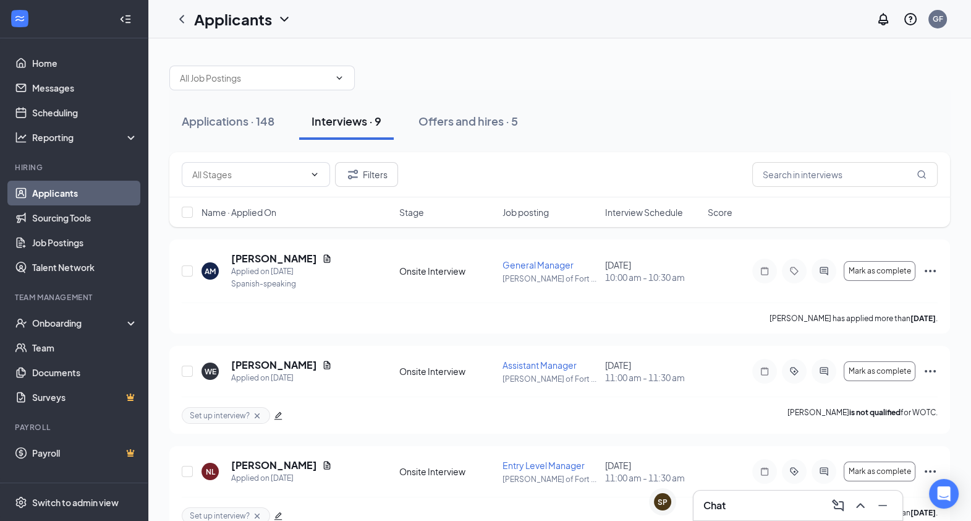
click at [81, 305] on li "Team Management Onboarding Team Documents Surveys" at bounding box center [74, 350] width 148 height 117
click at [77, 315] on div "Onboarding" at bounding box center [74, 322] width 148 height 25
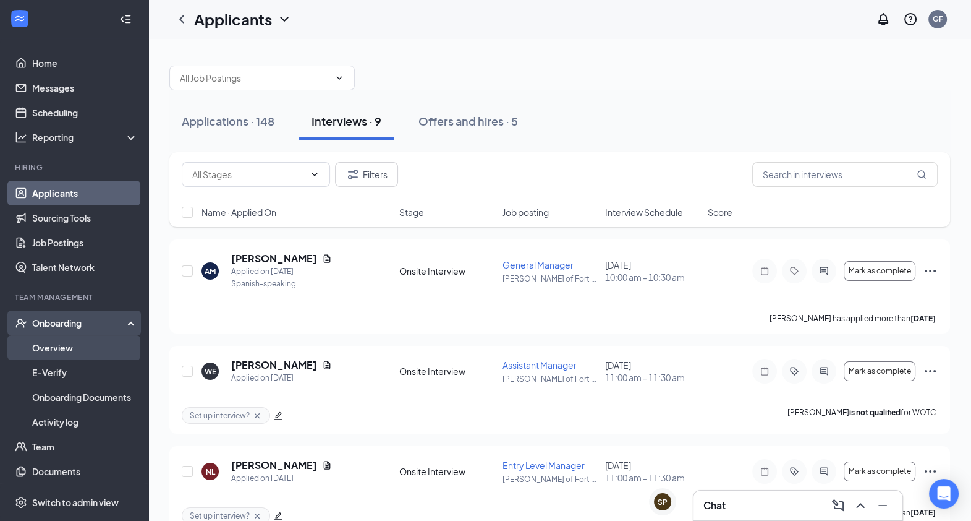
click at [68, 346] on link "Overview" at bounding box center [85, 347] width 106 height 25
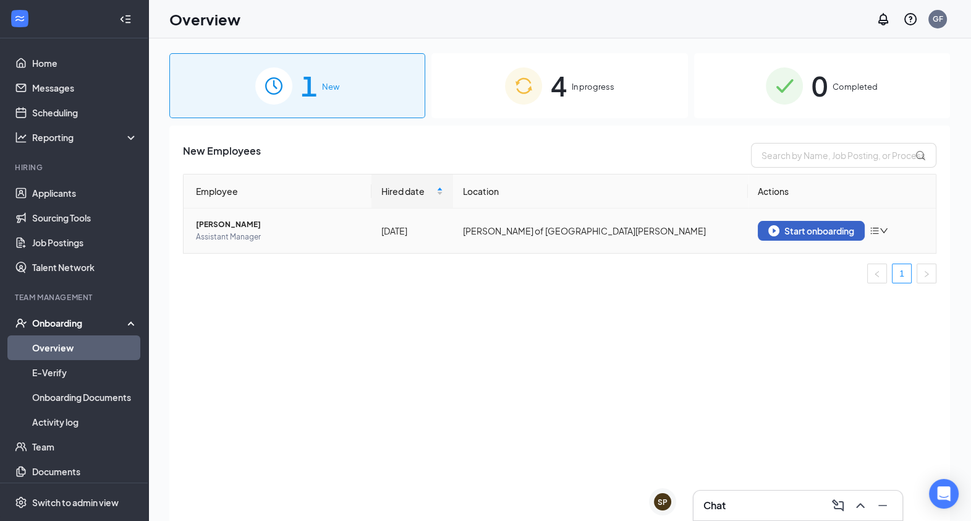
click at [827, 227] on div "Start onboarding" at bounding box center [811, 230] width 86 height 11
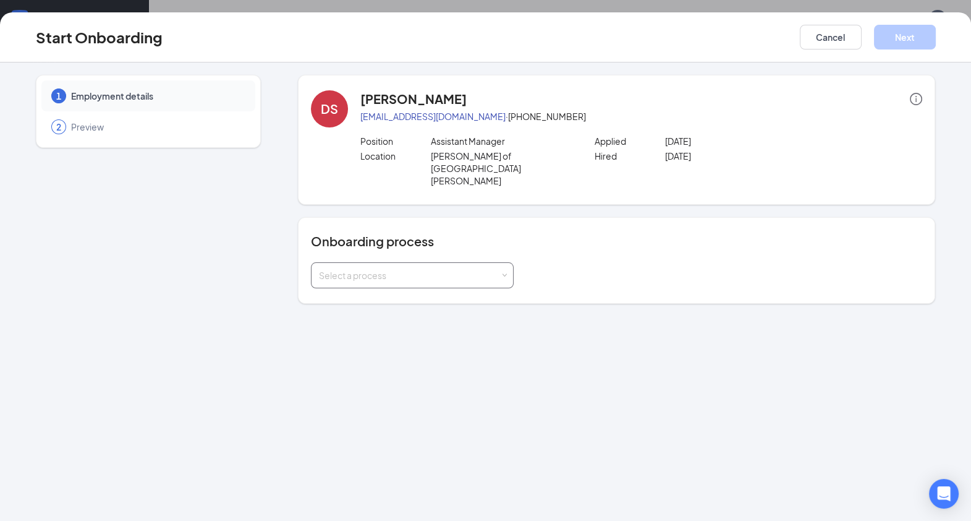
click at [495, 269] on div "Select a process" at bounding box center [409, 275] width 181 height 12
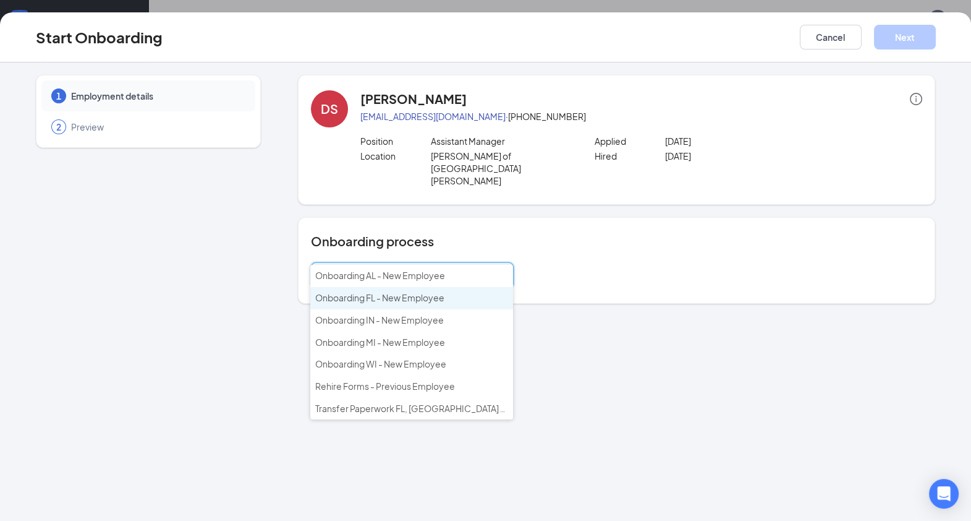
click at [458, 294] on li "Onboarding FL - New Employee" at bounding box center [411, 298] width 203 height 22
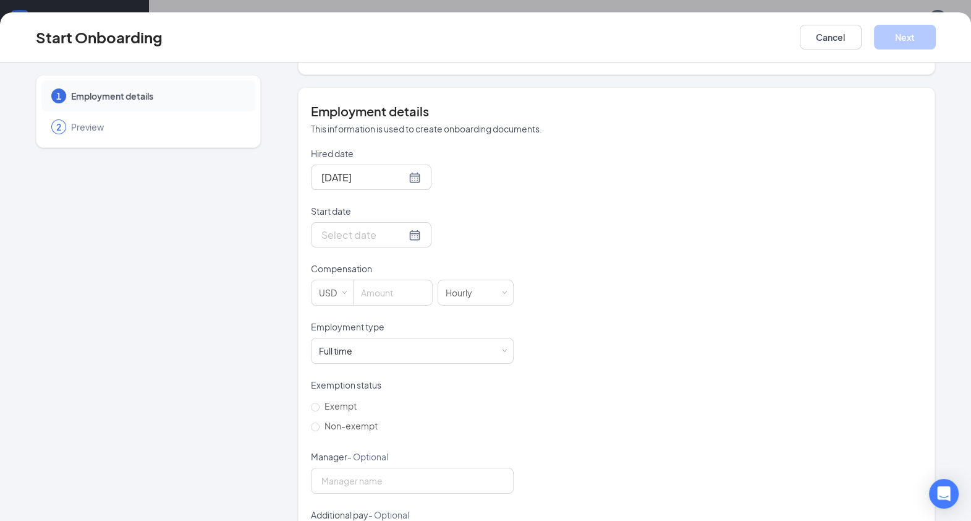
scroll to position [241, 0]
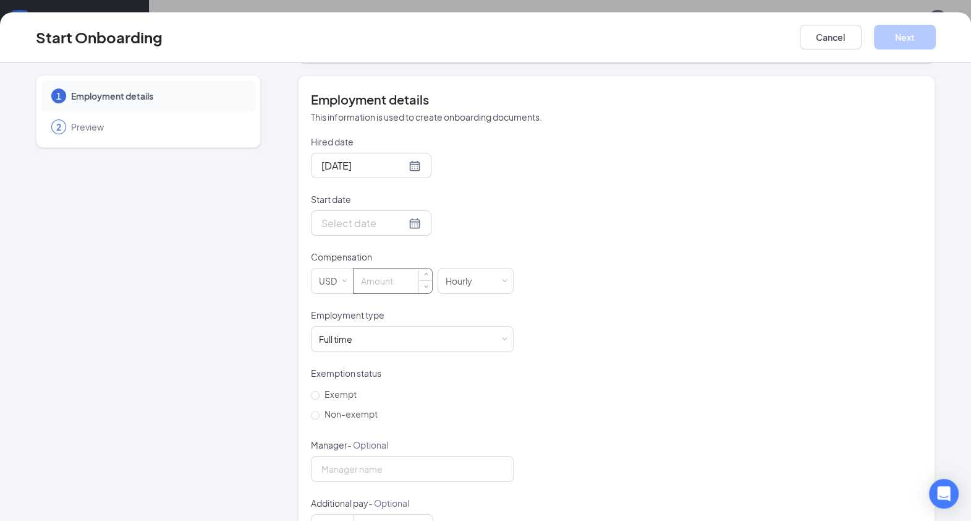
click at [393, 268] on input at bounding box center [393, 280] width 79 height 25
type input "65000"
click at [487, 268] on div "Hourly" at bounding box center [476, 280] width 60 height 25
click at [474, 360] on li "Yearly" at bounding box center [470, 360] width 76 height 20
click at [343, 408] on span "Non-exempt" at bounding box center [351, 413] width 63 height 11
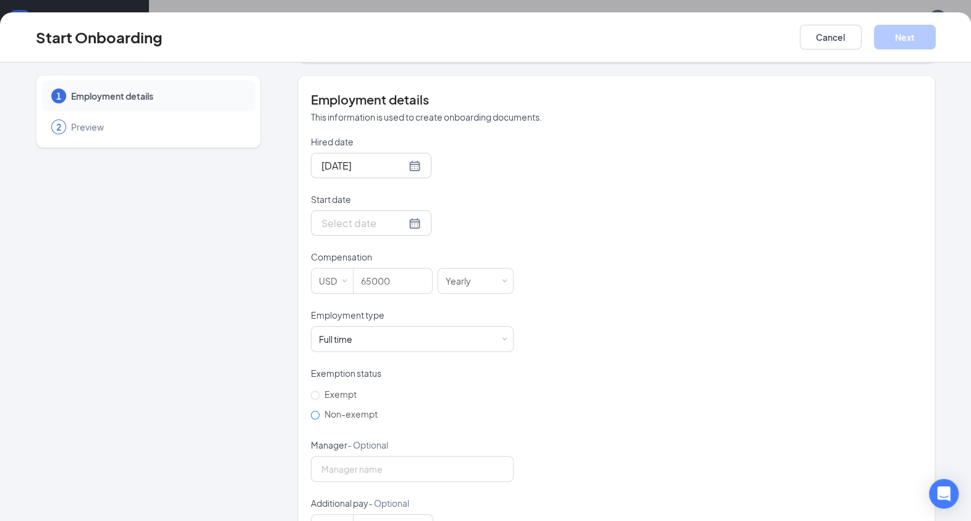
click at [320, 411] on input "Non-exempt" at bounding box center [315, 415] width 9 height 9
radio input "true"
click at [397, 215] on div at bounding box center [371, 222] width 100 height 15
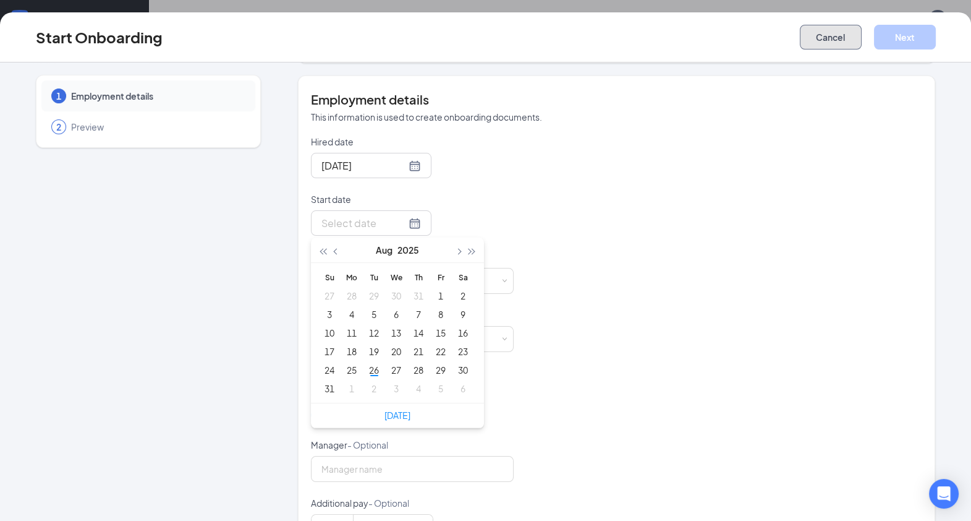
click at [825, 47] on button "Cancel" at bounding box center [831, 37] width 62 height 25
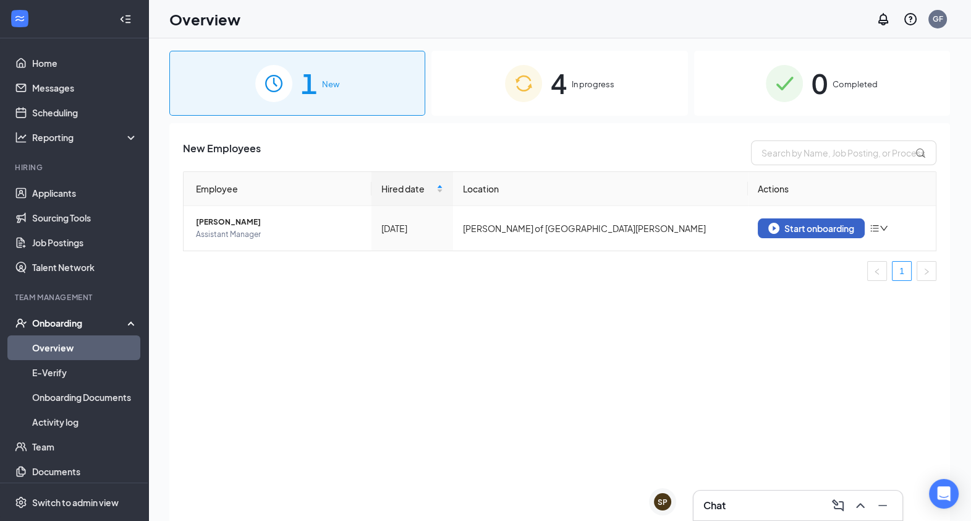
scroll to position [0, 0]
click at [968, 135] on div "1 New 4 In progress 0 Completed New Employees Employee Hired date Location Acti…" at bounding box center [559, 307] width 823 height 538
